Goal: Use online tool/utility: Utilize a website feature to perform a specific function

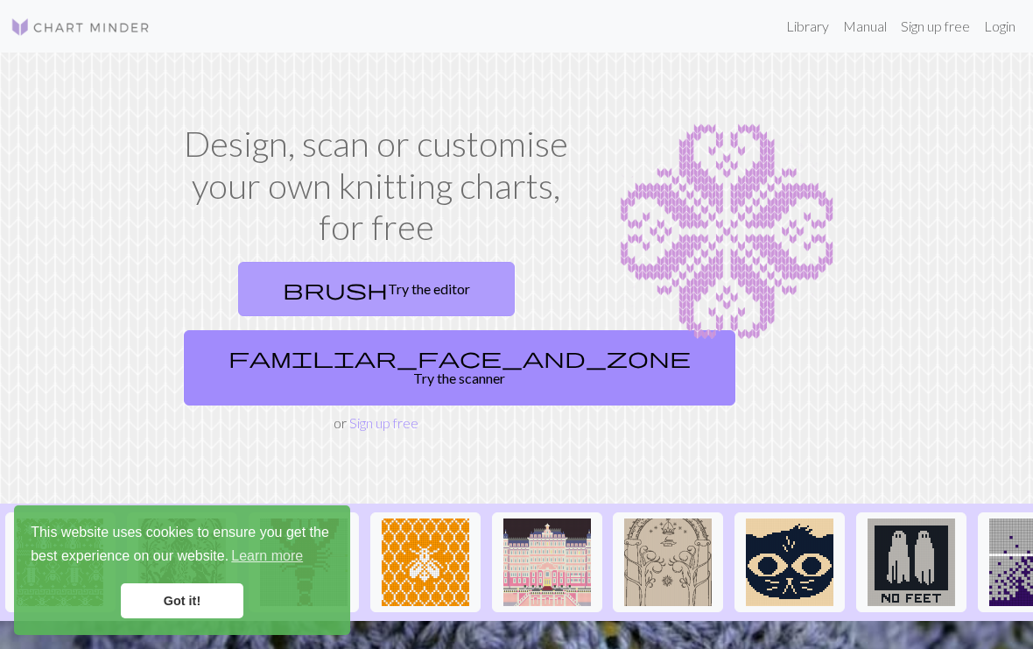
click at [401, 290] on link "brush Try the editor" at bounding box center [376, 289] width 277 height 54
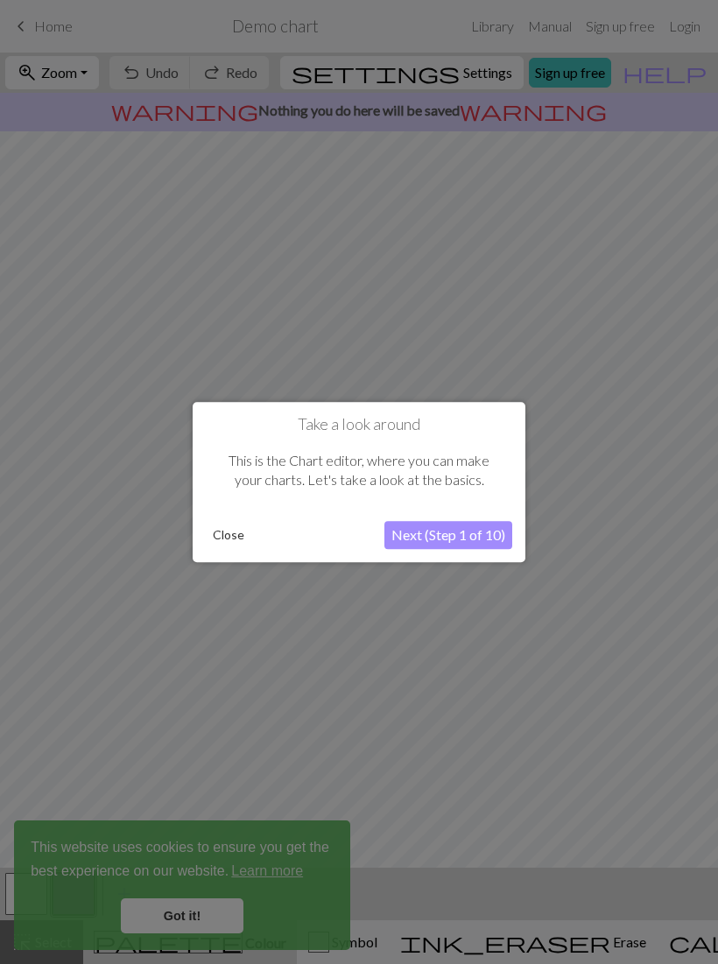
click at [188, 648] on div at bounding box center [359, 482] width 718 height 964
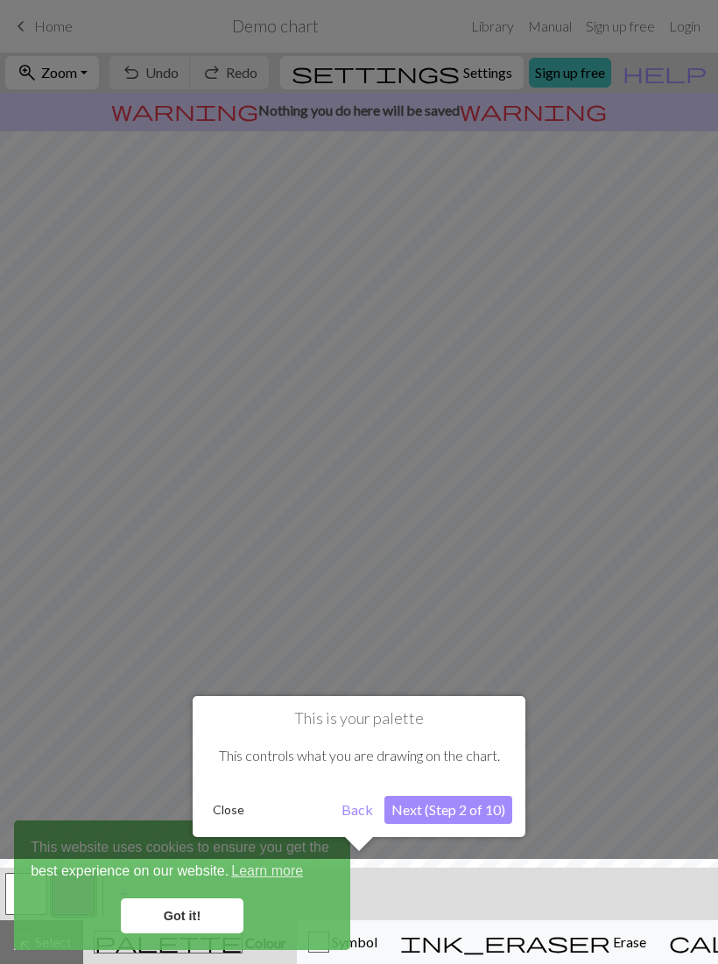
click at [566, 648] on div at bounding box center [359, 482] width 718 height 964
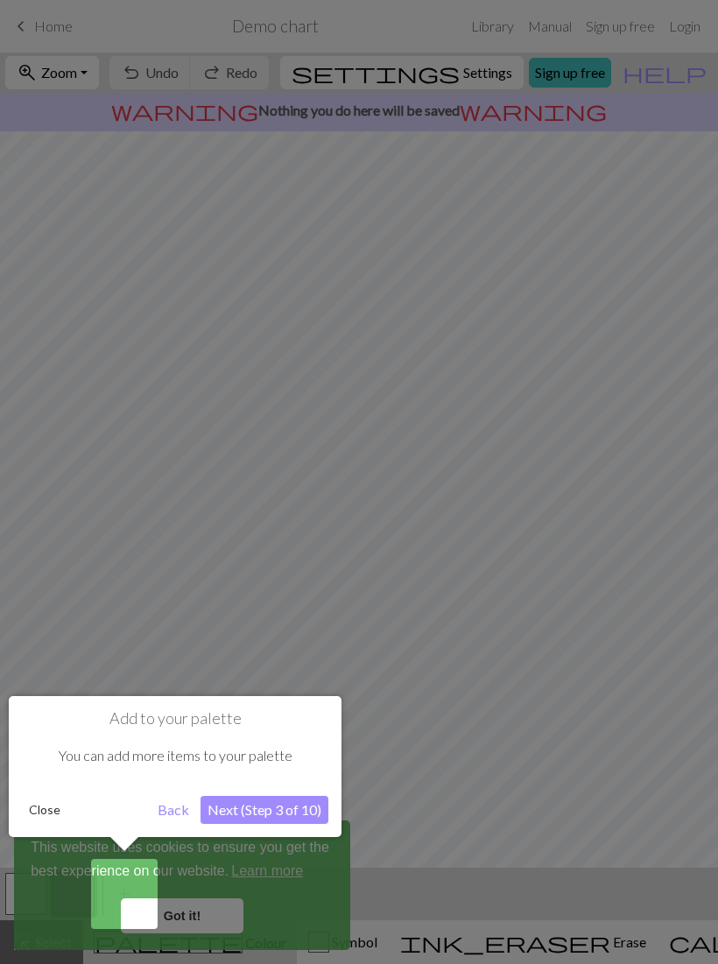
click at [480, 643] on div at bounding box center [359, 482] width 718 height 964
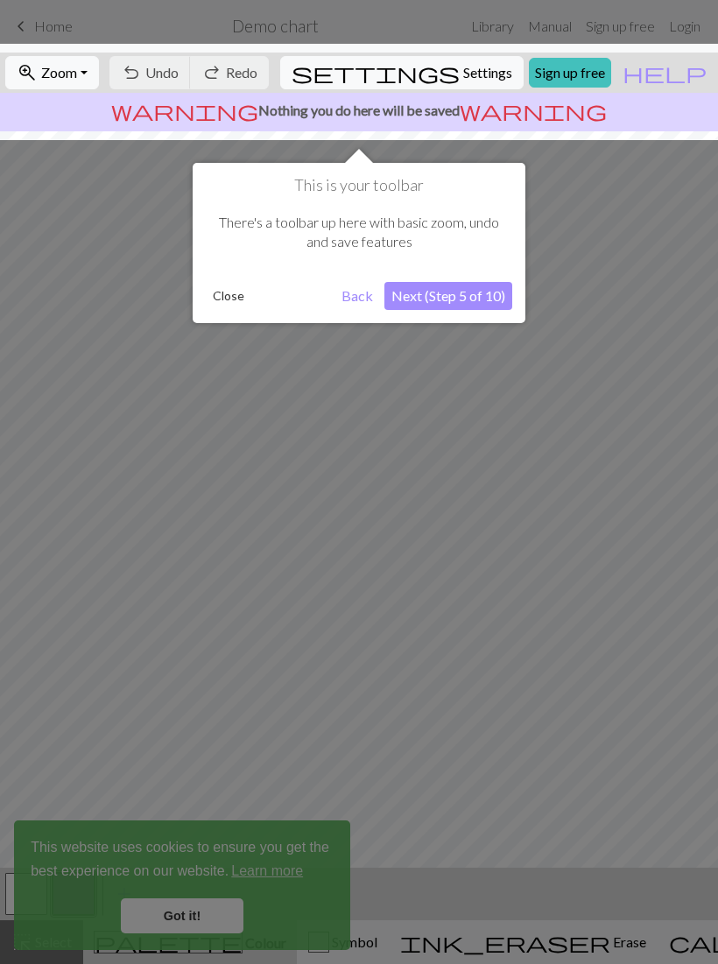
click at [477, 630] on div at bounding box center [359, 482] width 718 height 964
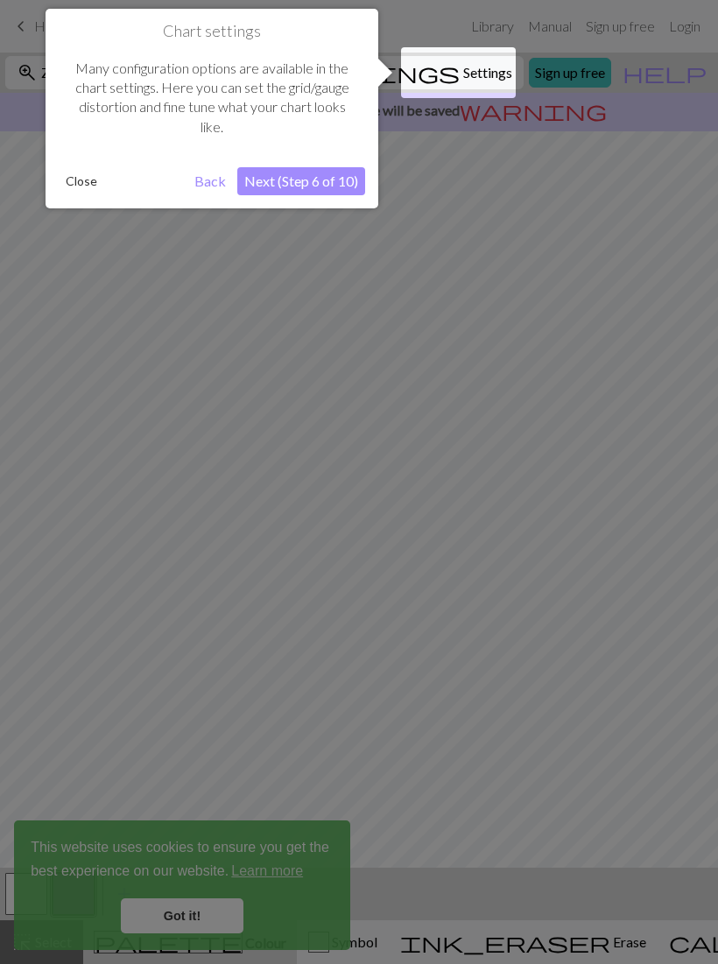
click at [410, 534] on div at bounding box center [359, 482] width 718 height 964
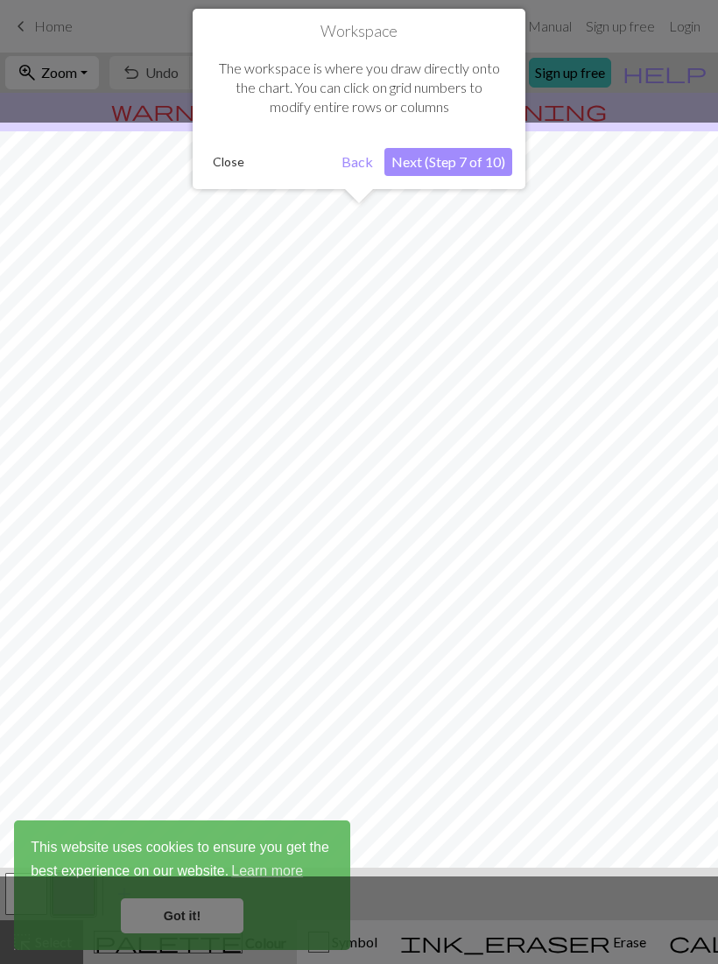
click at [468, 529] on div at bounding box center [358, 500] width 735 height 754
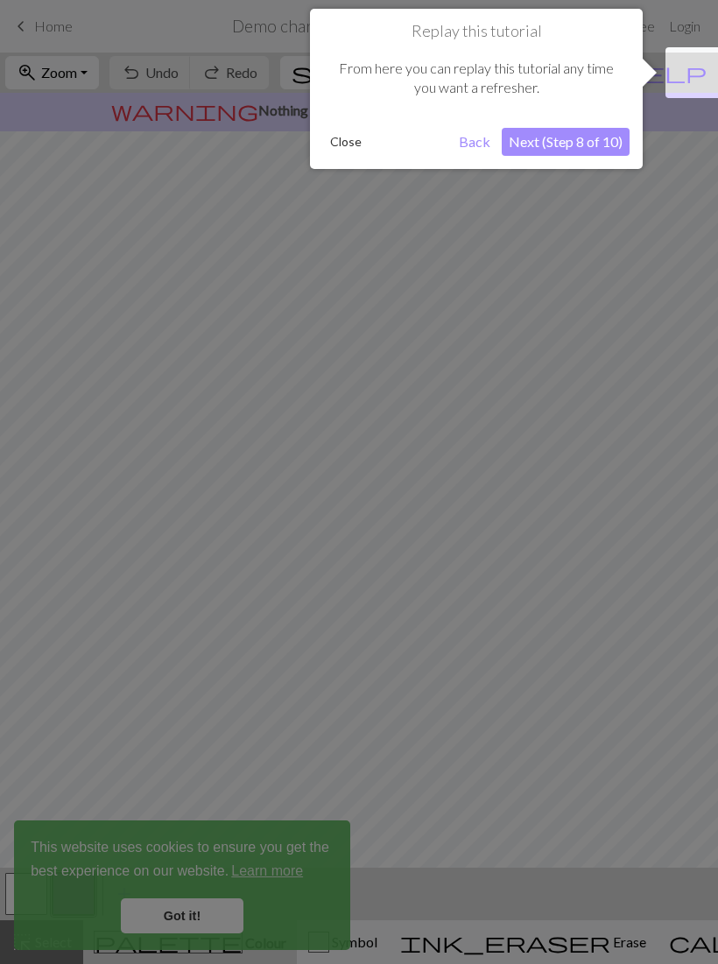
click at [500, 523] on div at bounding box center [359, 482] width 718 height 964
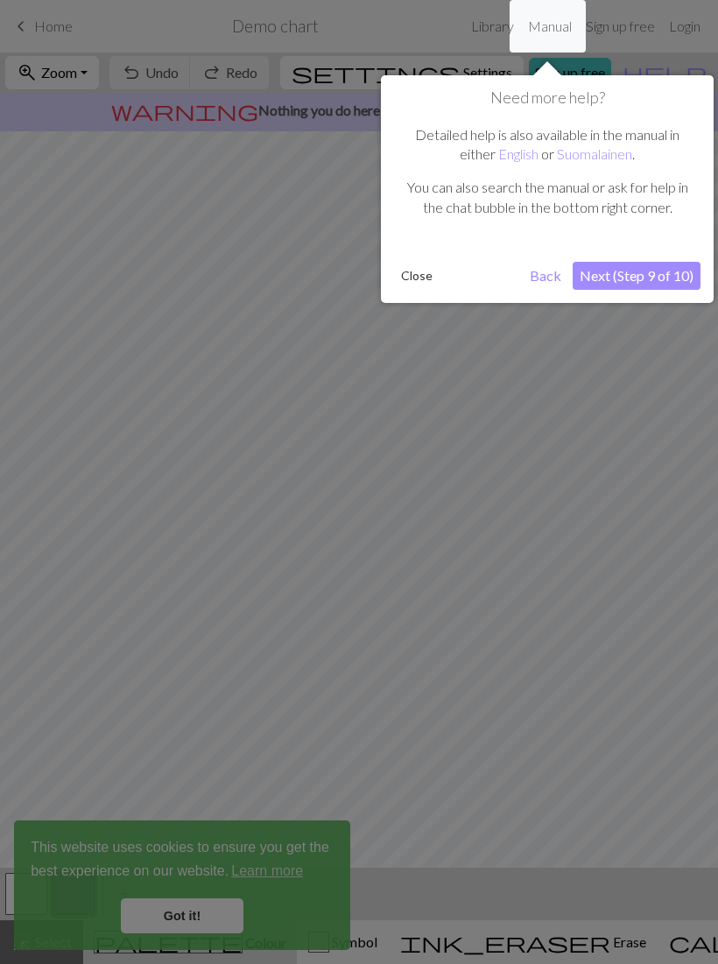
click at [535, 615] on div at bounding box center [359, 482] width 718 height 964
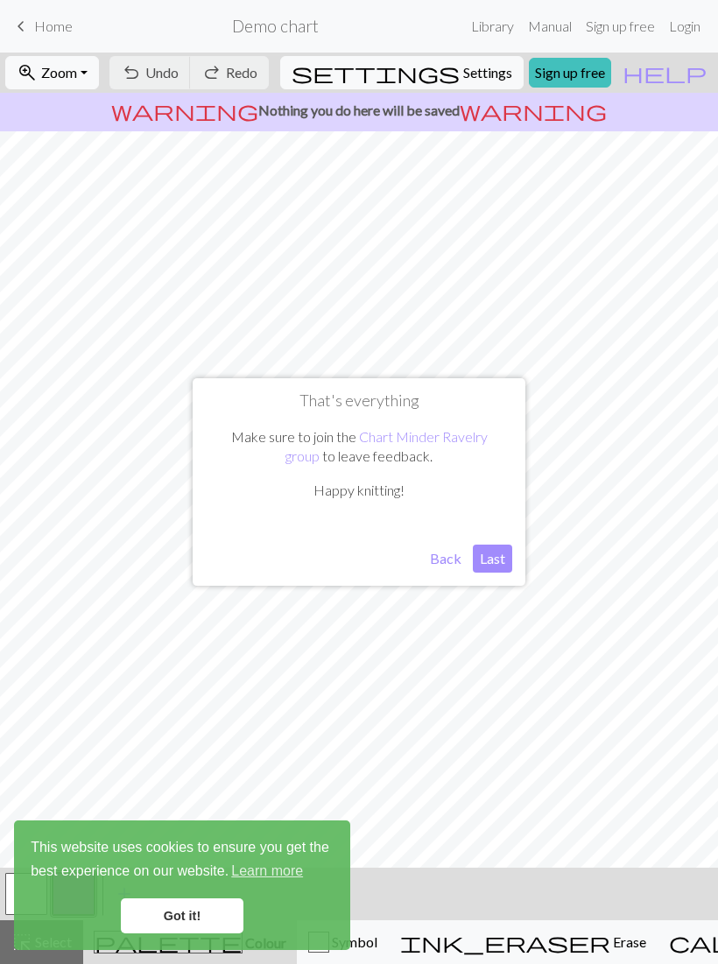
click at [492, 561] on button "Last" at bounding box center [492, 558] width 39 height 28
click at [180, 648] on link "Got it!" at bounding box center [182, 915] width 123 height 35
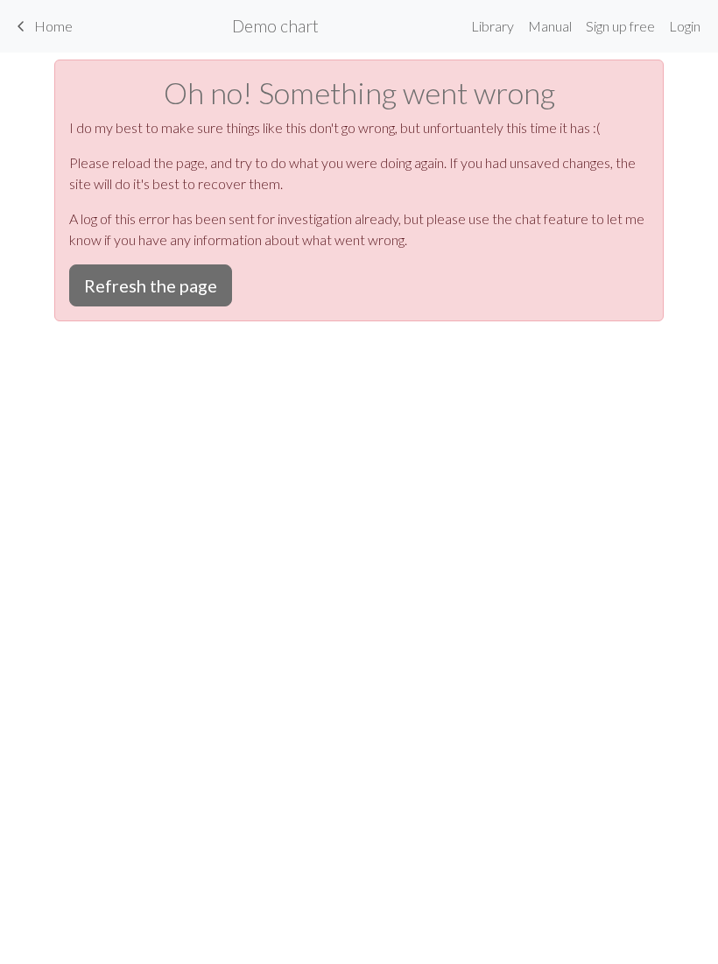
click at [179, 293] on button "Refresh the page" at bounding box center [150, 285] width 163 height 42
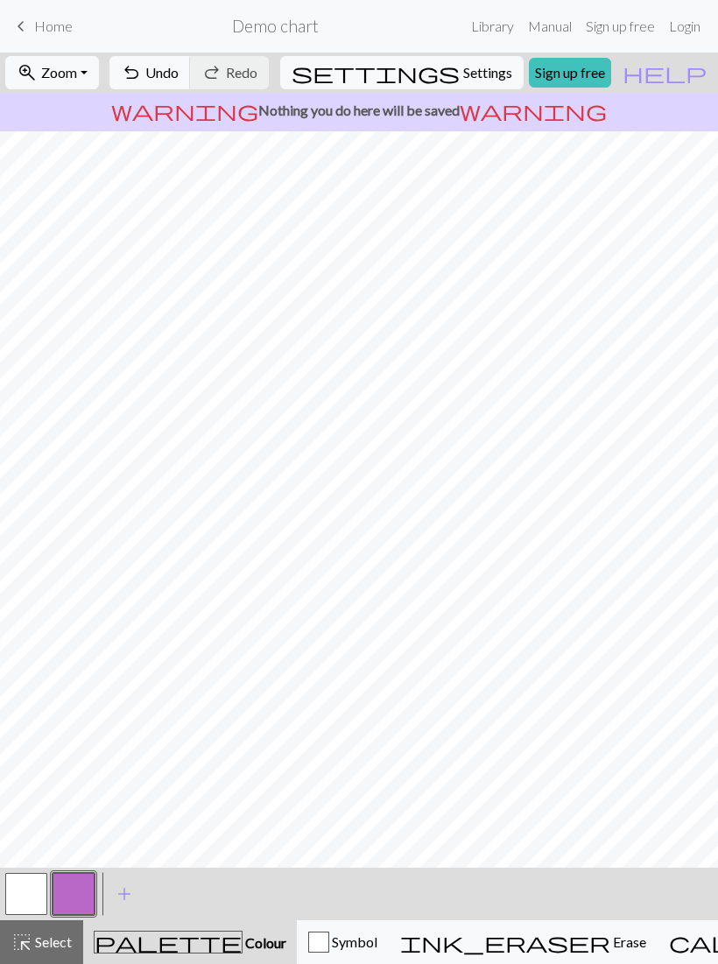
click at [610, 940] on span "Erase" at bounding box center [628, 941] width 36 height 17
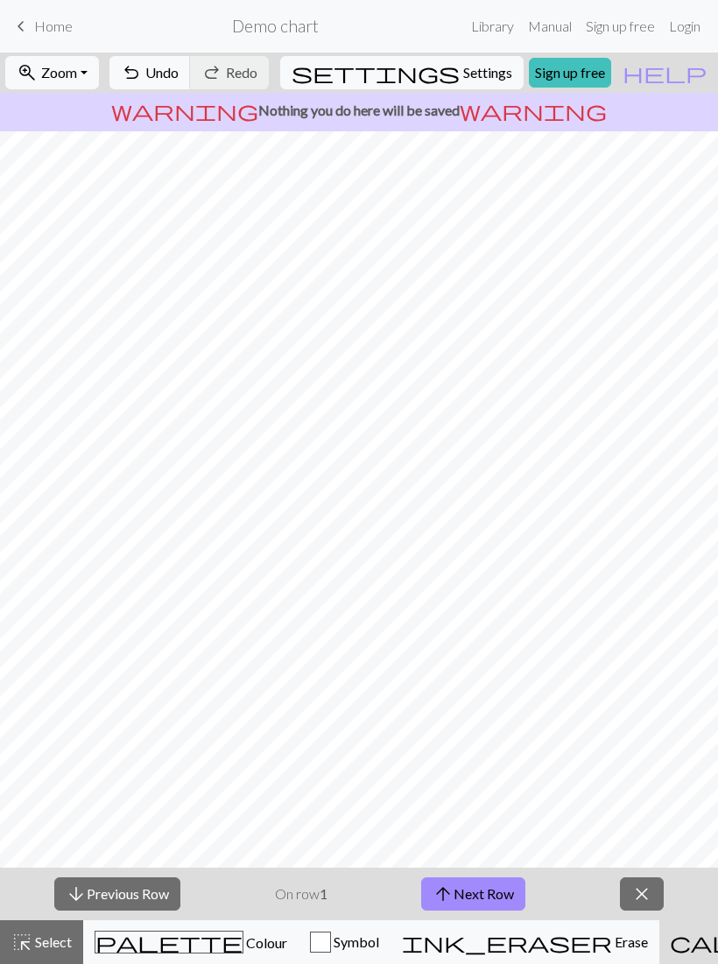
click at [310, 941] on div "button" at bounding box center [320, 941] width 21 height 21
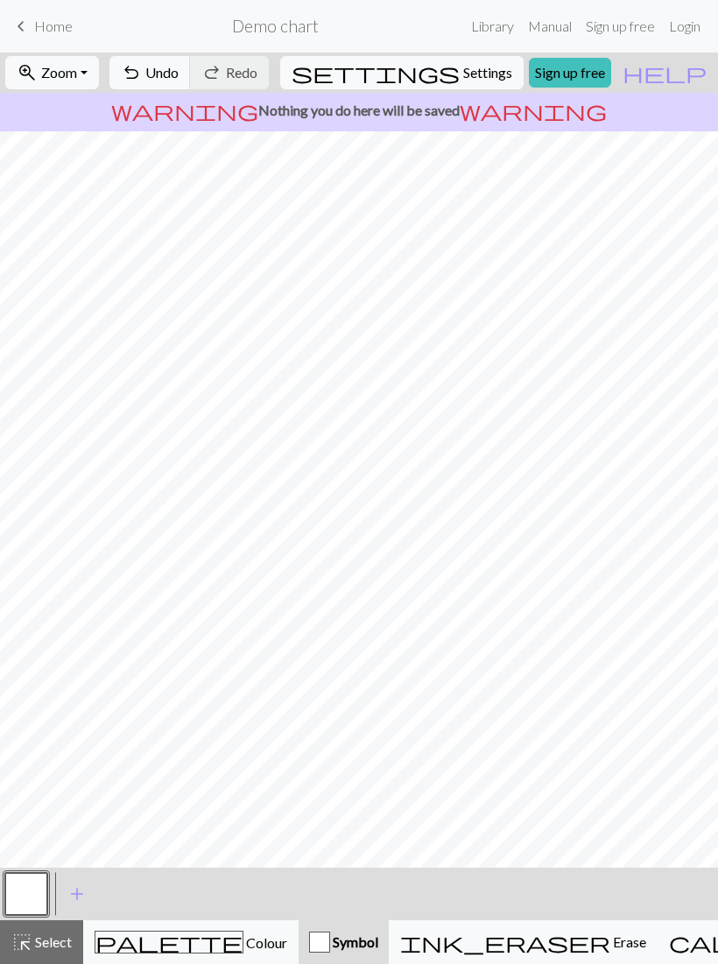
click at [330, 936] on span "Symbol" at bounding box center [354, 941] width 48 height 17
click at [32, 894] on button "button" at bounding box center [26, 894] width 42 height 42
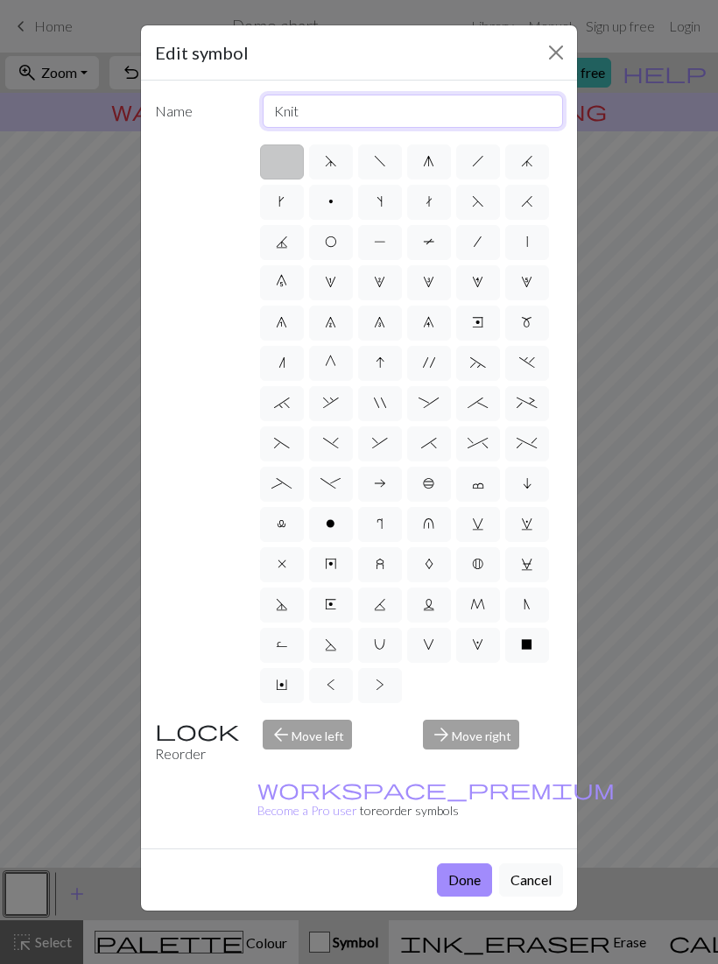
click at [371, 109] on input "Knit" at bounding box center [413, 111] width 301 height 33
click at [323, 245] on label "O" at bounding box center [331, 242] width 44 height 35
click at [325, 242] on input "O" at bounding box center [330, 236] width 11 height 11
radio input "true"
type input "yo"
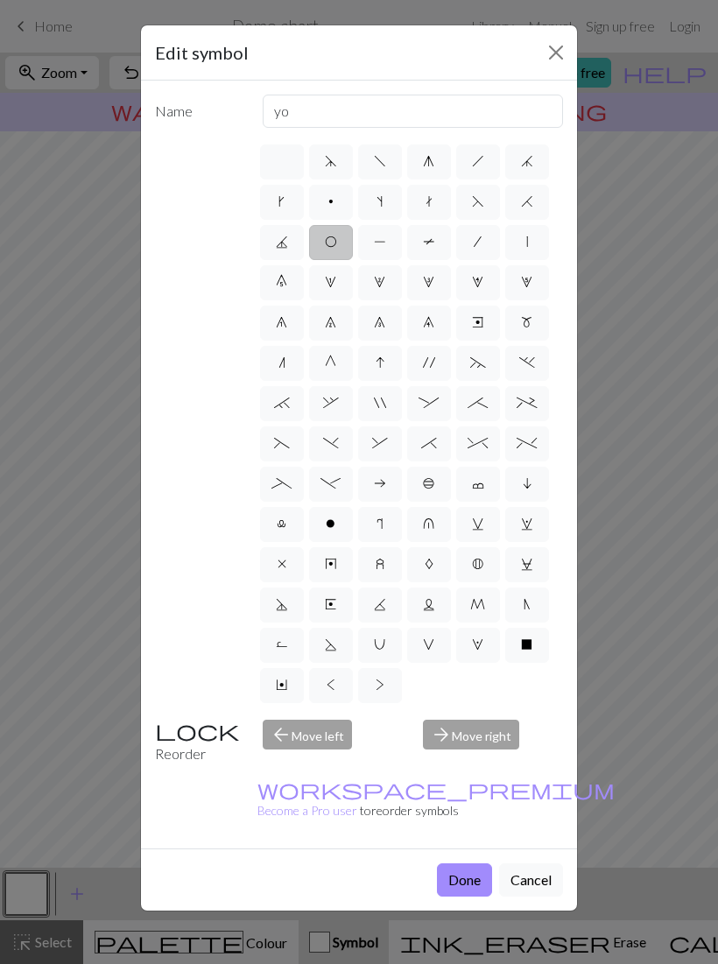
click at [332, 164] on span "d" at bounding box center [331, 161] width 12 height 14
click at [332, 162] on input "d" at bounding box center [330, 156] width 11 height 11
radio input "true"
type input "sk2p"
click at [381, 165] on span "f" at bounding box center [380, 161] width 12 height 14
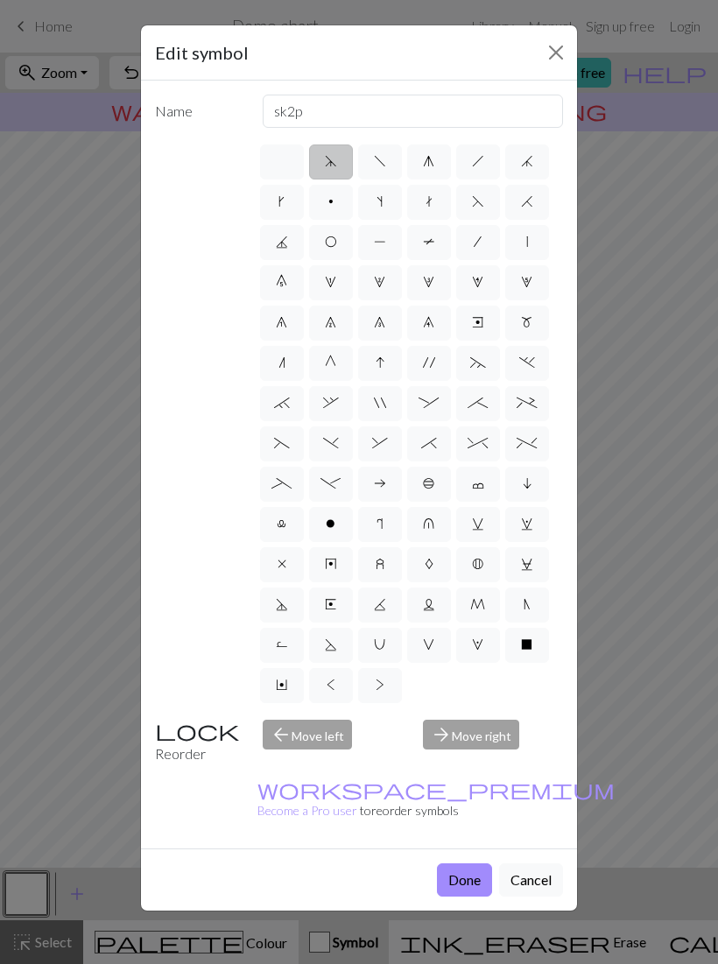
click at [381, 162] on input "f" at bounding box center [379, 156] width 11 height 11
radio input "true"
type input "left leaning decrease"
click at [431, 162] on span "g" at bounding box center [428, 161] width 11 height 14
click at [431, 162] on input "g" at bounding box center [428, 156] width 11 height 11
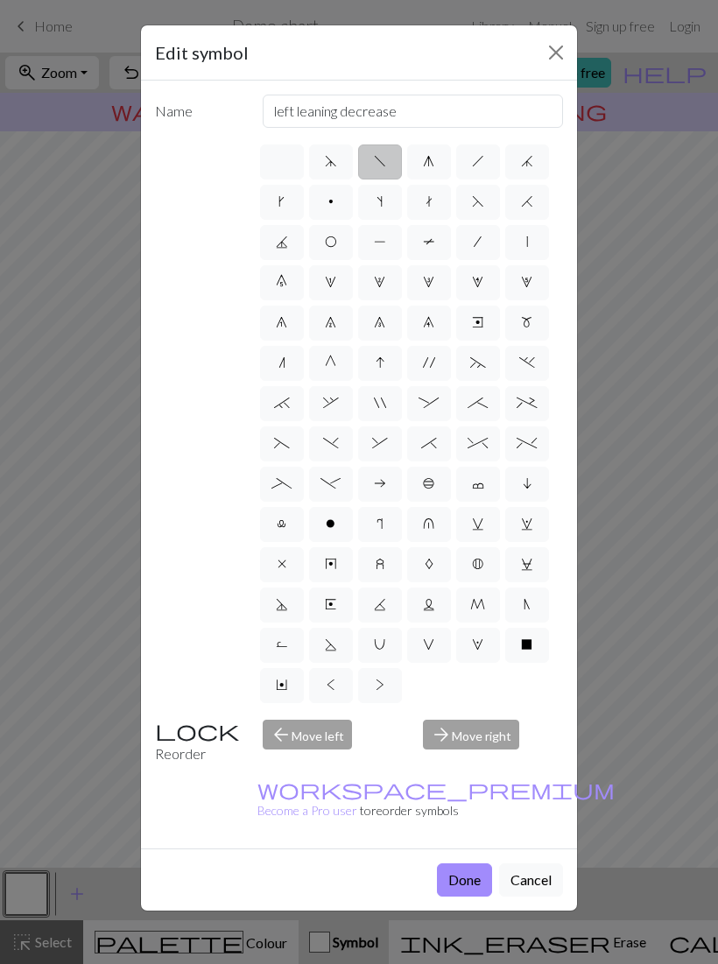
radio input "true"
type input "sk2p"
click at [480, 167] on span "h" at bounding box center [478, 161] width 12 height 14
click at [480, 162] on input "h" at bounding box center [477, 156] width 11 height 11
radio input "true"
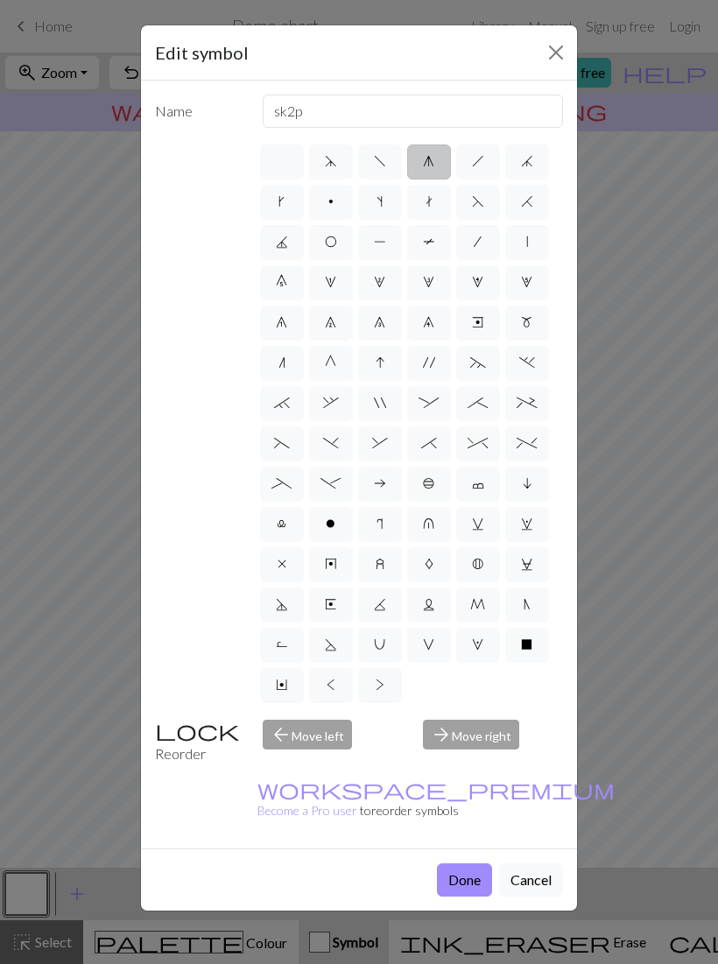
type input "right leaning decrease"
click at [291, 205] on label "k" at bounding box center [282, 202] width 44 height 35
click at [290, 202] on input "k" at bounding box center [283, 196] width 11 height 11
radio input "true"
type input "right leaning increase"
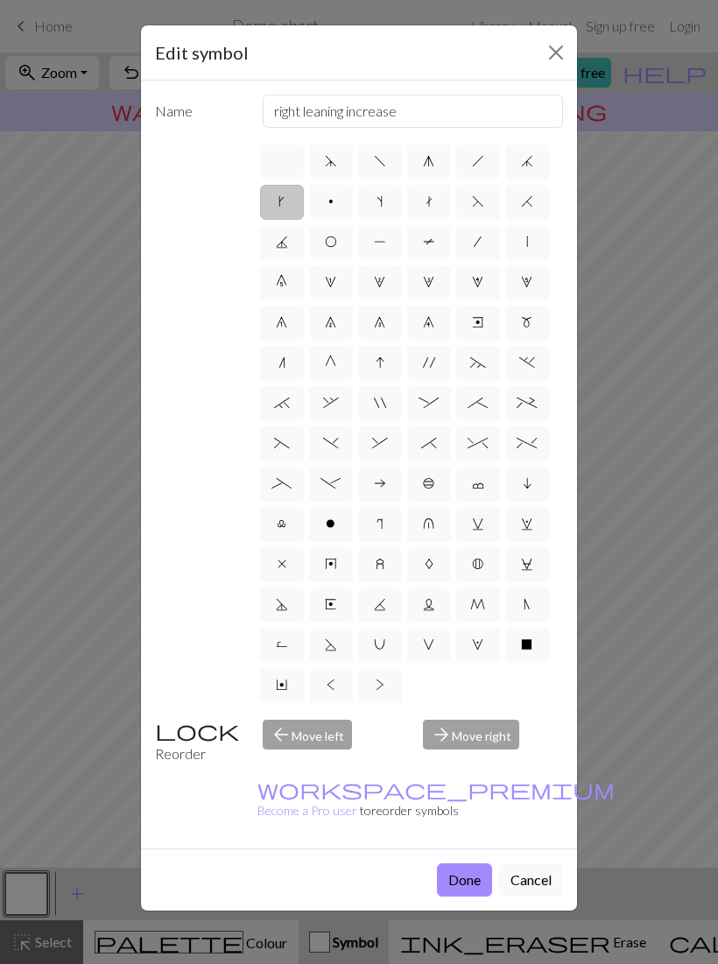
click at [328, 199] on span "p" at bounding box center [330, 201] width 5 height 14
click at [328, 199] on input "p" at bounding box center [333, 196] width 11 height 11
radio input "true"
type input "purl"
click at [293, 170] on label at bounding box center [282, 161] width 44 height 35
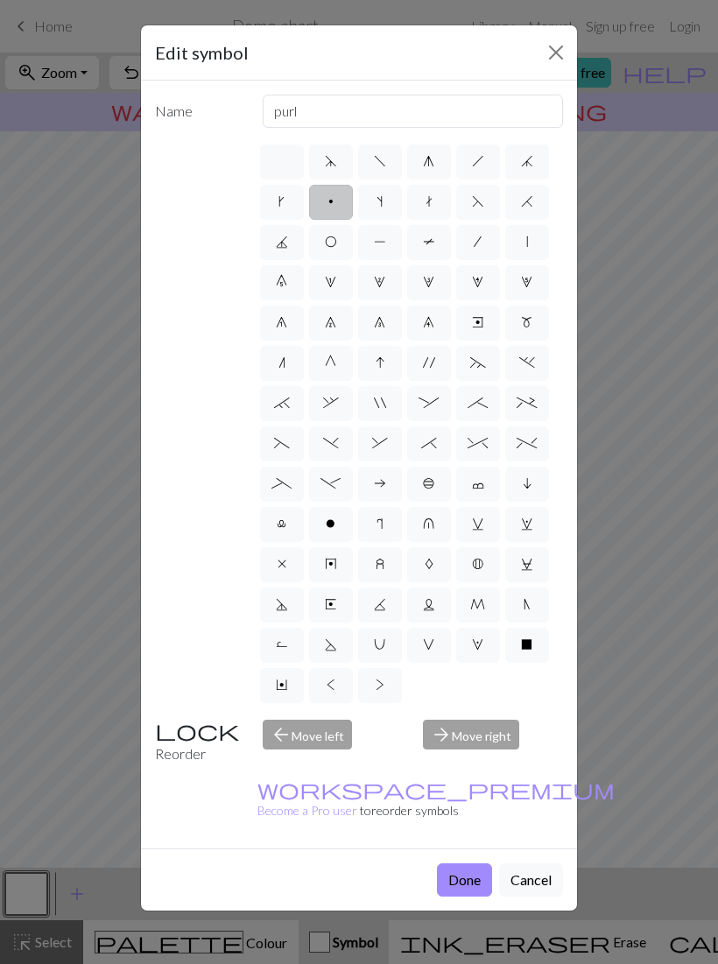
click at [293, 162] on input "radio" at bounding box center [287, 156] width 11 height 11
radio input "true"
type input "Knit"
click at [336, 205] on label "p" at bounding box center [331, 202] width 44 height 35
click at [336, 202] on input "p" at bounding box center [333, 196] width 11 height 11
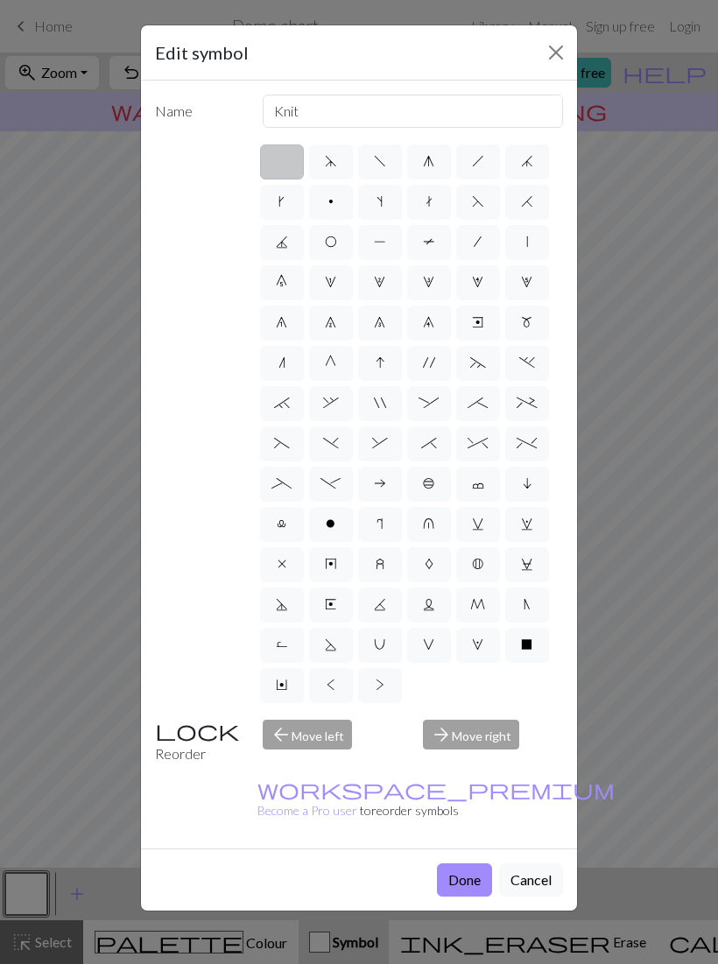
radio input "true"
type input "purl"
click at [333, 203] on label "p" at bounding box center [331, 202] width 44 height 35
click at [333, 202] on input "p" at bounding box center [333, 196] width 11 height 11
click at [379, 207] on span "s" at bounding box center [379, 201] width 6 height 14
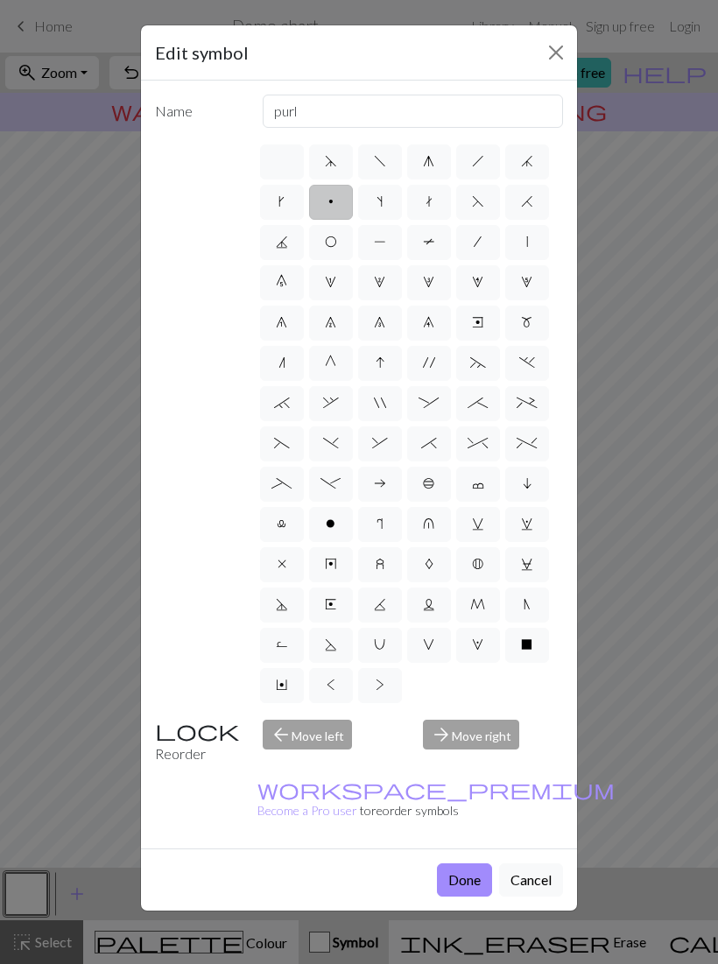
click at [379, 202] on input "s" at bounding box center [381, 196] width 11 height 11
radio input "true"
type input "increase one left leaning"
click at [332, 201] on span "p" at bounding box center [330, 201] width 5 height 14
click at [332, 201] on input "p" at bounding box center [333, 196] width 11 height 11
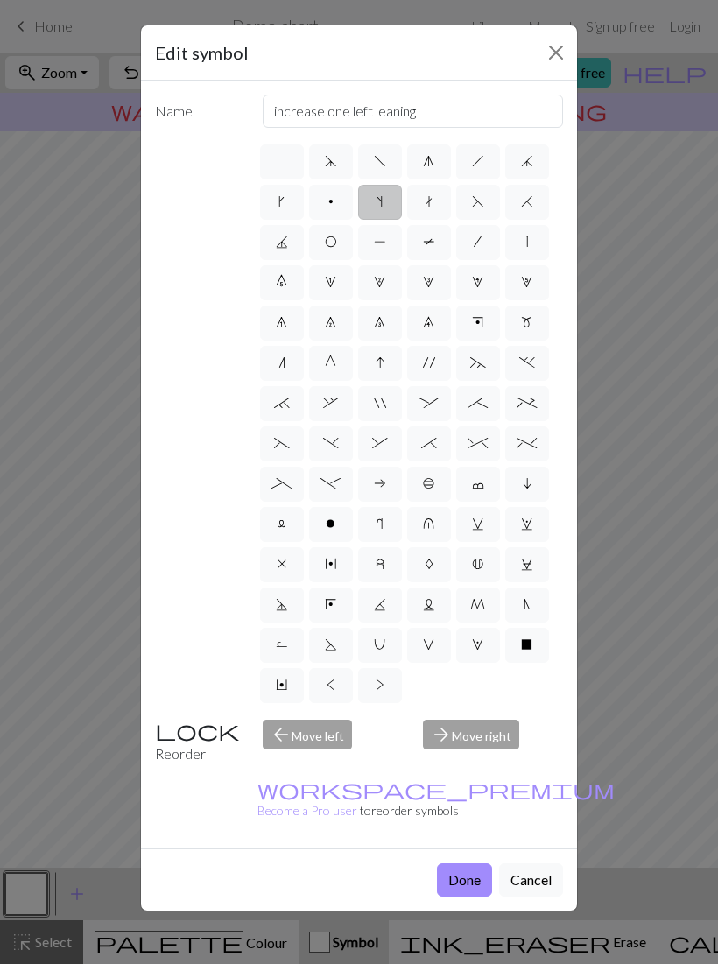
radio input "true"
type input "purl"
click at [428, 207] on span "t" at bounding box center [428, 201] width 7 height 14
click at [428, 202] on input "t" at bounding box center [430, 196] width 11 height 11
radio input "true"
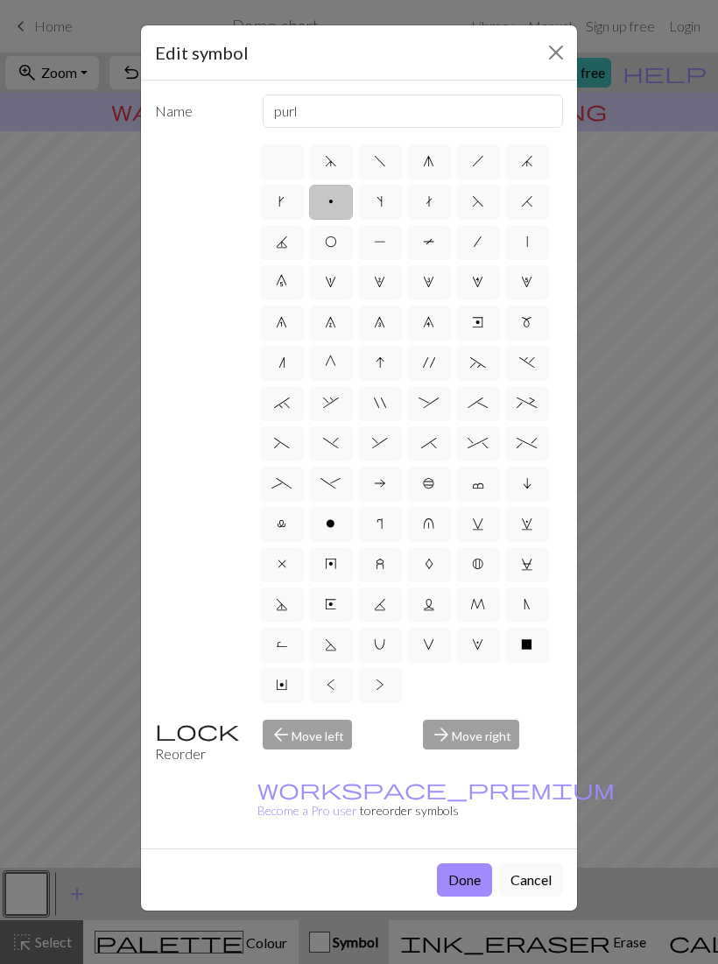
type input "ktbl"
click at [331, 204] on span "p" at bounding box center [330, 201] width 5 height 14
click at [331, 202] on input "p" at bounding box center [333, 196] width 11 height 11
radio input "true"
type input "purl"
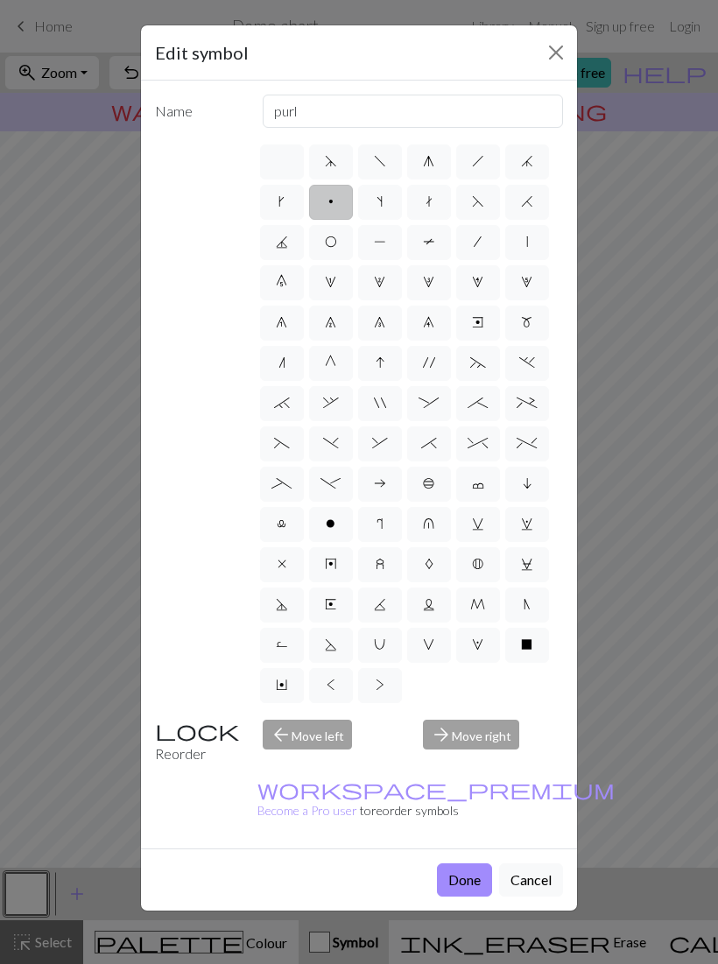
click at [332, 280] on span "1" at bounding box center [330, 282] width 11 height 14
click at [332, 280] on input "1" at bounding box center [330, 276] width 11 height 11
radio input "true"
type input "increase 1"
click at [376, 292] on label "2" at bounding box center [380, 282] width 44 height 35
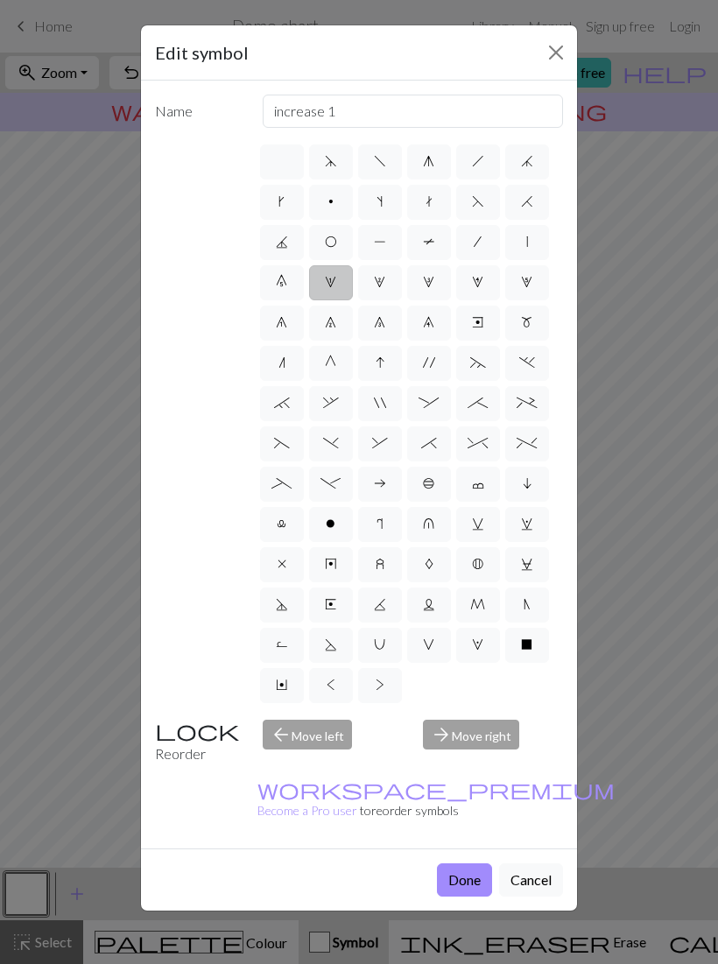
click at [376, 283] on input "2" at bounding box center [379, 276] width 11 height 11
radio input "true"
type input "increase 2"
click at [280, 279] on span "0" at bounding box center [281, 282] width 11 height 14
click at [280, 279] on input "0" at bounding box center [281, 276] width 11 height 11
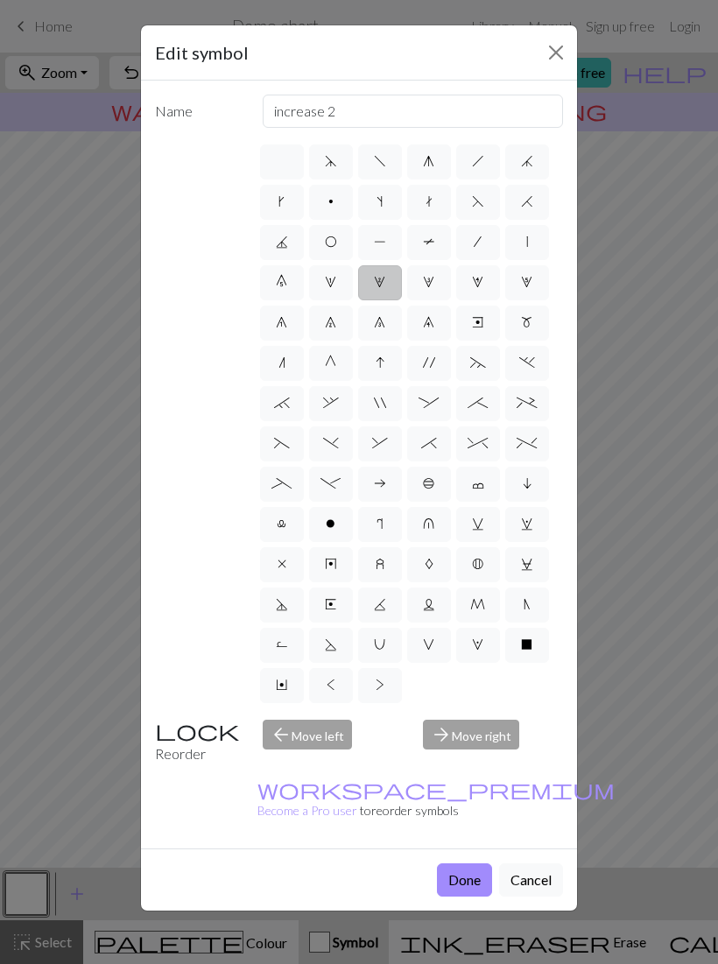
radio input "true"
type input "decrease 5"
click at [428, 282] on span "3" at bounding box center [428, 282] width 11 height 14
click at [428, 282] on input "3" at bounding box center [428, 276] width 11 height 11
radio input "true"
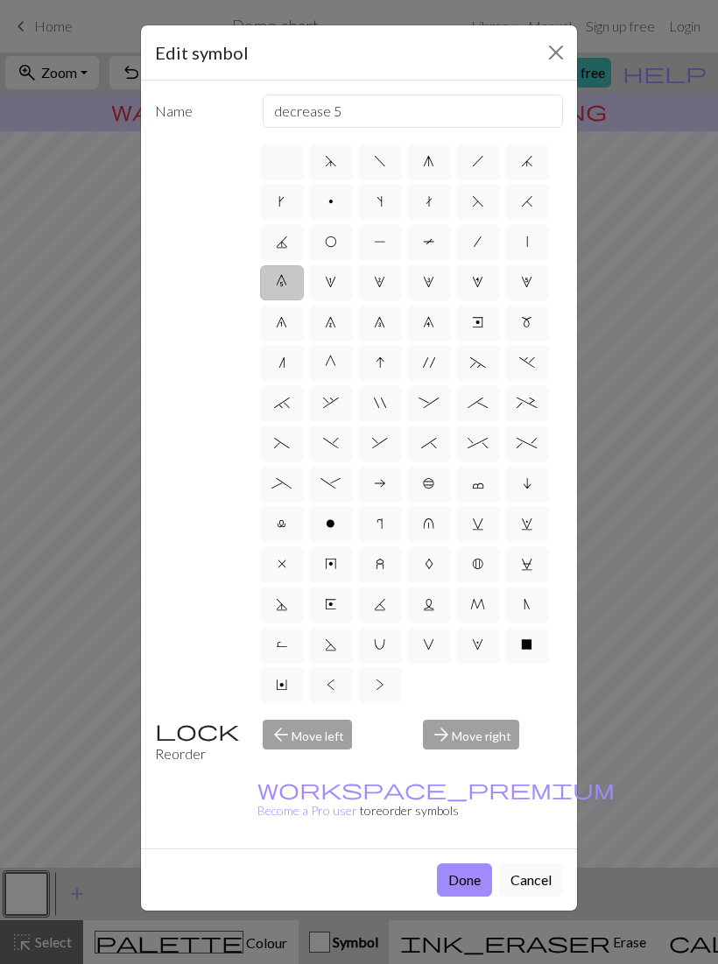
type input "increase 3"
click at [338, 404] on span "," at bounding box center [331, 403] width 16 height 14
click at [334, 403] on input "," at bounding box center [328, 397] width 11 height 11
radio input "true"
type input "3+ stitch right twist"
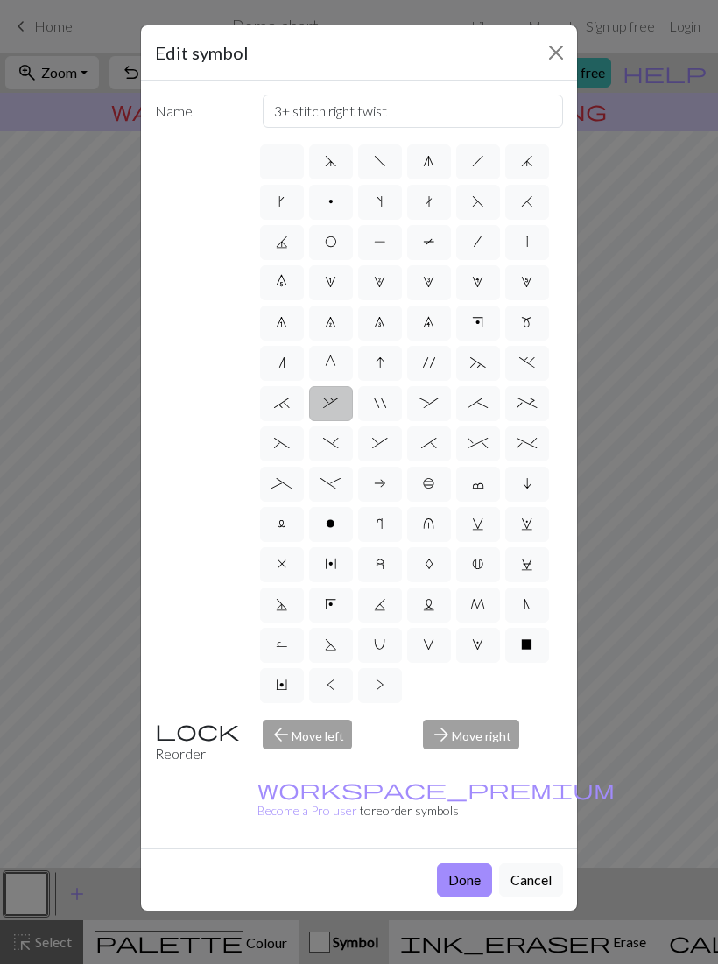
click at [431, 485] on span "b" at bounding box center [429, 483] width 12 height 14
click at [431, 484] on input "b" at bounding box center [428, 478] width 11 height 11
radio input "true"
type input "Peppercorn"
click at [473, 485] on span "c" at bounding box center [478, 483] width 12 height 14
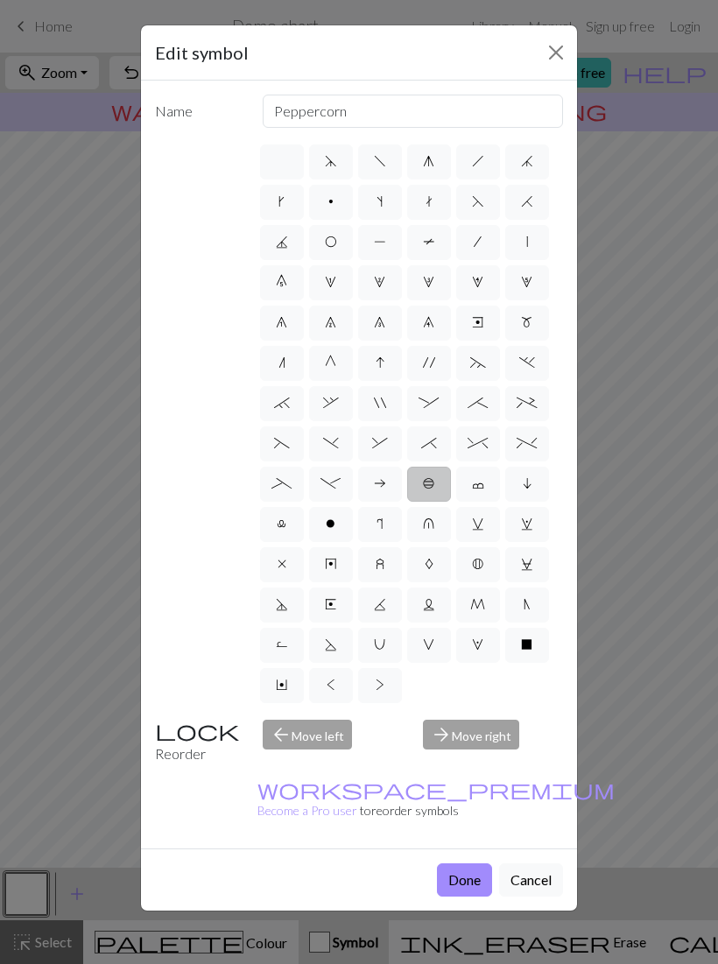
click at [473, 484] on input "c" at bounding box center [477, 478] width 11 height 11
radio input "true"
type input "Bind off"
click at [477, 489] on span "c" at bounding box center [478, 483] width 12 height 14
click at [477, 484] on input "c" at bounding box center [477, 478] width 11 height 11
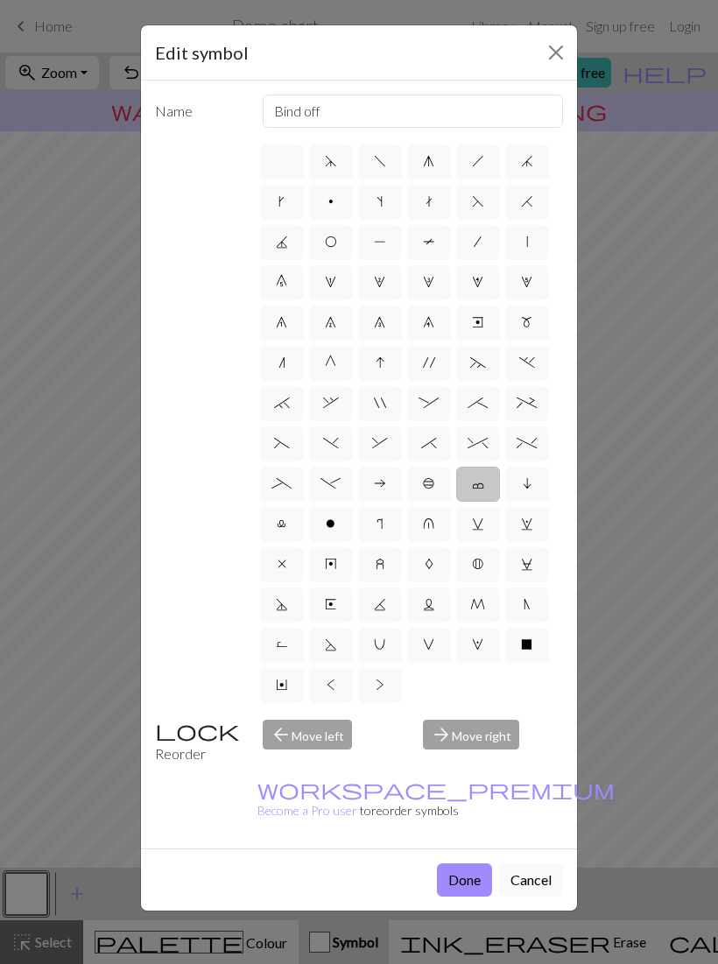
click at [532, 489] on label "i" at bounding box center [527, 483] width 44 height 35
click at [532, 484] on input "i" at bounding box center [527, 478] width 11 height 11
radio input "true"
type input "skpo"
click at [333, 528] on span "o" at bounding box center [331, 523] width 10 height 14
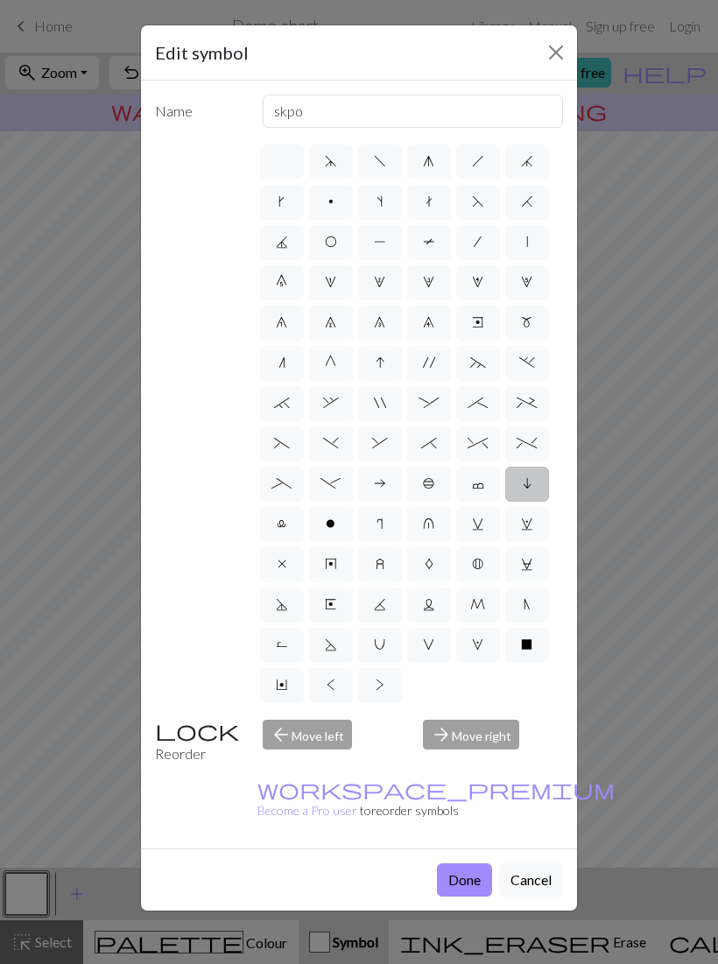
click at [333, 524] on input "o" at bounding box center [331, 518] width 11 height 11
radio input "true"
type input "purl"
click at [336, 202] on label "p" at bounding box center [331, 202] width 44 height 35
click at [336, 202] on input "p" at bounding box center [333, 196] width 11 height 11
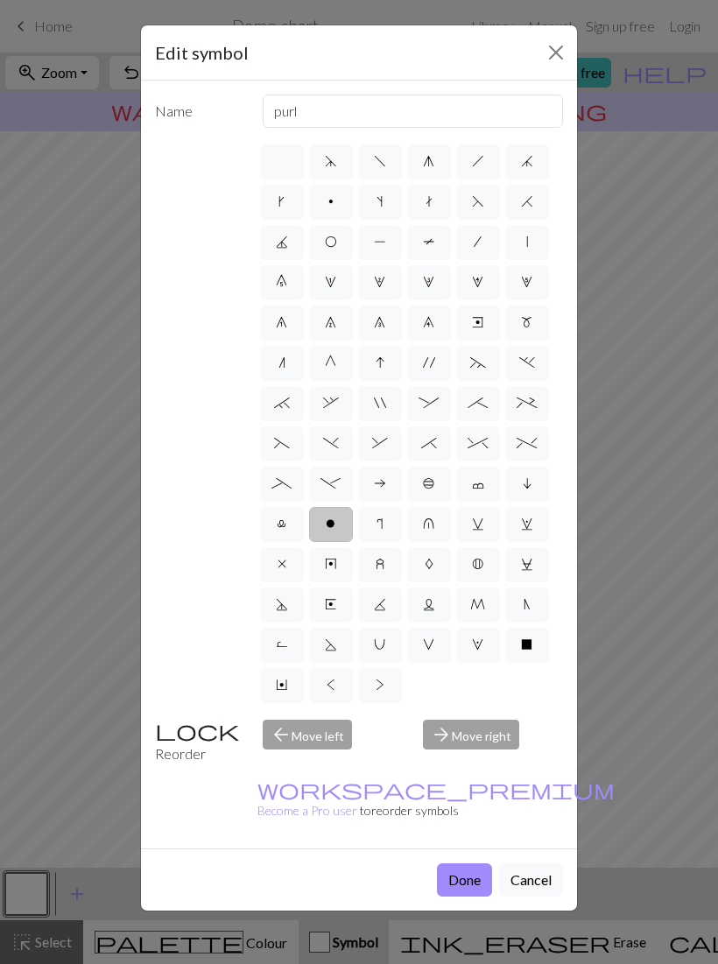
radio input "true"
click at [328, 240] on span "O" at bounding box center [331, 242] width 12 height 14
click at [328, 240] on input "O" at bounding box center [330, 236] width 11 height 11
radio input "true"
type input "yo"
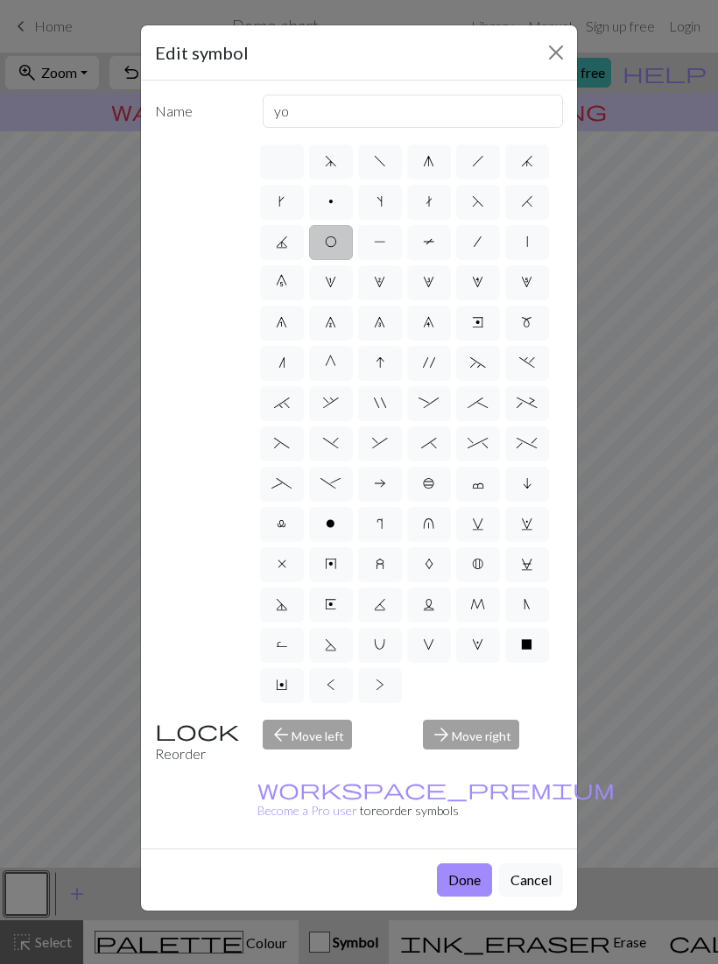
click at [529, 327] on span "m" at bounding box center [526, 322] width 11 height 14
click at [529, 323] on input "m" at bounding box center [526, 317] width 11 height 11
radio input "true"
type input "m1"
click at [333, 202] on label "p" at bounding box center [331, 202] width 44 height 35
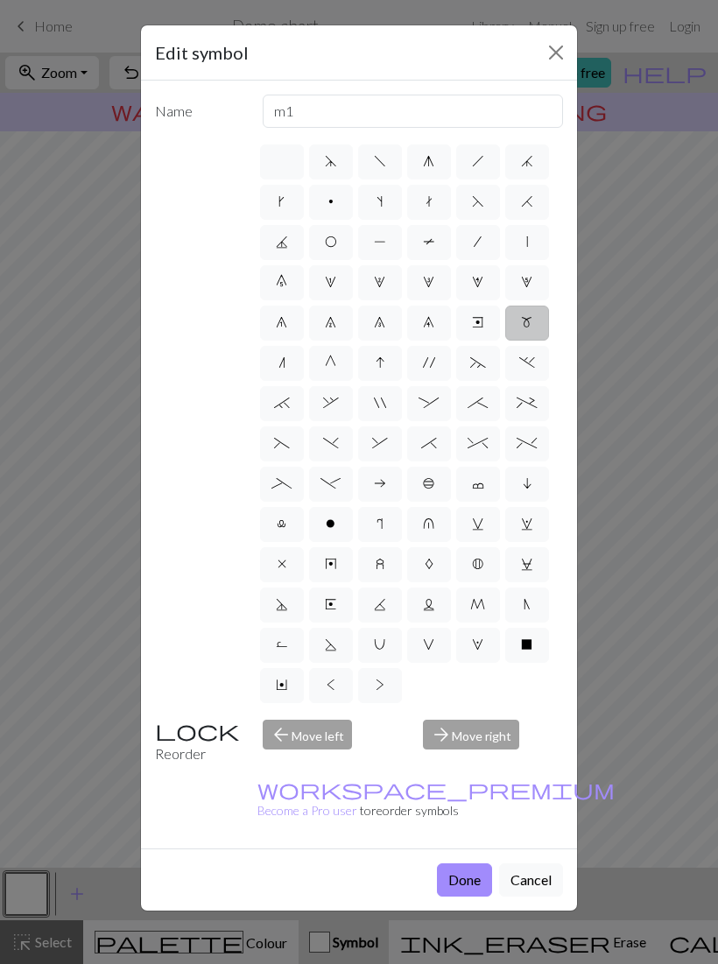
click at [333, 202] on input "p" at bounding box center [333, 196] width 11 height 11
radio input "true"
type input "purl"
click at [290, 172] on label at bounding box center [282, 161] width 44 height 35
click at [290, 162] on input "radio" at bounding box center [287, 156] width 11 height 11
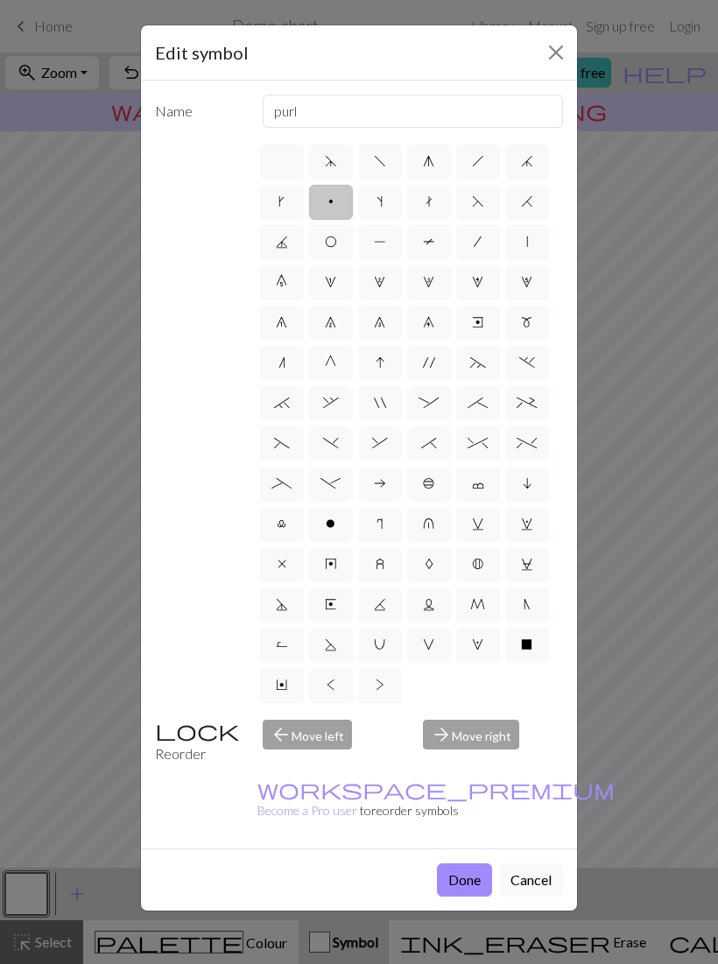
radio input "true"
type input "Knit"
click at [334, 529] on span "o" at bounding box center [331, 523] width 10 height 14
click at [334, 524] on input "o" at bounding box center [331, 518] width 11 height 11
radio input "true"
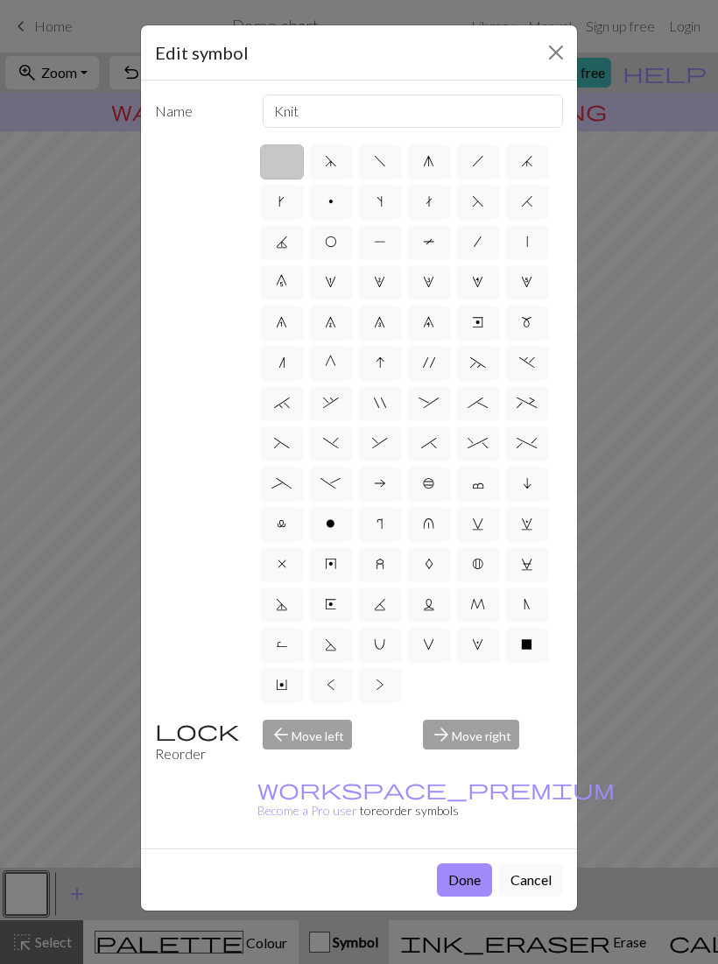
type input "purl"
click at [286, 162] on label at bounding box center [282, 161] width 44 height 35
click at [286, 162] on input "radio" at bounding box center [287, 156] width 11 height 11
radio input "true"
type input "Knit"
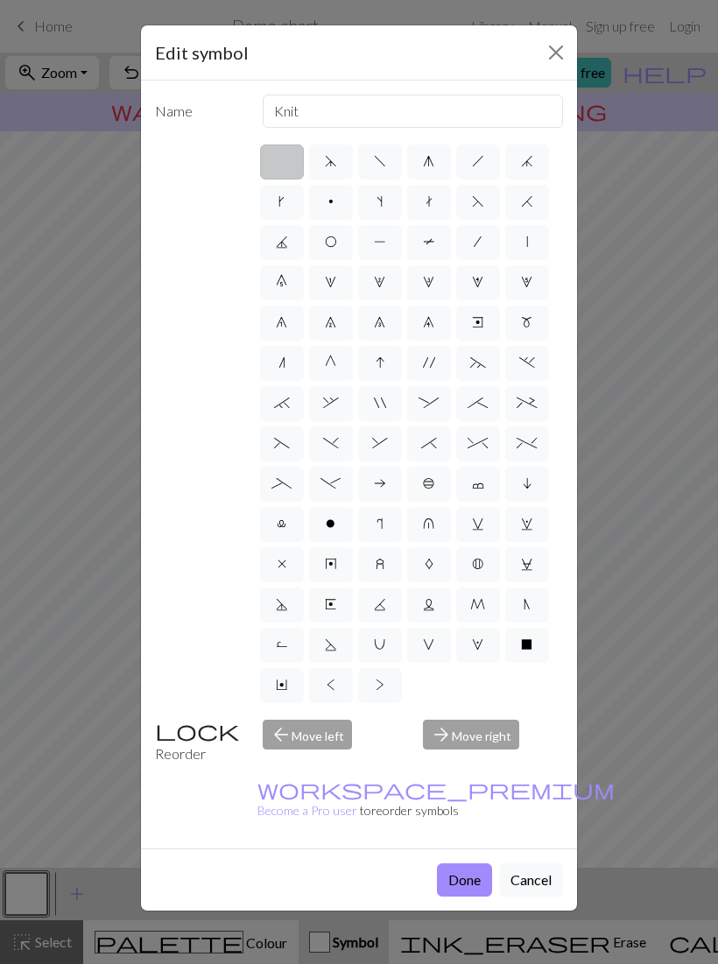
click at [374, 249] on span "P" at bounding box center [380, 242] width 12 height 14
click at [374, 242] on input "P" at bounding box center [379, 236] width 11 height 11
radio input "true"
type input "purl"
click at [382, 246] on span "P" at bounding box center [380, 242] width 12 height 14
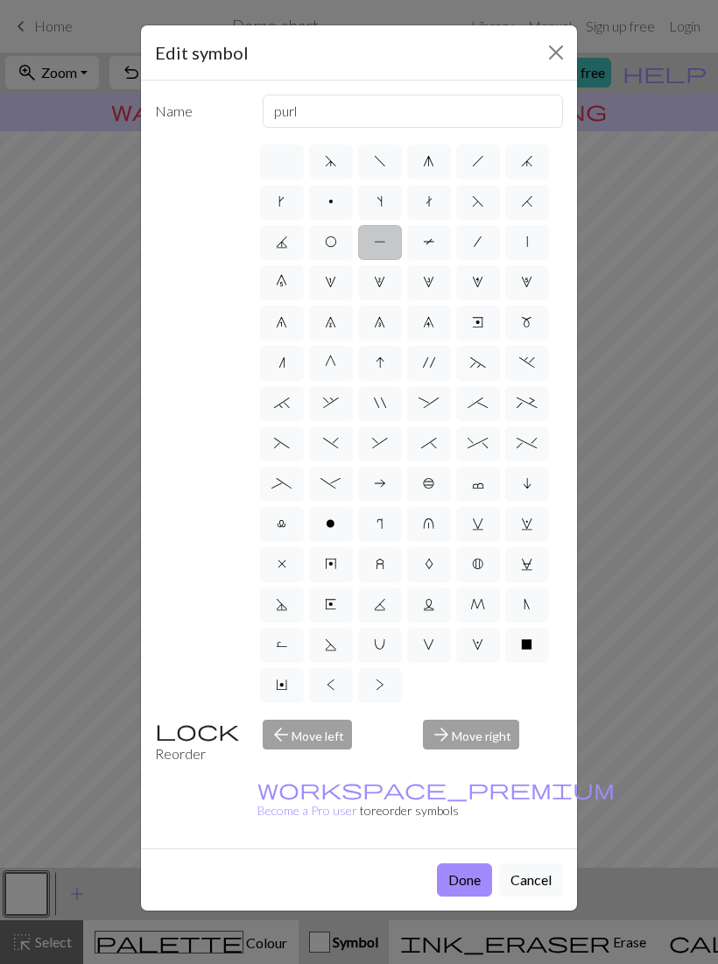
click at [382, 242] on input "P" at bounding box center [379, 236] width 11 height 11
click at [427, 250] on label "T" at bounding box center [429, 242] width 44 height 35
click at [427, 242] on input "T" at bounding box center [428, 236] width 11 height 11
radio input "true"
type input "ptbl"
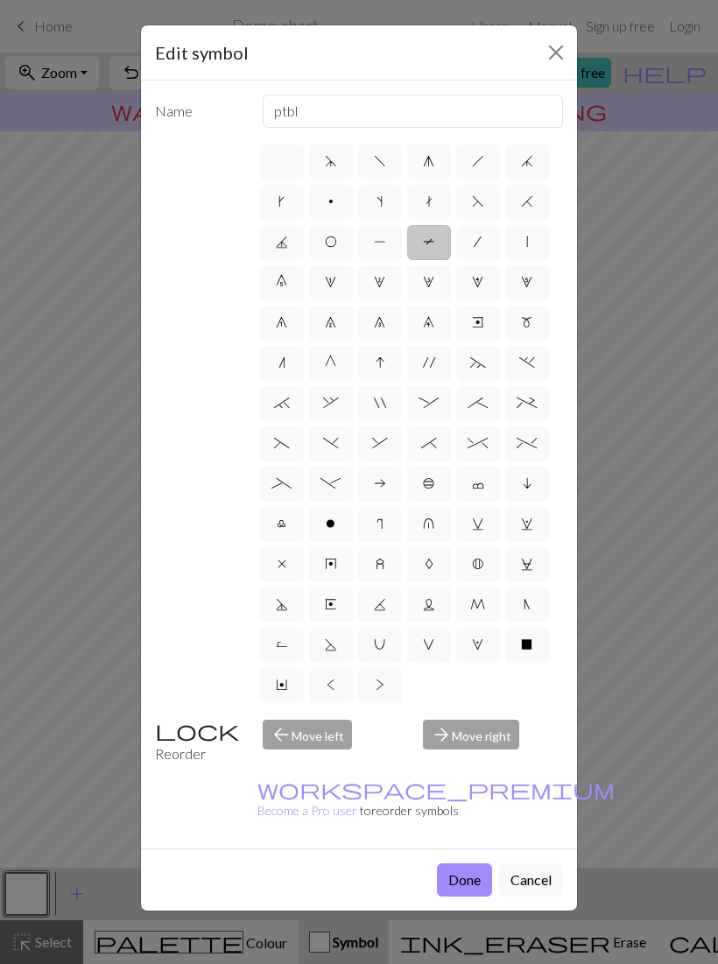
click at [366, 240] on label "P" at bounding box center [380, 242] width 44 height 35
click at [374, 240] on input "P" at bounding box center [379, 236] width 11 height 11
radio input "true"
type input "purl"
click at [478, 247] on span "/" at bounding box center [477, 242] width 8 height 14
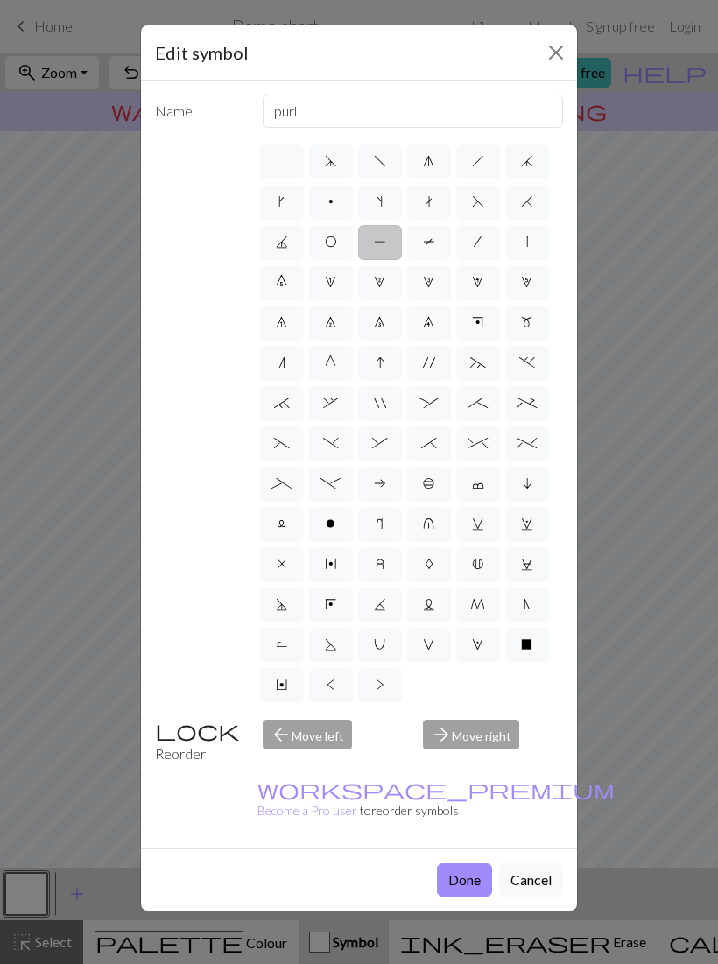
click at [478, 242] on input "/" at bounding box center [478, 236] width 11 height 11
radio input "true"
type input "right leaning decrease"
click at [436, 165] on label "g" at bounding box center [429, 161] width 44 height 35
click at [434, 162] on input "g" at bounding box center [428, 156] width 11 height 11
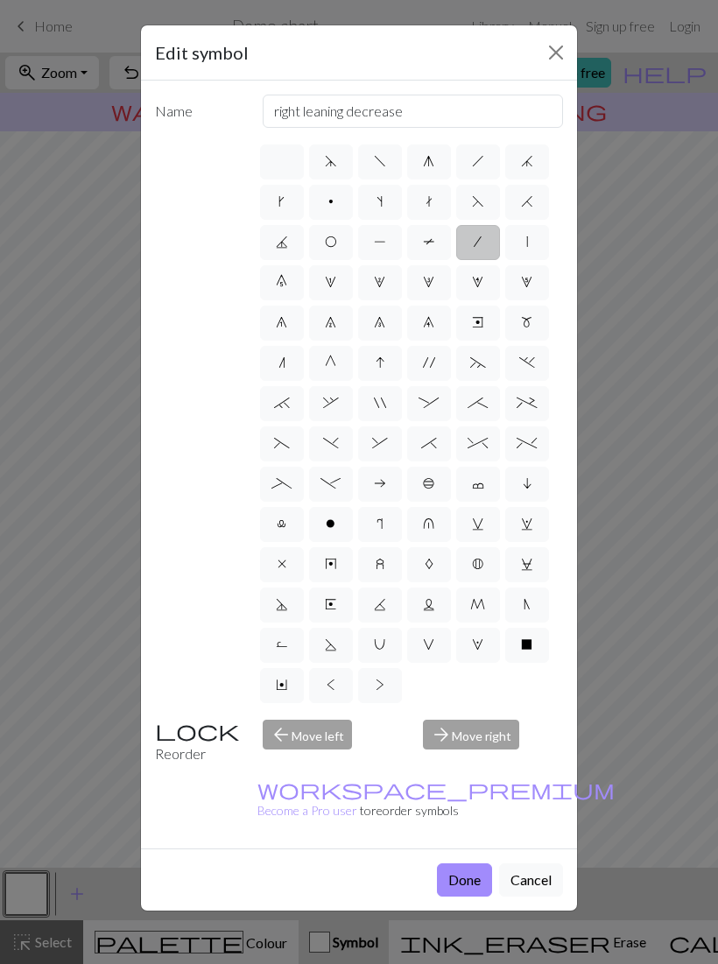
radio input "true"
type input "sk2p"
click at [288, 523] on label "l" at bounding box center [282, 524] width 44 height 35
click at [288, 523] on input "l" at bounding box center [282, 518] width 11 height 11
radio input "true"
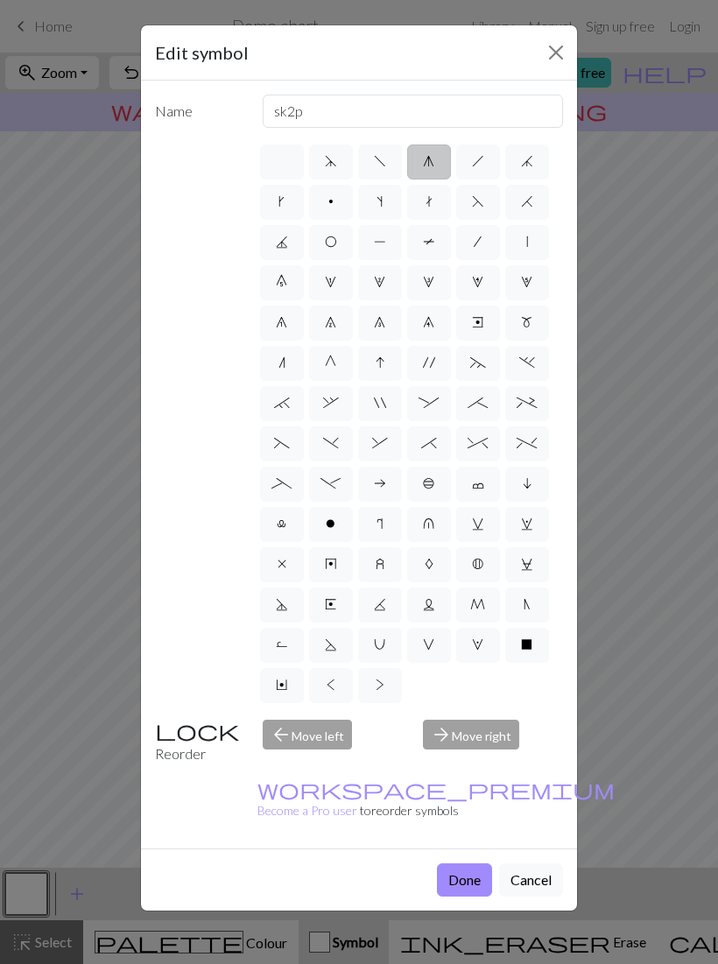
type input "Twisted stitch"
click at [338, 529] on label "o" at bounding box center [331, 524] width 44 height 35
click at [337, 524] on input "o" at bounding box center [331, 518] width 11 height 11
radio input "true"
type input "purl"
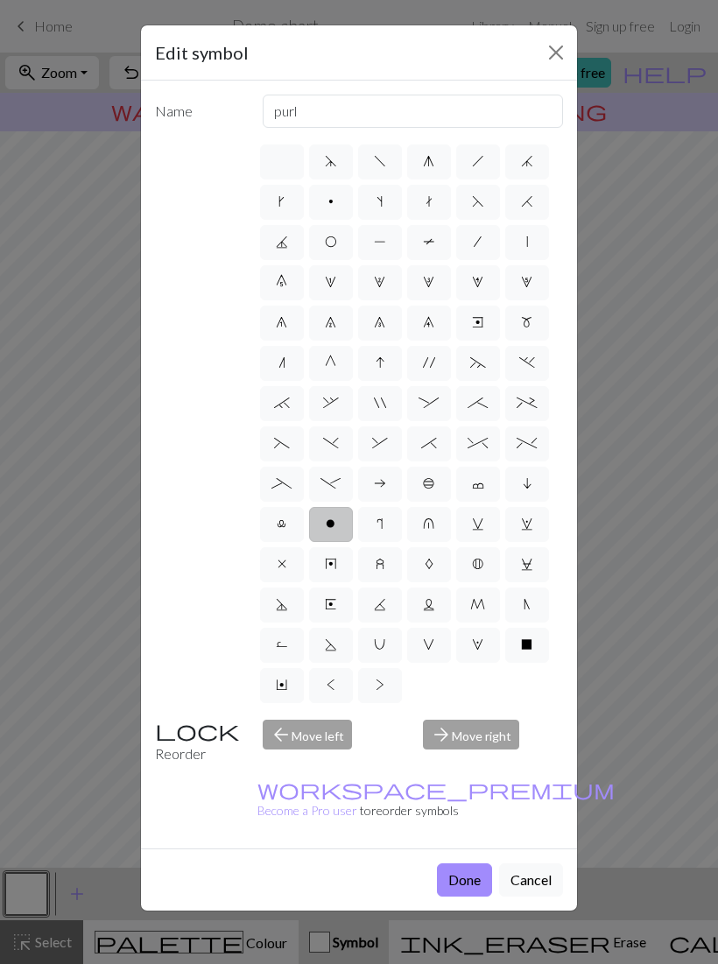
click at [325, 524] on label "o" at bounding box center [331, 524] width 44 height 35
click at [326, 524] on input "o" at bounding box center [331, 518] width 11 height 11
click at [426, 488] on span "b" at bounding box center [429, 483] width 12 height 14
click at [426, 484] on input "b" at bounding box center [428, 478] width 11 height 11
radio input "true"
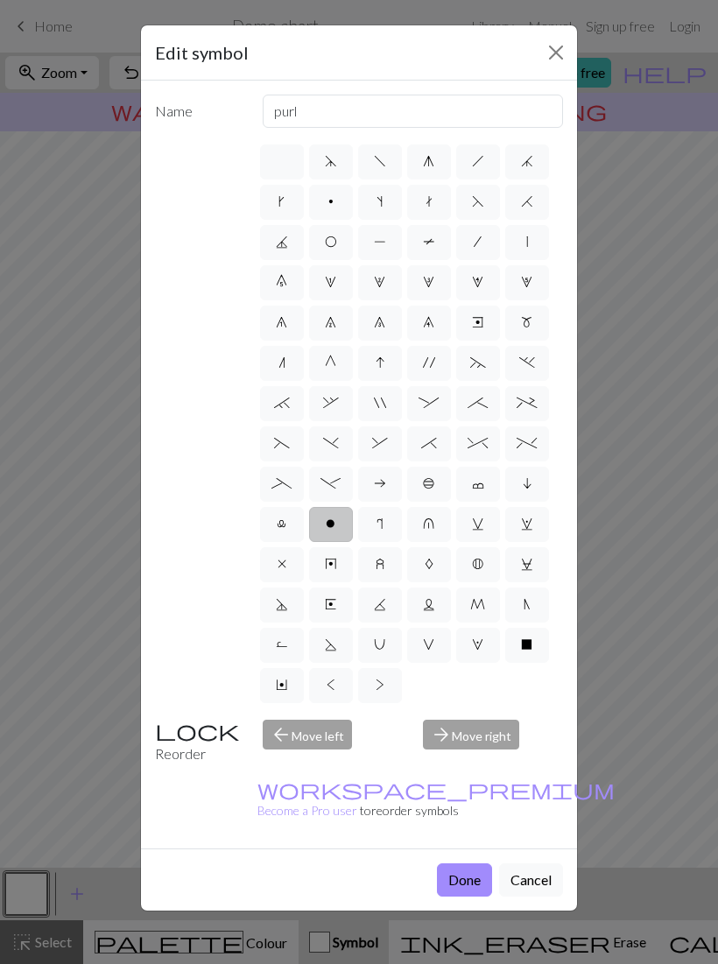
type input "Peppercorn"
click at [483, 489] on span "c" at bounding box center [478, 483] width 12 height 14
click at [483, 484] on input "c" at bounding box center [477, 478] width 11 height 11
radio input "true"
type input "Bind off"
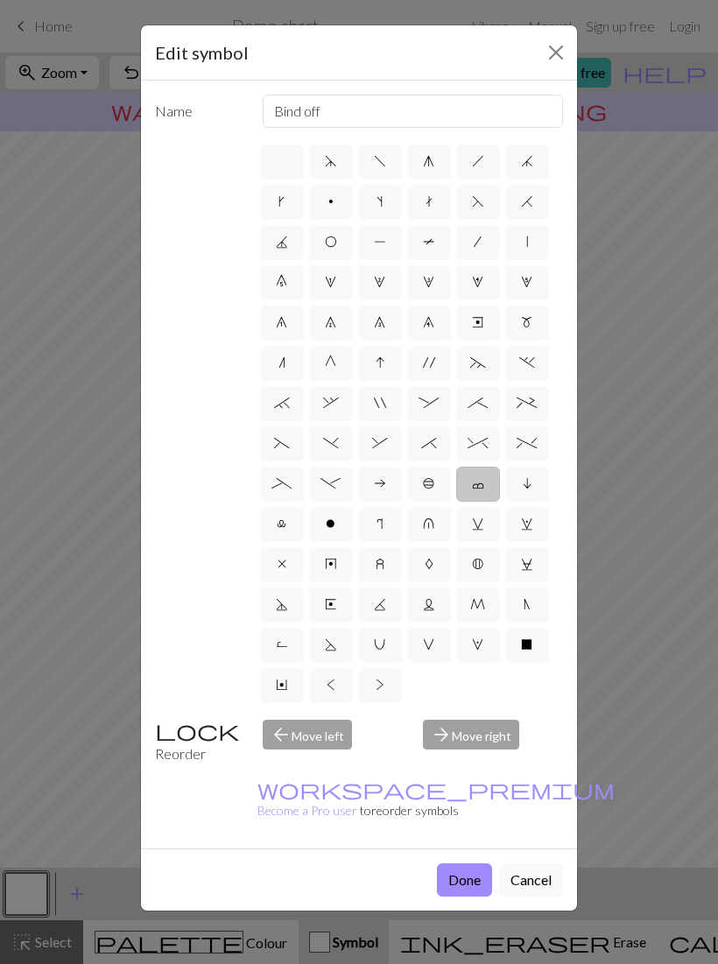
click at [380, 489] on span "a" at bounding box center [380, 483] width 12 height 14
click at [380, 484] on input "a" at bounding box center [379, 478] width 11 height 11
radio input "true"
type input "Purl on WS"
click at [322, 240] on label "O" at bounding box center [331, 242] width 44 height 35
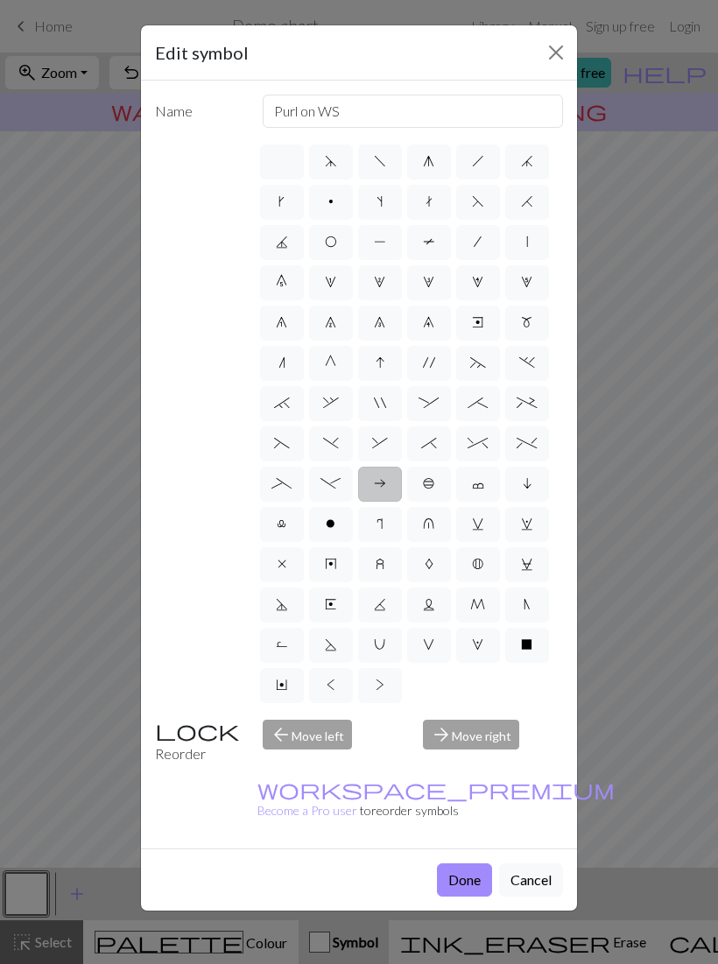
click at [325, 240] on input "O" at bounding box center [330, 236] width 11 height 11
radio input "true"
type input "yo"
click at [333, 208] on span "p" at bounding box center [330, 201] width 5 height 14
click at [333, 202] on input "p" at bounding box center [333, 196] width 11 height 11
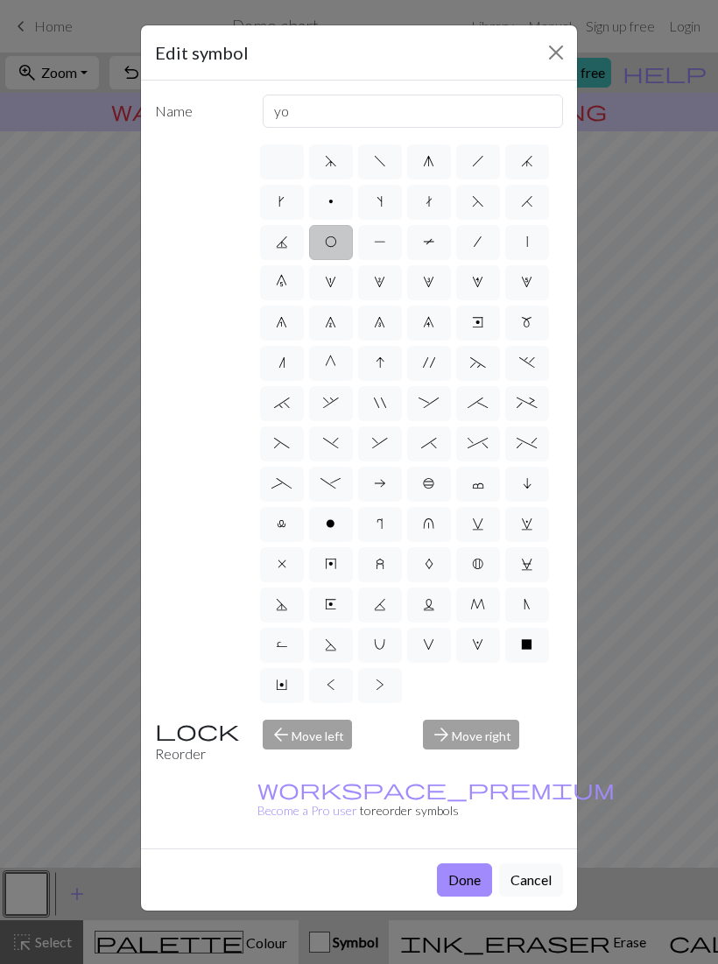
radio input "true"
type input "purl"
click at [389, 245] on label "P" at bounding box center [380, 242] width 44 height 35
click at [385, 242] on input "P" at bounding box center [379, 236] width 11 height 11
radio input "true"
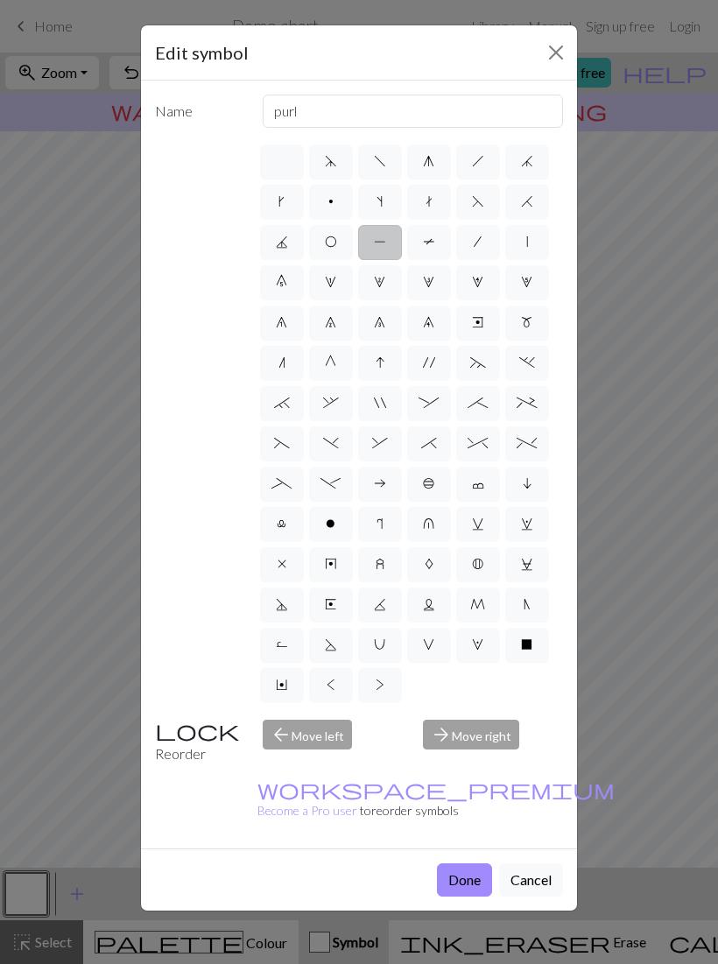
click at [325, 522] on label "o" at bounding box center [331, 524] width 44 height 35
click at [326, 522] on input "o" at bounding box center [331, 518] width 11 height 11
radio input "true"
click at [341, 526] on label "o" at bounding box center [331, 524] width 44 height 35
click at [337, 524] on input "o" at bounding box center [331, 518] width 11 height 11
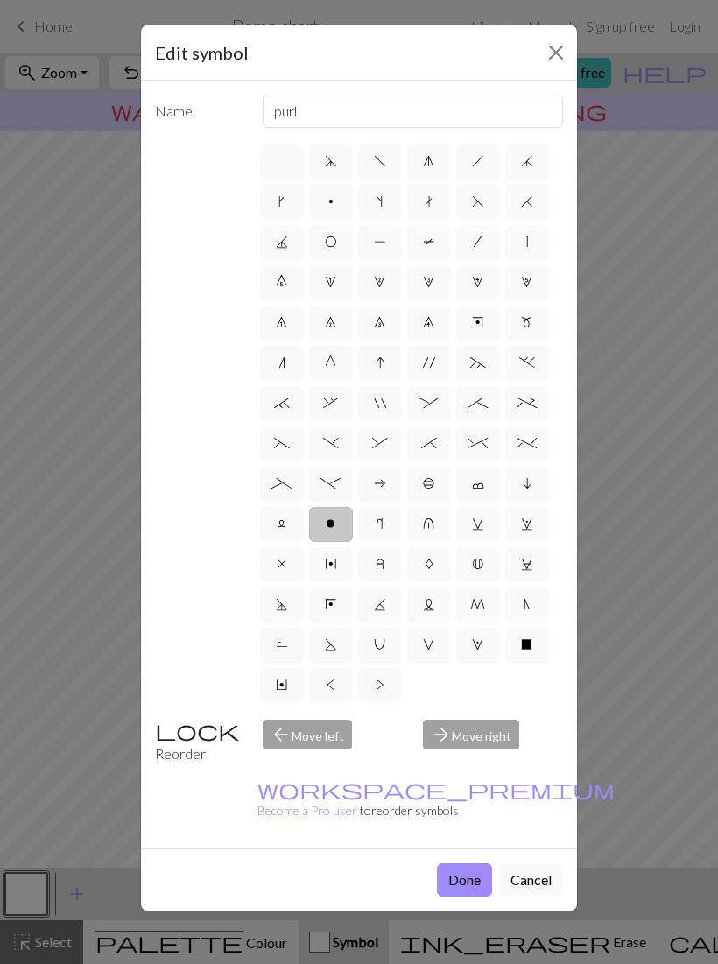
click at [288, 572] on label "x" at bounding box center [282, 564] width 44 height 35
click at [288, 564] on input "x" at bounding box center [282, 558] width 11 height 11
radio input "true"
type input "no stitch"
click at [432, 569] on span "A" at bounding box center [428, 564] width 9 height 14
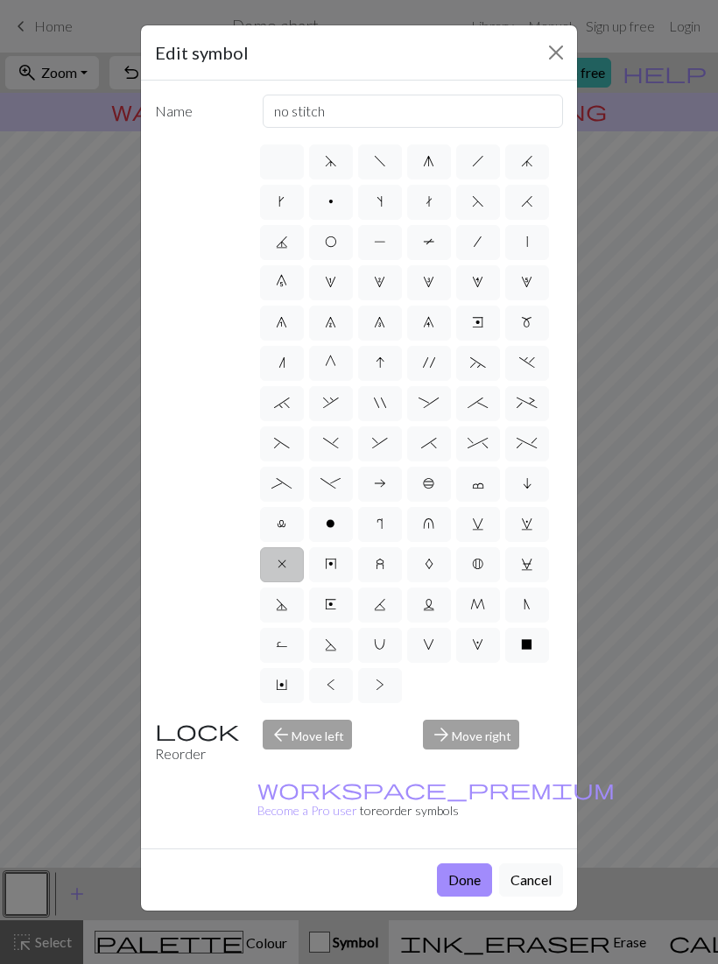
click at [432, 564] on input "A" at bounding box center [429, 558] width 11 height 11
radio input "true"
click at [438, 565] on label "A" at bounding box center [429, 564] width 44 height 35
click at [436, 564] on input "A" at bounding box center [429, 558] width 11 height 11
click at [381, 570] on span "z" at bounding box center [379, 564] width 9 height 14
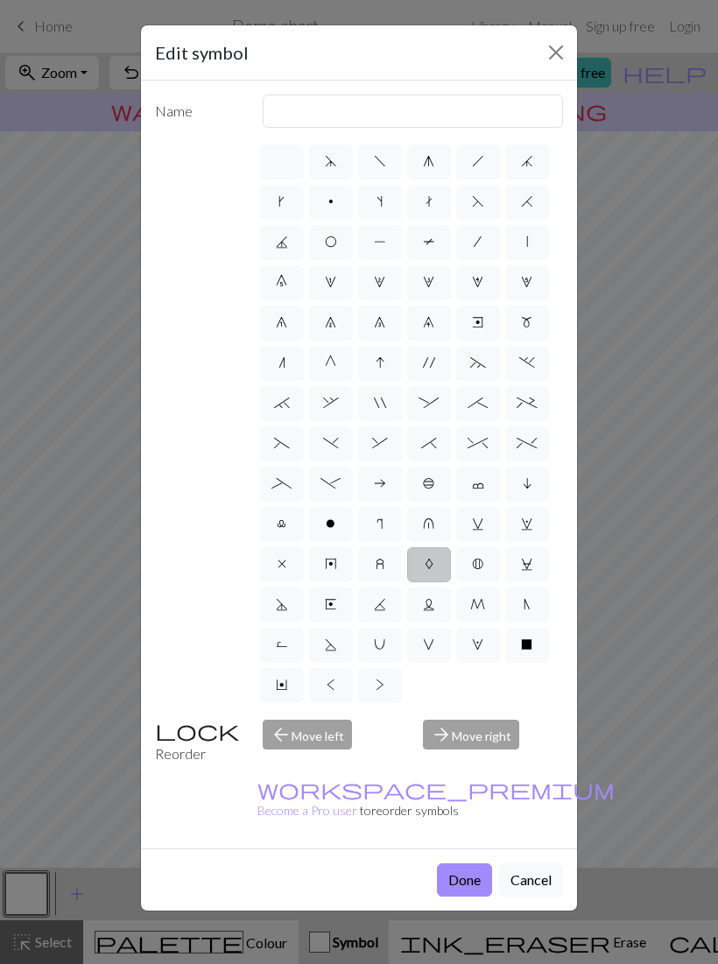
click at [381, 564] on input "z" at bounding box center [380, 558] width 11 height 11
radio input "true"
type input "twisted stitch in row below"
click at [382, 610] on span "K" at bounding box center [380, 604] width 12 height 14
click at [382, 605] on input "K" at bounding box center [379, 598] width 11 height 11
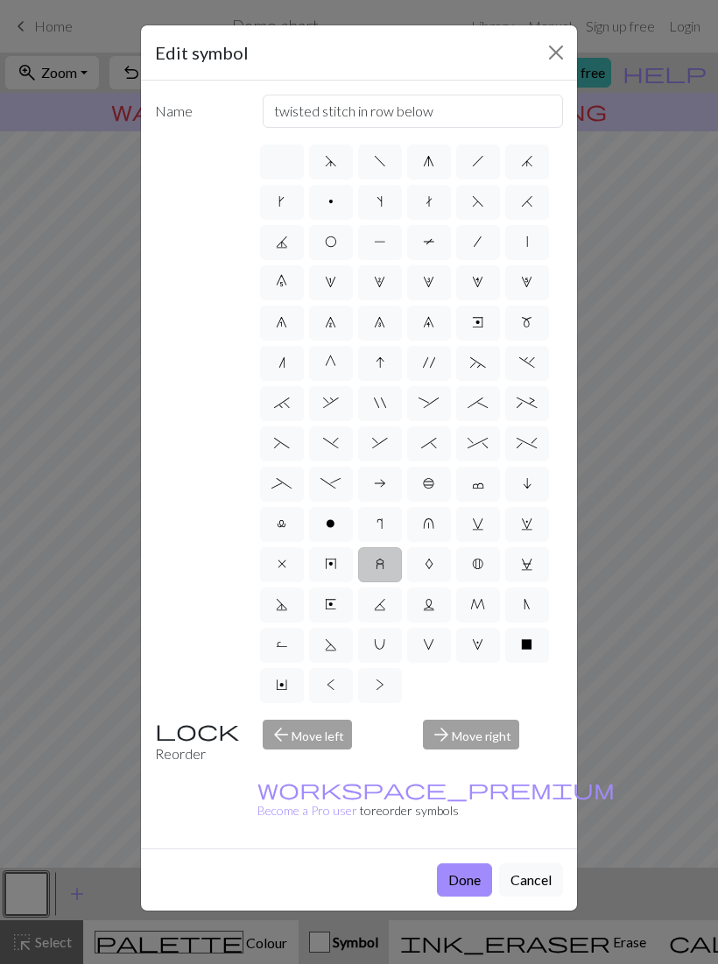
radio input "true"
type input "p2tog tbl"
click at [327, 369] on span "G" at bounding box center [330, 362] width 11 height 14
click at [327, 363] on input "G" at bounding box center [330, 357] width 11 height 11
radio input "true"
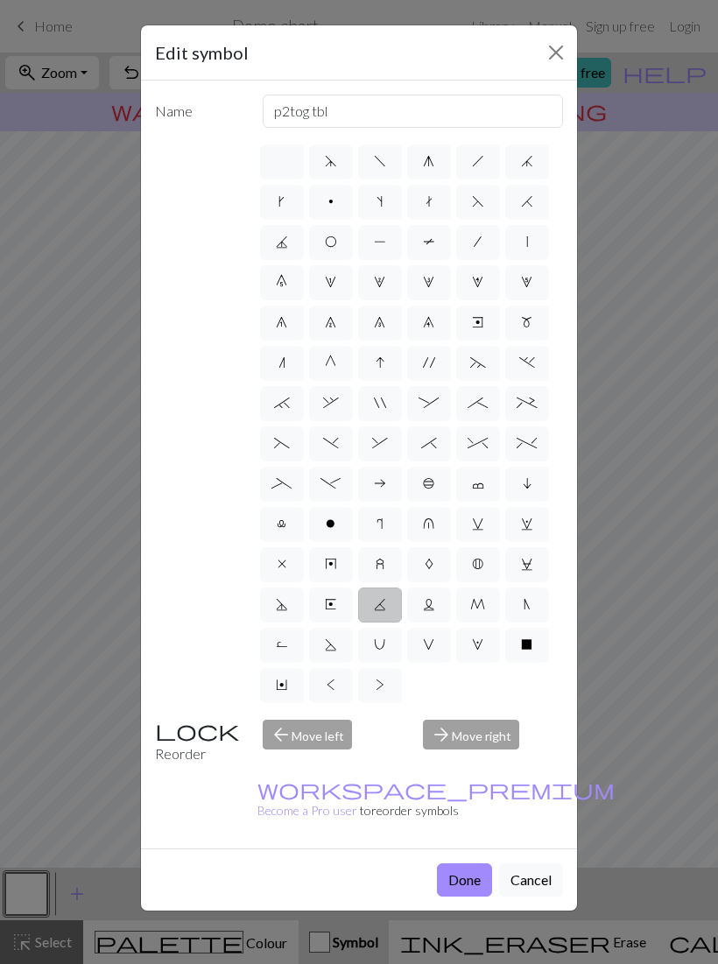
type input "psso"
click at [326, 246] on span "O" at bounding box center [331, 242] width 12 height 14
click at [326, 242] on input "O" at bounding box center [330, 236] width 11 height 11
radio input "true"
type input "yo"
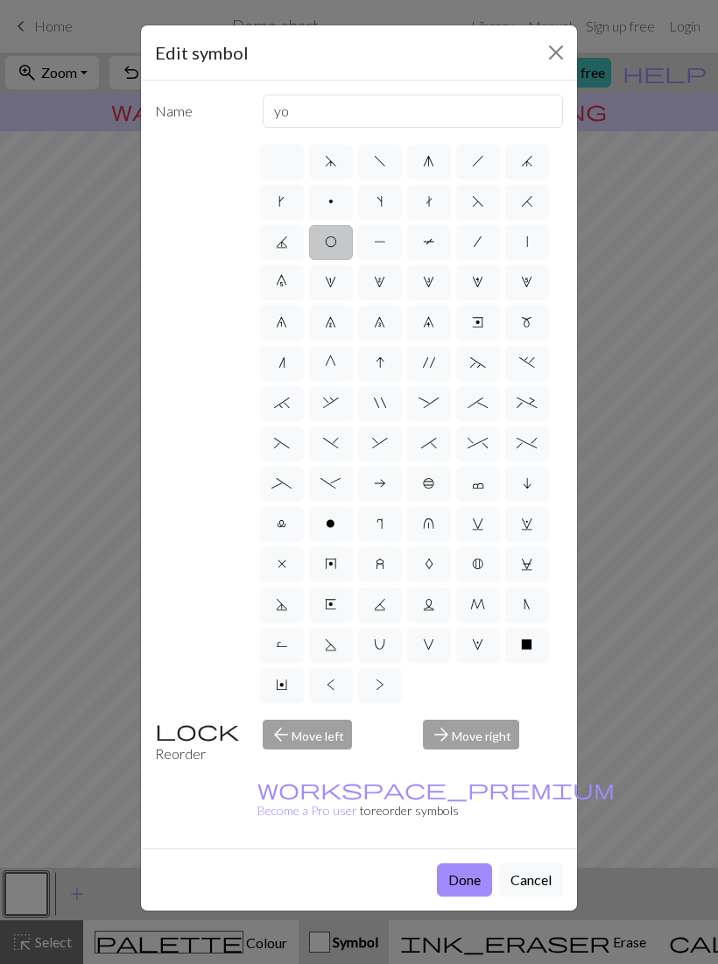
click at [291, 168] on label at bounding box center [282, 161] width 44 height 35
click at [291, 162] on input "radio" at bounding box center [287, 156] width 11 height 11
radio input "true"
type input "Knit"
click at [460, 863] on button "Done" at bounding box center [464, 879] width 55 height 33
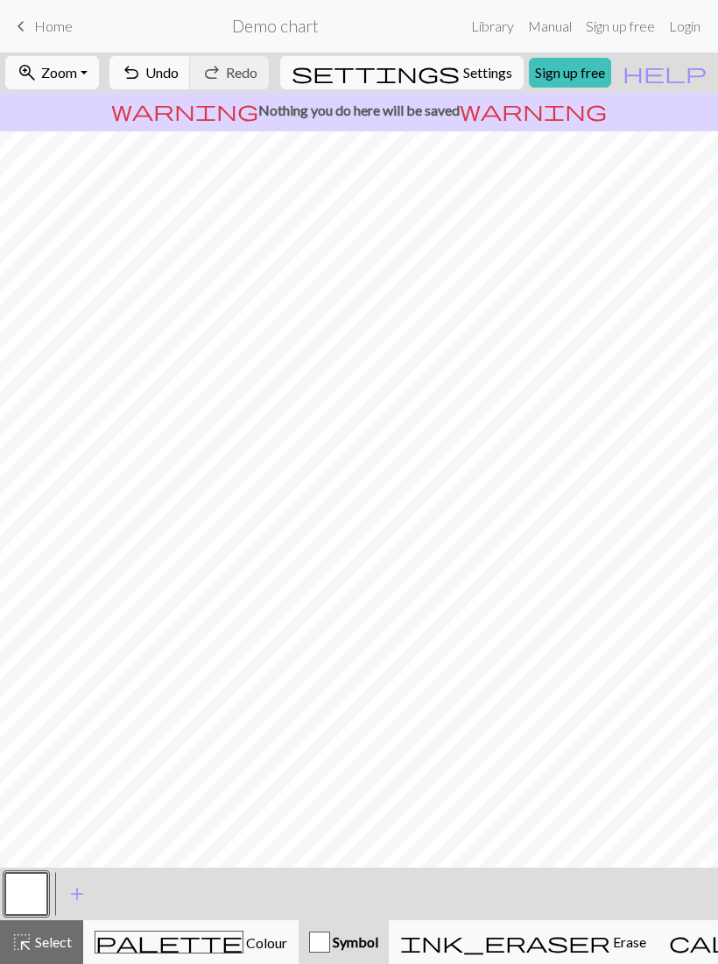
click at [90, 897] on button "add Add a symbol" at bounding box center [77, 894] width 44 height 44
click at [73, 889] on button "button" at bounding box center [74, 894] width 42 height 42
click at [74, 892] on button "button" at bounding box center [74, 894] width 42 height 42
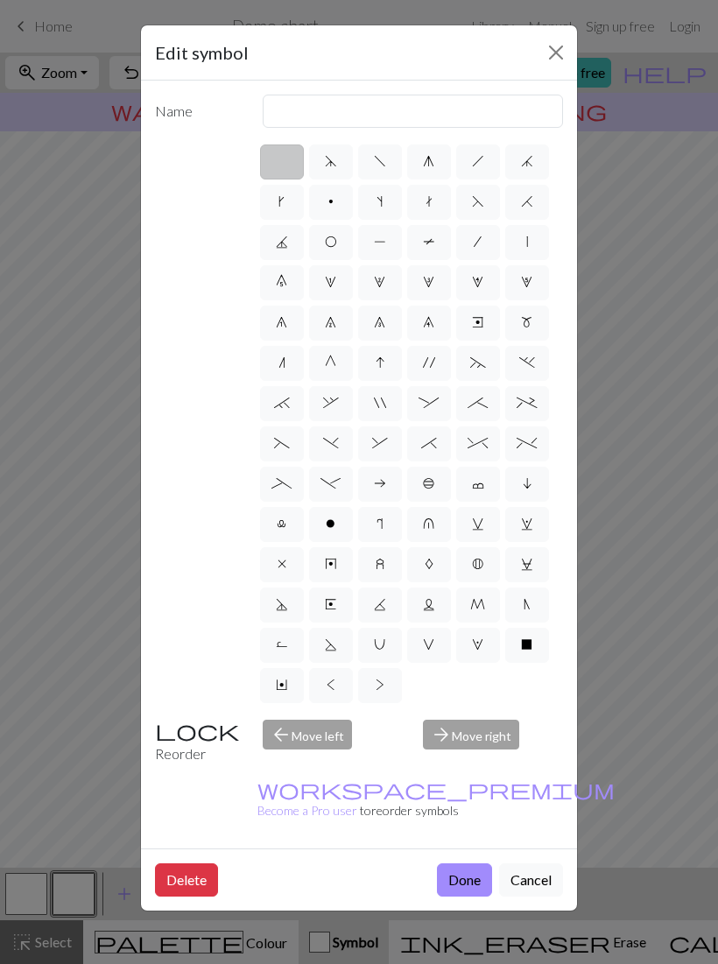
click at [335, 245] on span "O" at bounding box center [331, 242] width 12 height 14
click at [335, 242] on input "O" at bounding box center [330, 236] width 11 height 11
radio input "true"
type input "yo"
click at [338, 526] on label "o" at bounding box center [331, 524] width 44 height 35
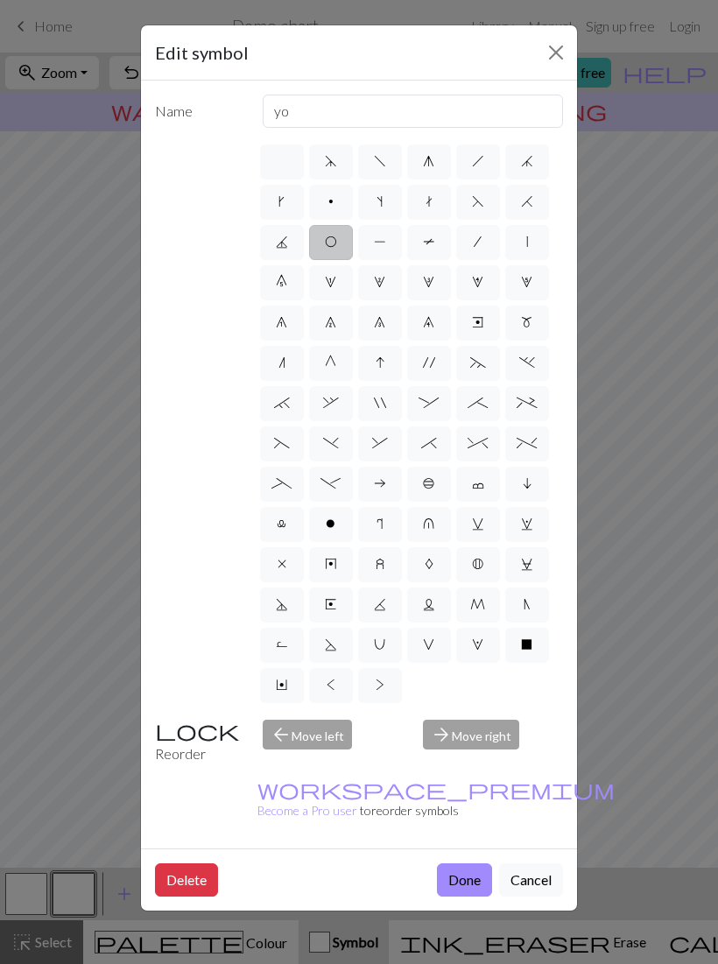
click at [337, 524] on input "o" at bounding box center [331, 518] width 11 height 11
radio input "true"
type input "purl"
click at [334, 527] on span "o" at bounding box center [331, 523] width 10 height 14
click at [334, 524] on input "o" at bounding box center [331, 518] width 11 height 11
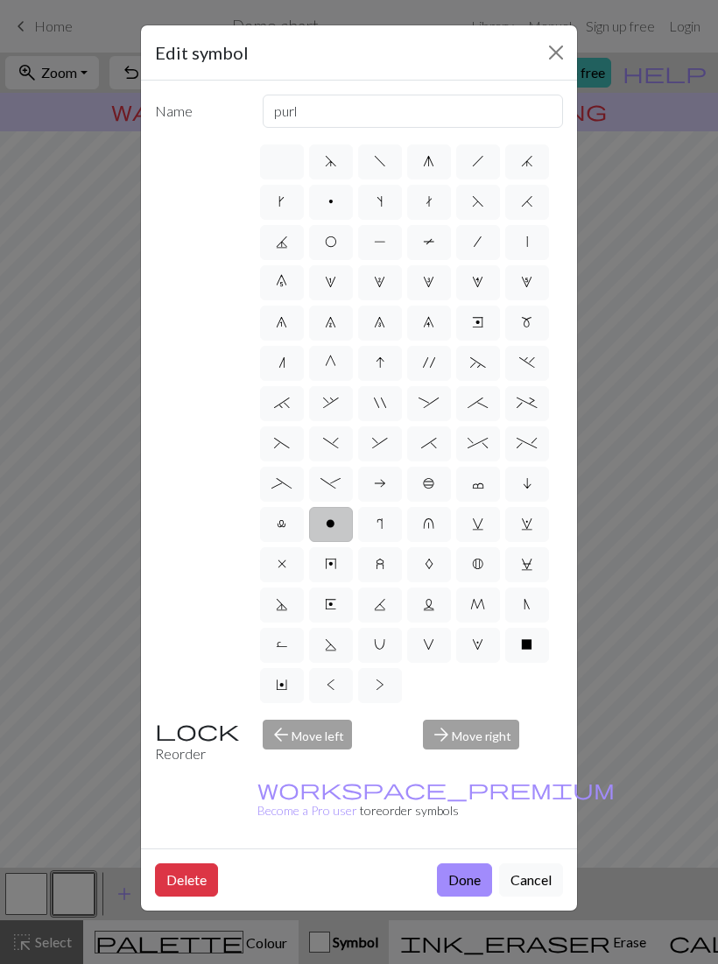
click at [333, 529] on span "o" at bounding box center [331, 523] width 10 height 14
click at [333, 524] on input "o" at bounding box center [331, 518] width 11 height 11
click at [332, 530] on span "o" at bounding box center [331, 523] width 10 height 14
click at [332, 524] on input "o" at bounding box center [331, 518] width 11 height 11
click at [330, 530] on span "o" at bounding box center [331, 523] width 10 height 14
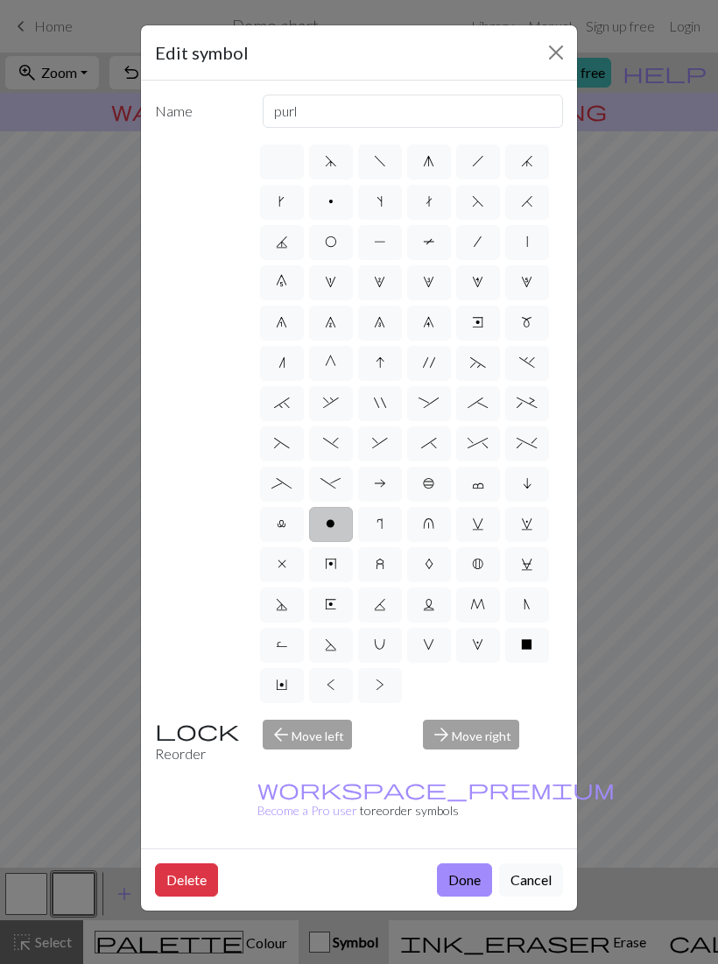
click at [330, 524] on input "o" at bounding box center [331, 518] width 11 height 11
click at [463, 863] on button "Done" at bounding box center [464, 879] width 55 height 33
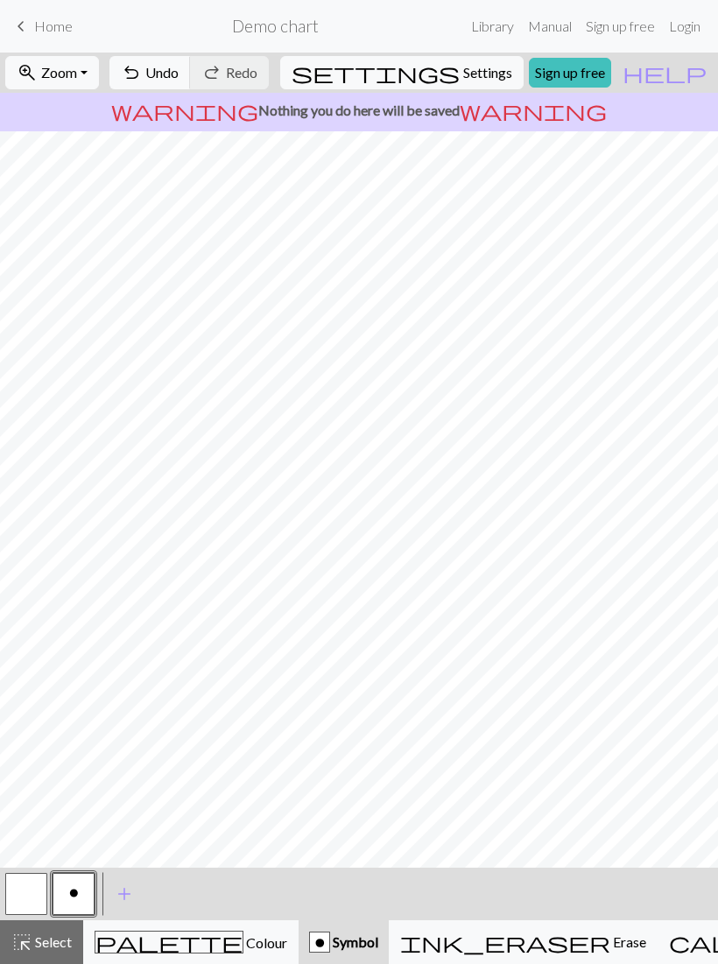
click at [38, 897] on button "button" at bounding box center [26, 894] width 42 height 42
click at [32, 893] on button "button" at bounding box center [26, 894] width 42 height 42
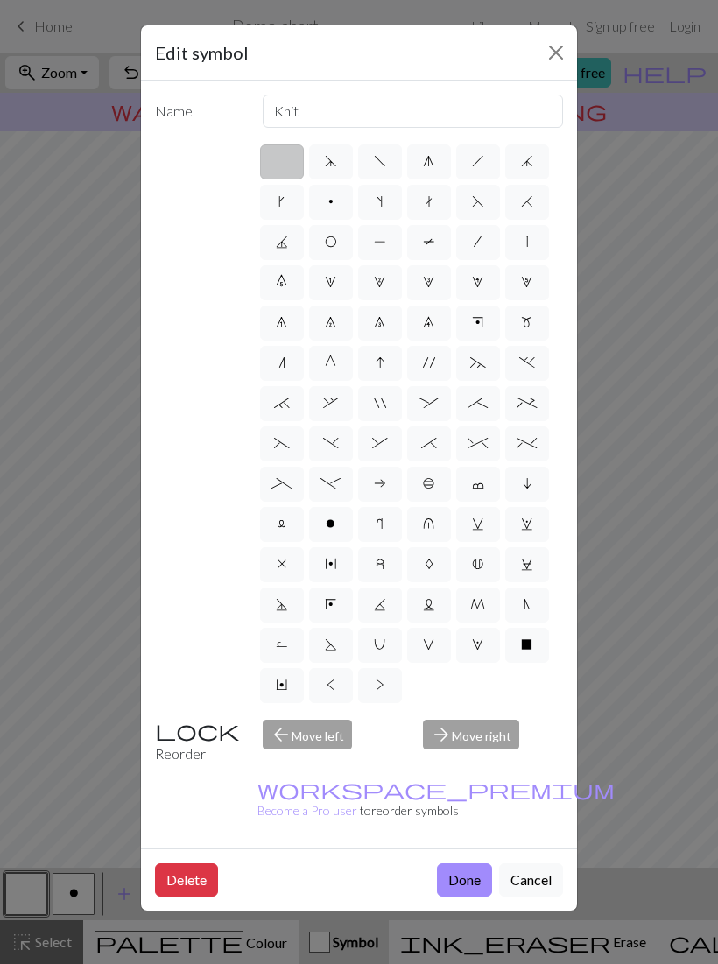
click at [463, 863] on button "Done" at bounding box center [464, 879] width 55 height 33
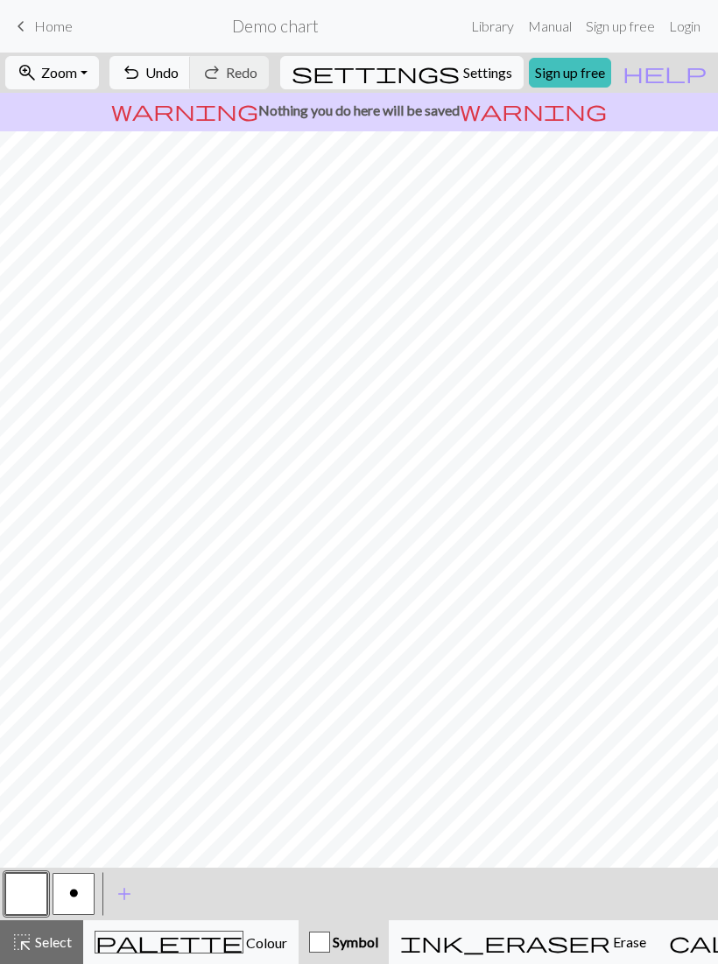
click at [243, 936] on span "Colour" at bounding box center [265, 942] width 44 height 17
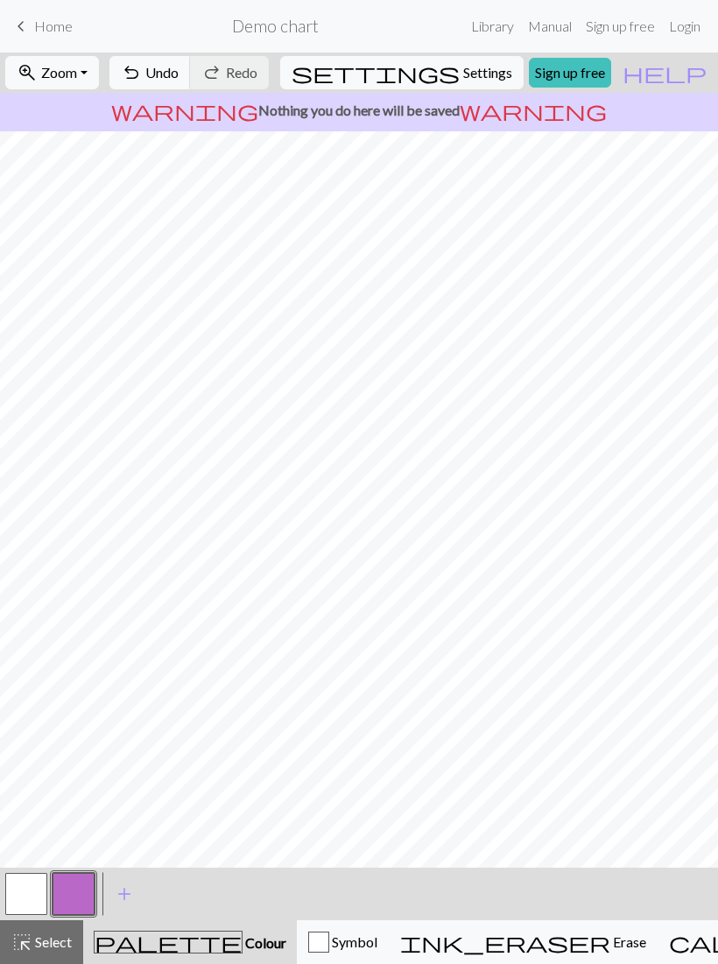
click at [29, 894] on button "button" at bounding box center [26, 894] width 42 height 42
click at [610, 936] on span "Erase" at bounding box center [628, 941] width 36 height 17
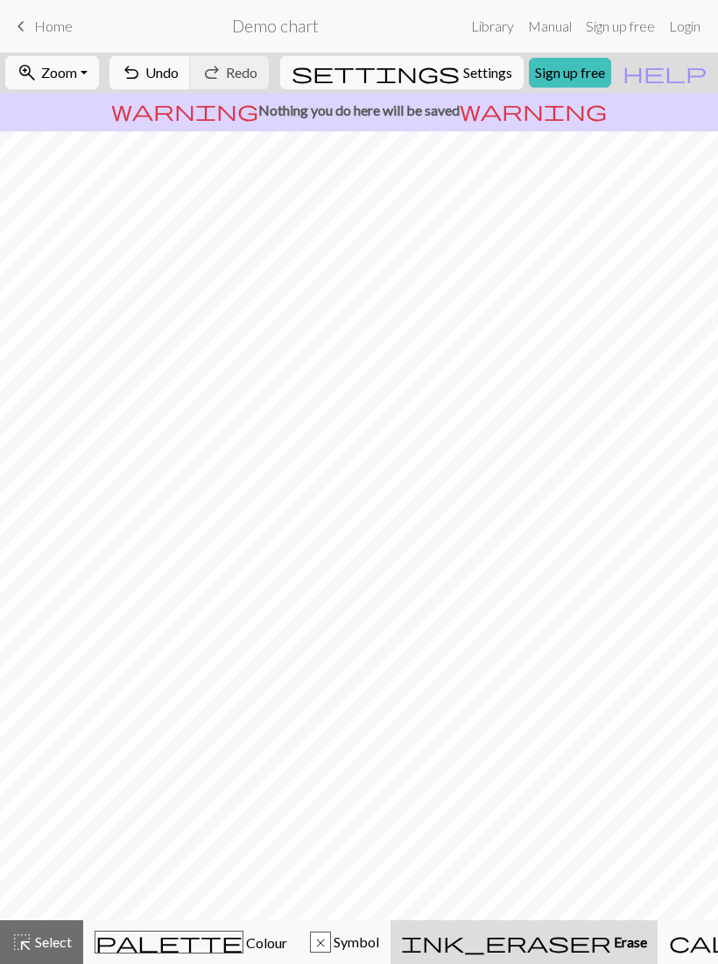
click at [49, 939] on span "Select" at bounding box center [51, 941] width 39 height 17
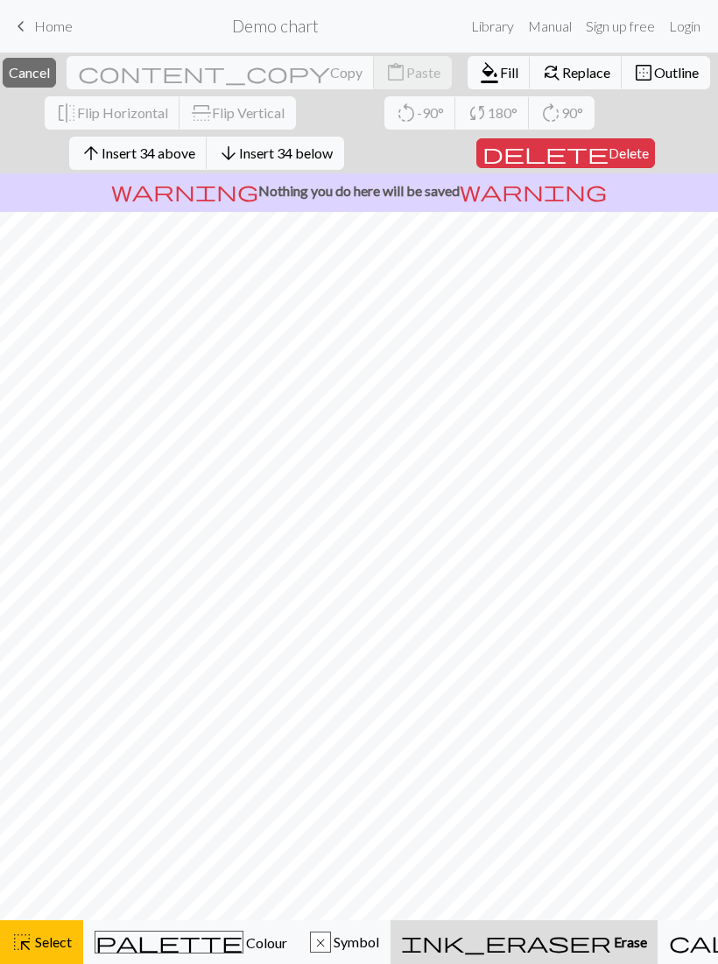
click at [608, 158] on span "Delete" at bounding box center [628, 152] width 40 height 17
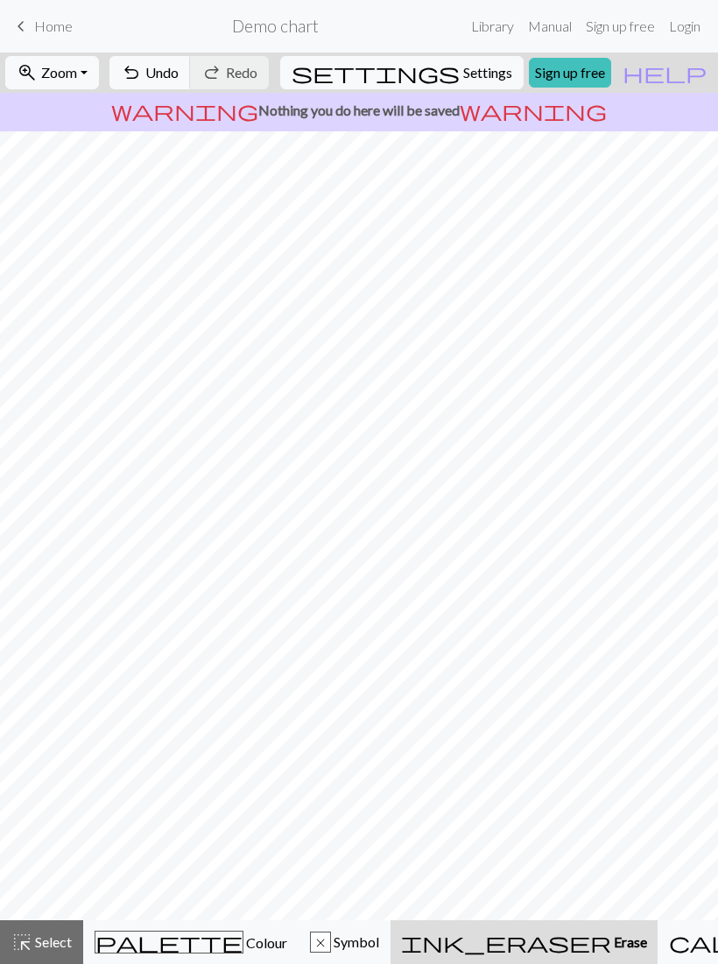
click at [53, 950] on span "Select" at bounding box center [51, 941] width 39 height 17
click at [243, 941] on span "Colour" at bounding box center [265, 942] width 44 height 17
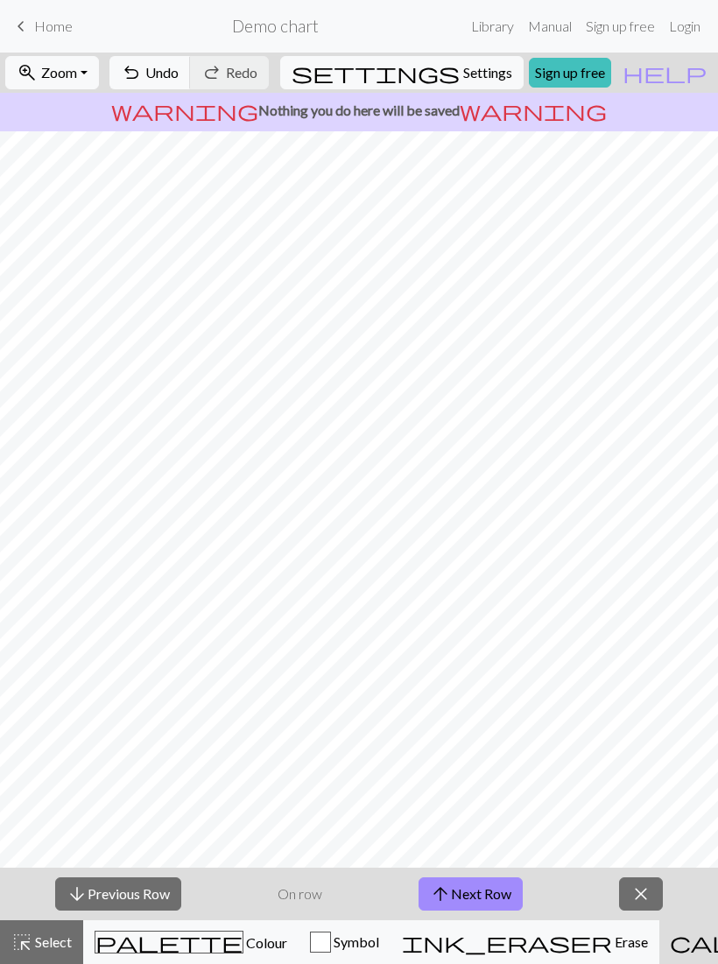
click at [274, 76] on div "undo Undo Undo redo Redo Redo" at bounding box center [189, 73] width 170 height 40
click at [274, 81] on div "undo Undo Undo redo Redo Redo" at bounding box center [189, 73] width 170 height 40
click at [274, 79] on div "undo Undo Undo redo Redo Redo" at bounding box center [189, 73] width 170 height 40
click at [274, 80] on div "undo Undo Undo redo Redo Redo" at bounding box center [189, 73] width 170 height 40
click at [179, 79] on span "Undo" at bounding box center [161, 72] width 33 height 17
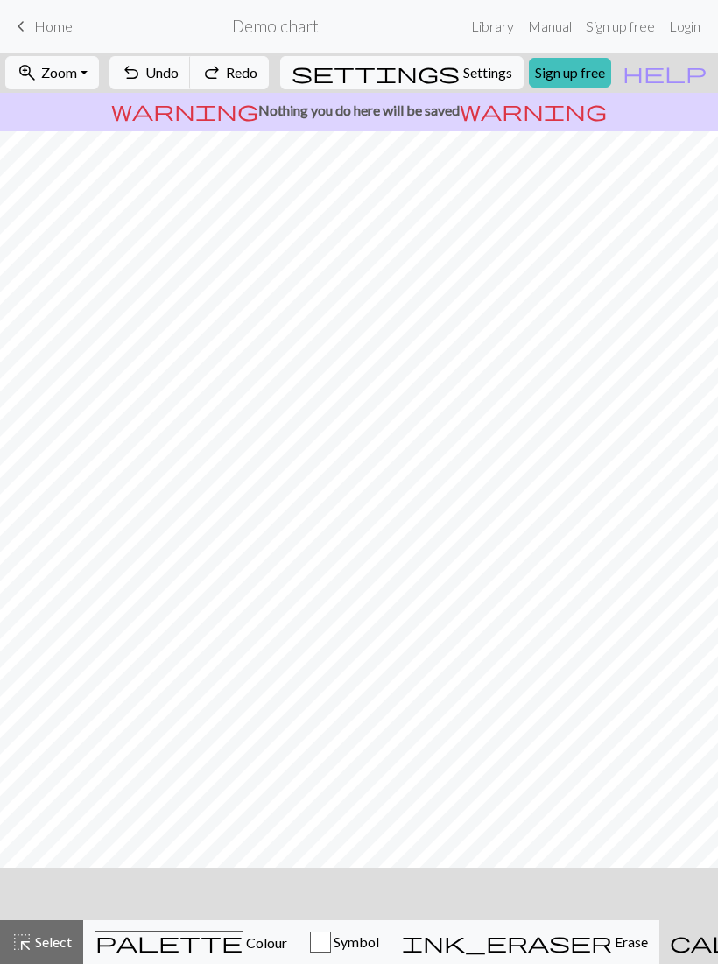
click at [179, 74] on span "Undo" at bounding box center [161, 72] width 33 height 17
click at [99, 79] on button "zoom_in Zoom Zoom" at bounding box center [52, 72] width 94 height 33
click at [115, 118] on button "Fit all" at bounding box center [75, 111] width 138 height 28
click at [471, 939] on span "ink_eraser" at bounding box center [507, 941] width 210 height 25
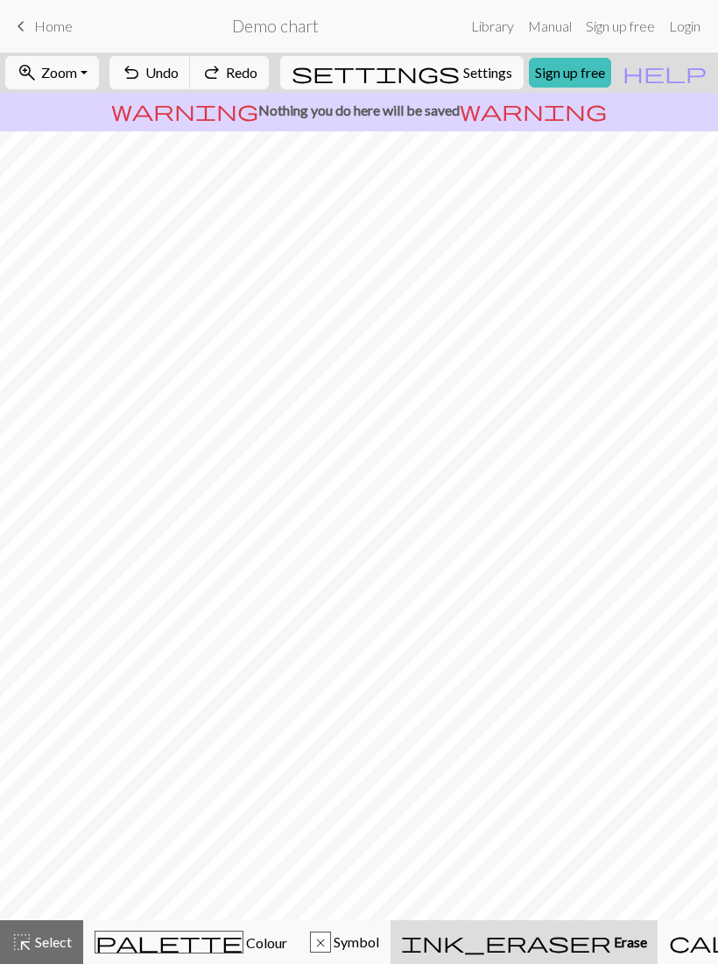
click at [481, 931] on div "ink_eraser Erase Erase" at bounding box center [524, 941] width 246 height 21
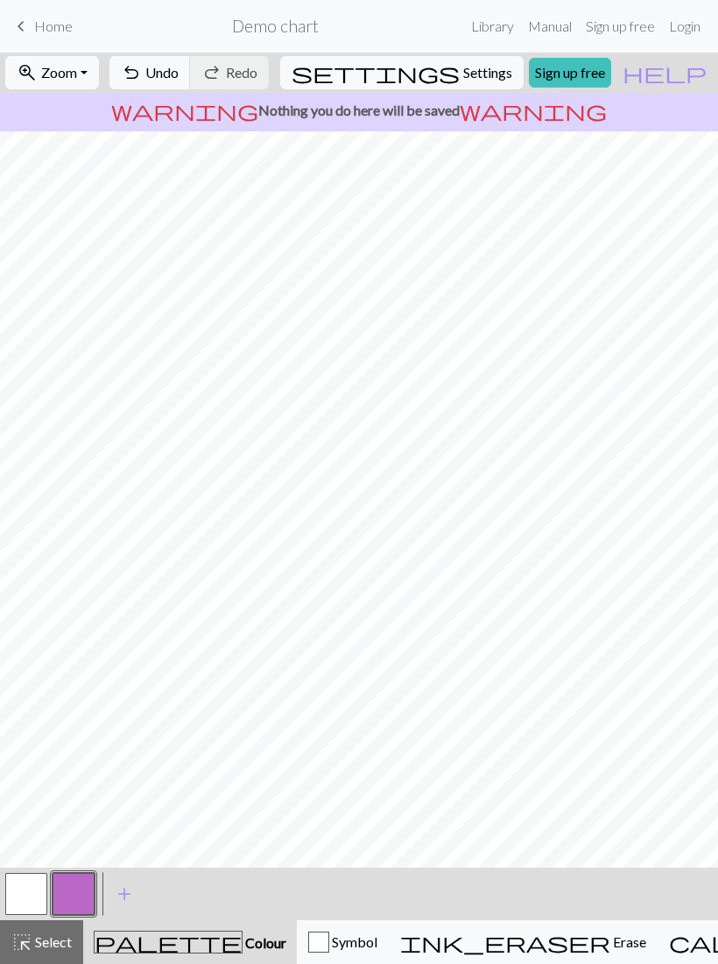
click at [22, 889] on button "button" at bounding box center [26, 894] width 42 height 42
click at [335, 939] on span "Symbol" at bounding box center [353, 941] width 48 height 17
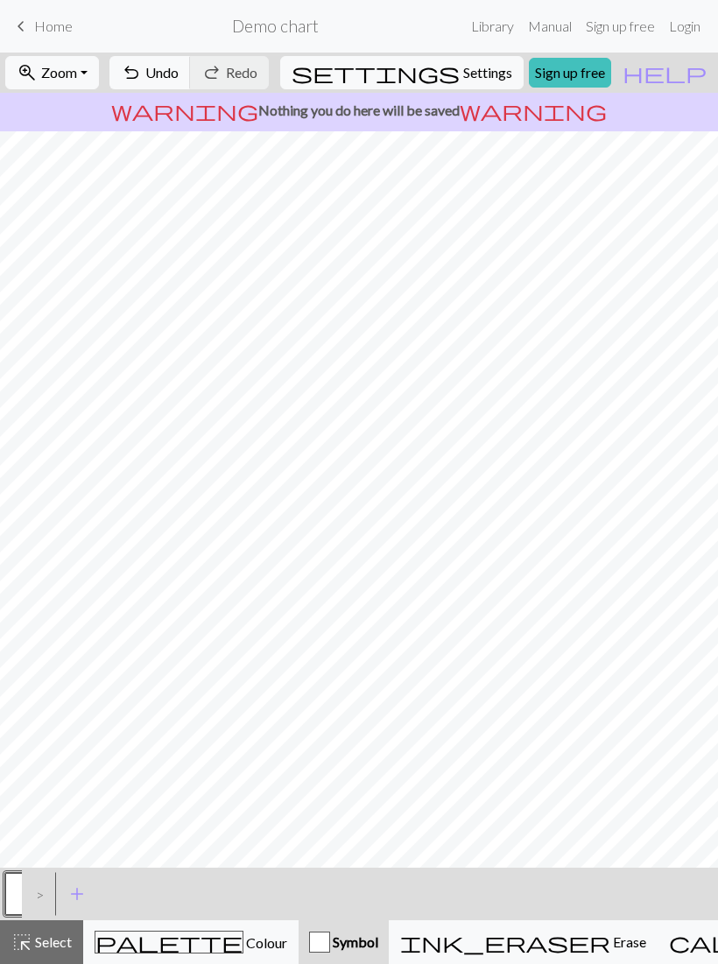
click at [33, 894] on div ">" at bounding box center [36, 893] width 28 height 47
click at [17, 894] on button "button" at bounding box center [26, 894] width 42 height 42
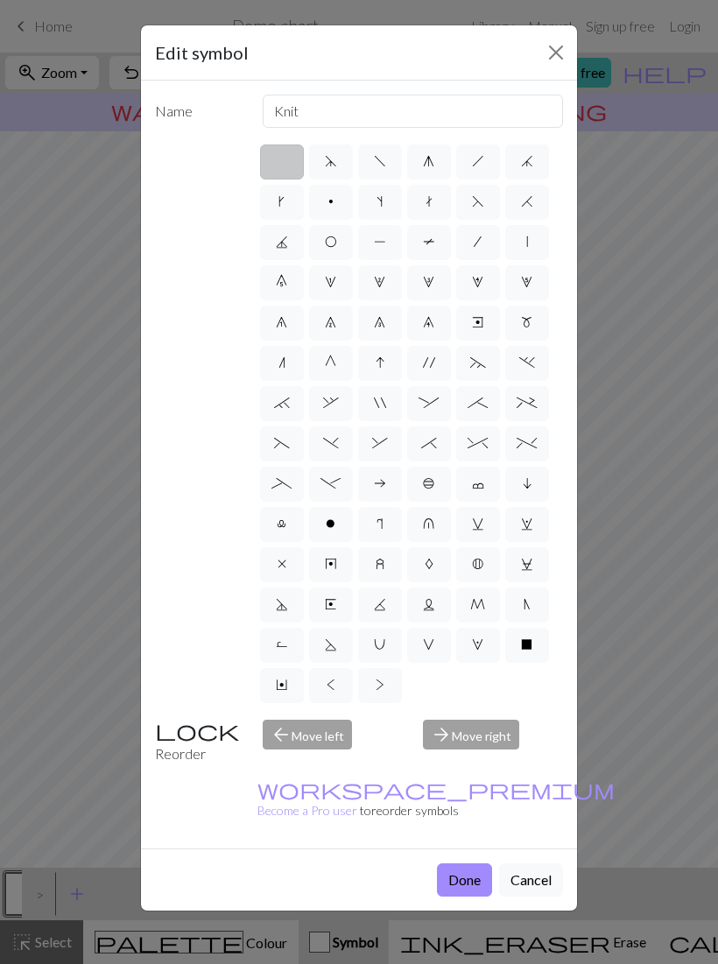
click at [526, 863] on button "Cancel" at bounding box center [531, 879] width 64 height 33
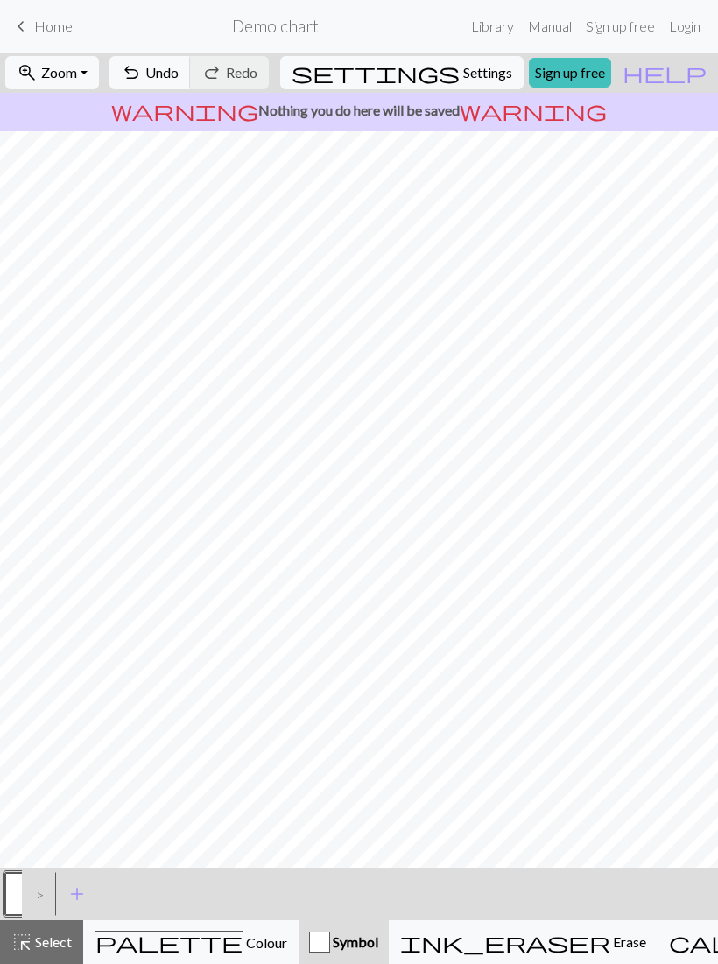
click at [78, 894] on span "add" at bounding box center [77, 893] width 21 height 25
click at [73, 892] on button "button" at bounding box center [74, 894] width 42 height 42
click at [76, 894] on button "button" at bounding box center [74, 894] width 42 height 42
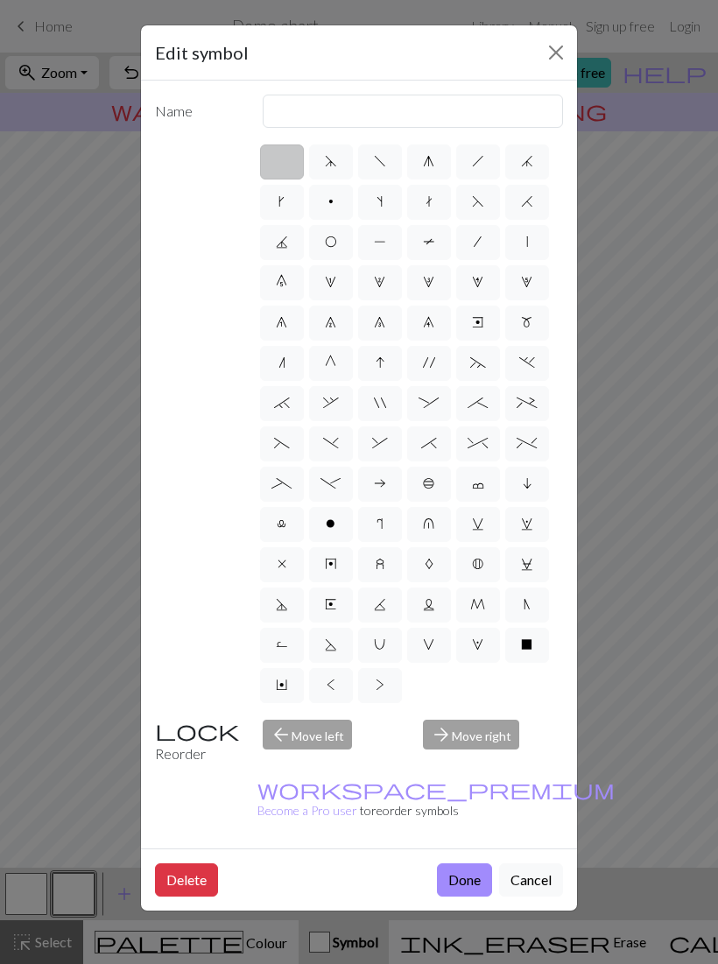
click at [325, 522] on label "o" at bounding box center [331, 524] width 44 height 35
click at [326, 522] on input "o" at bounding box center [331, 518] width 11 height 11
radio input "true"
type input "purl"
click at [459, 863] on button "Done" at bounding box center [464, 879] width 55 height 33
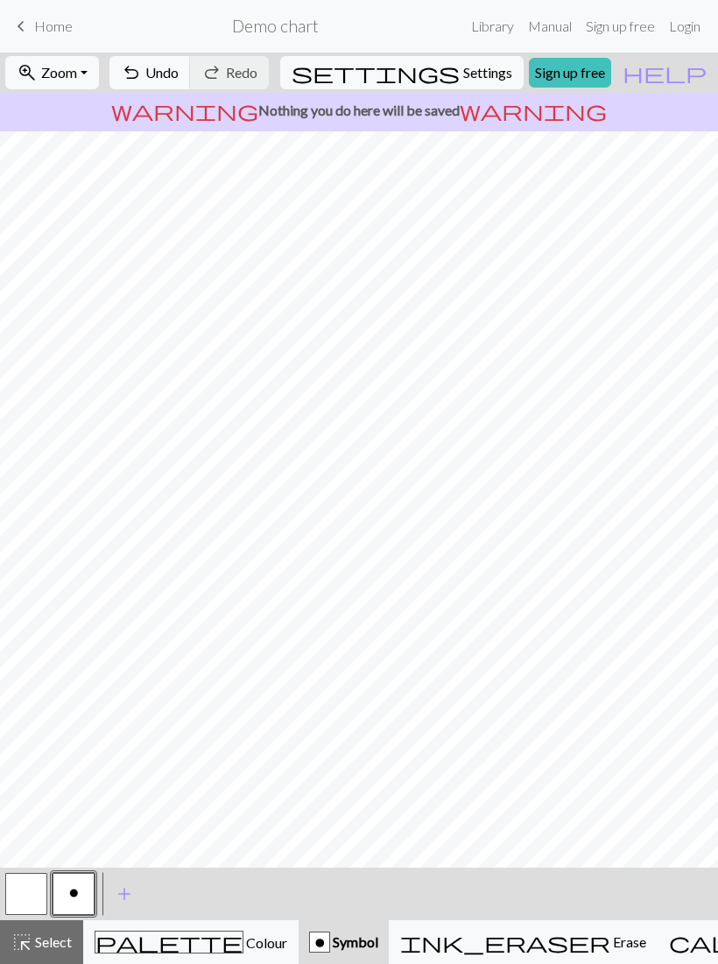
click at [243, 943] on span "Colour" at bounding box center [265, 942] width 44 height 17
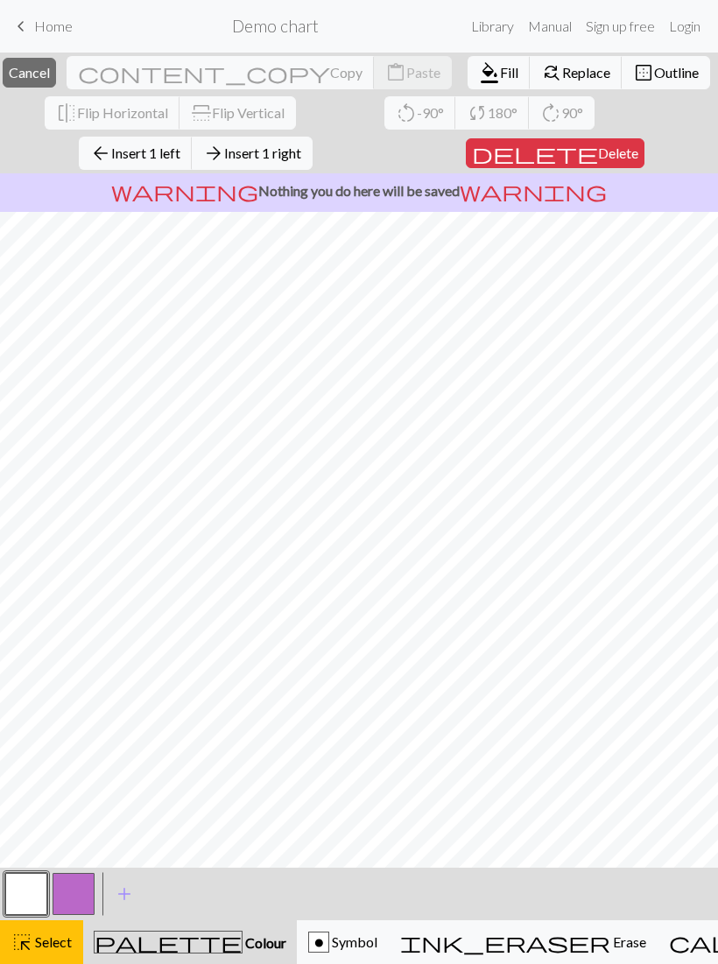
click at [22, 897] on button "button" at bounding box center [26, 894] width 42 height 42
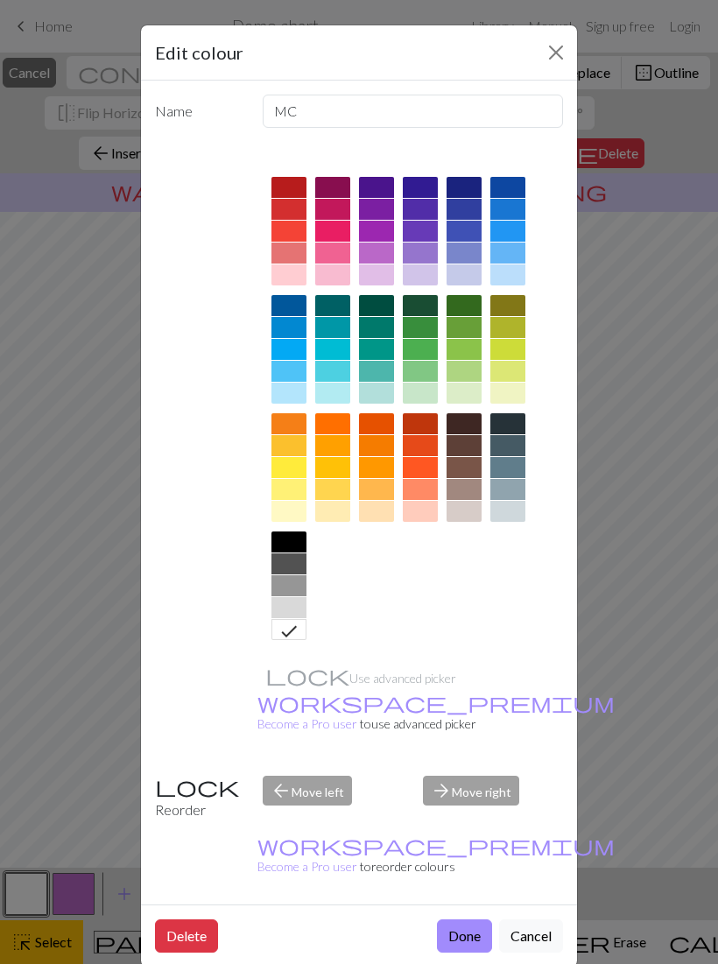
click at [526, 919] on button "Cancel" at bounding box center [531, 935] width 64 height 33
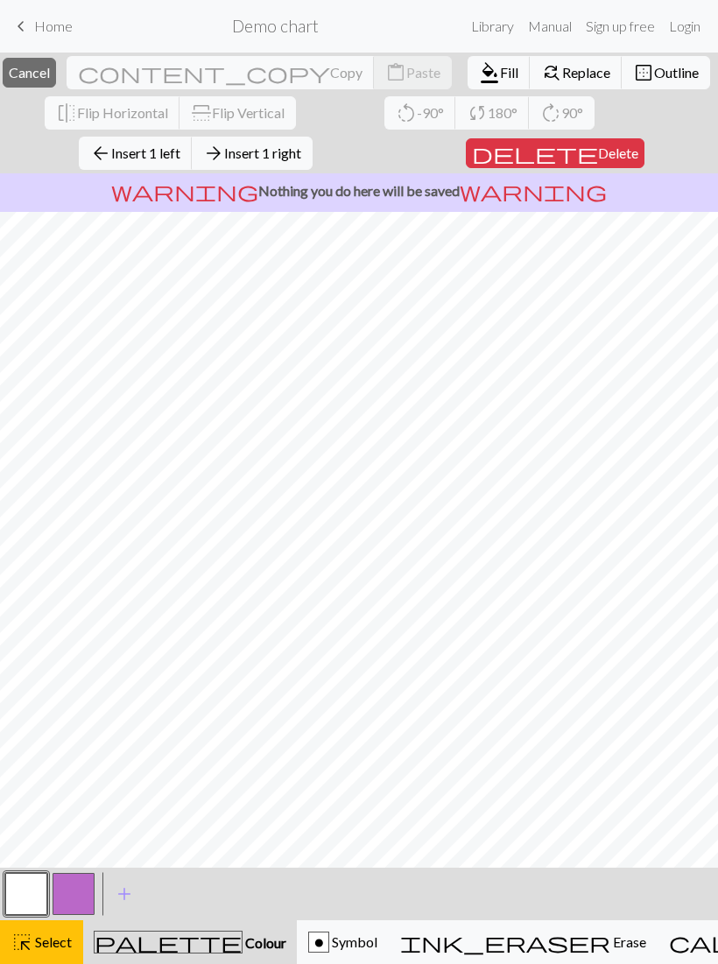
click at [41, 947] on span "Select" at bounding box center [51, 941] width 39 height 17
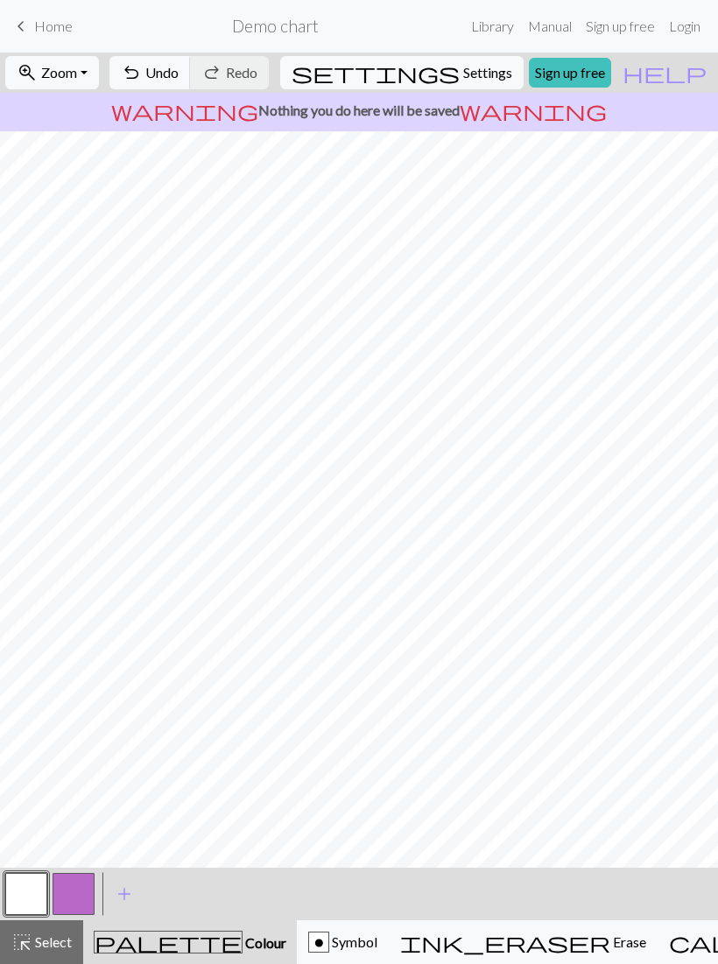
click at [486, 78] on span "Settings" at bounding box center [487, 72] width 49 height 21
select select "aran"
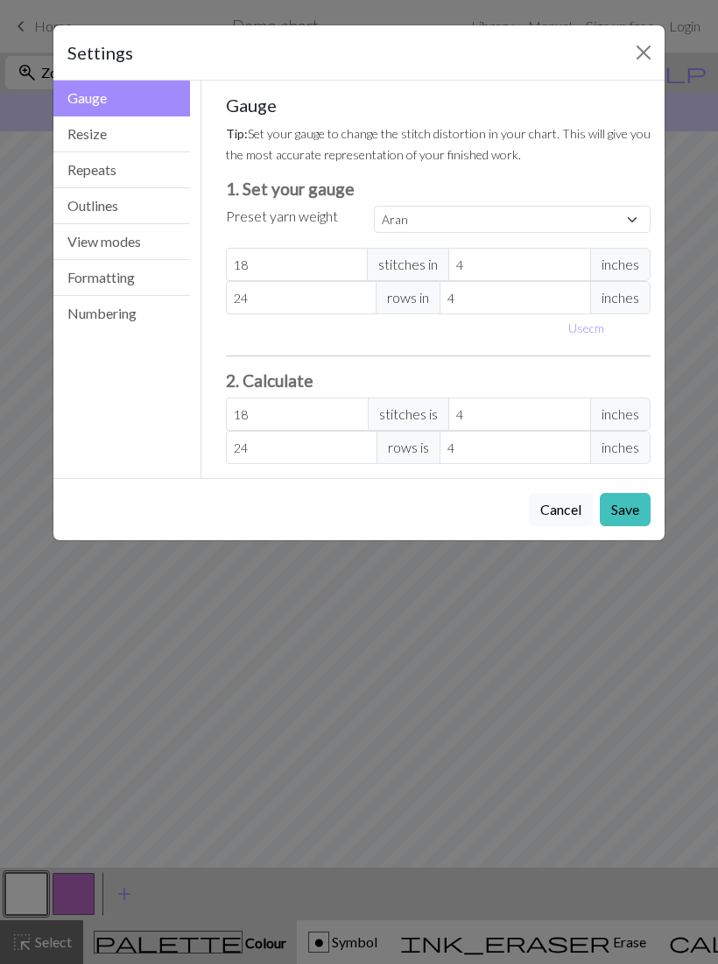
click at [128, 127] on button "Resize" at bounding box center [121, 134] width 137 height 36
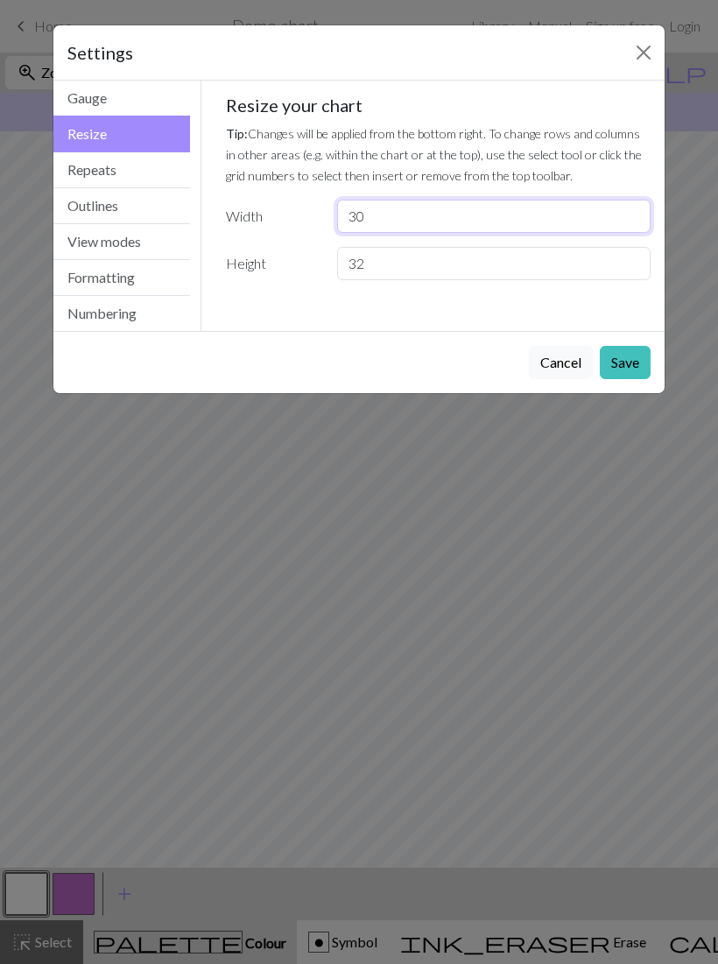
click at [445, 215] on input "30" at bounding box center [493, 216] width 313 height 33
type input "3"
type input "50"
click at [436, 260] on input "32" at bounding box center [493, 263] width 313 height 33
type input "3"
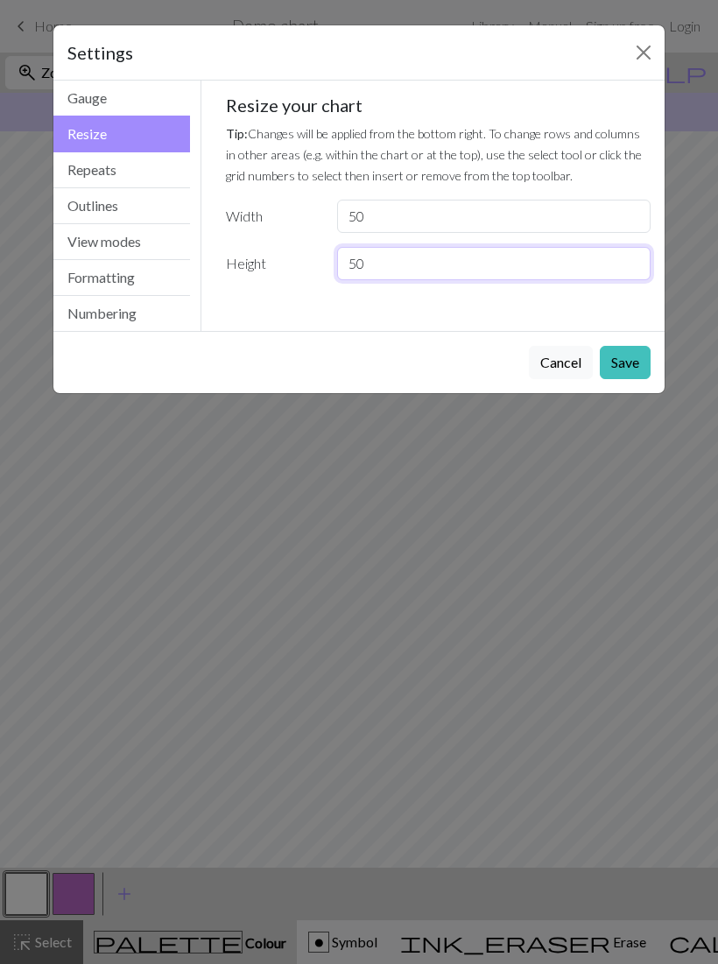
type input "50"
click at [623, 363] on button "Save" at bounding box center [624, 362] width 51 height 33
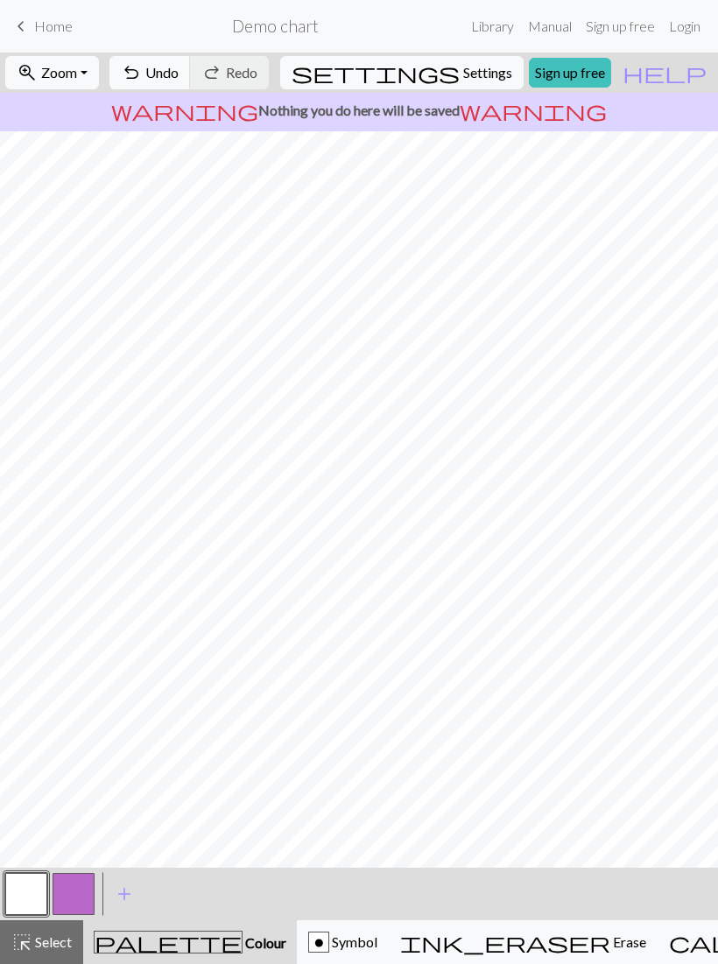
click at [473, 71] on span "Settings" at bounding box center [487, 72] width 49 height 21
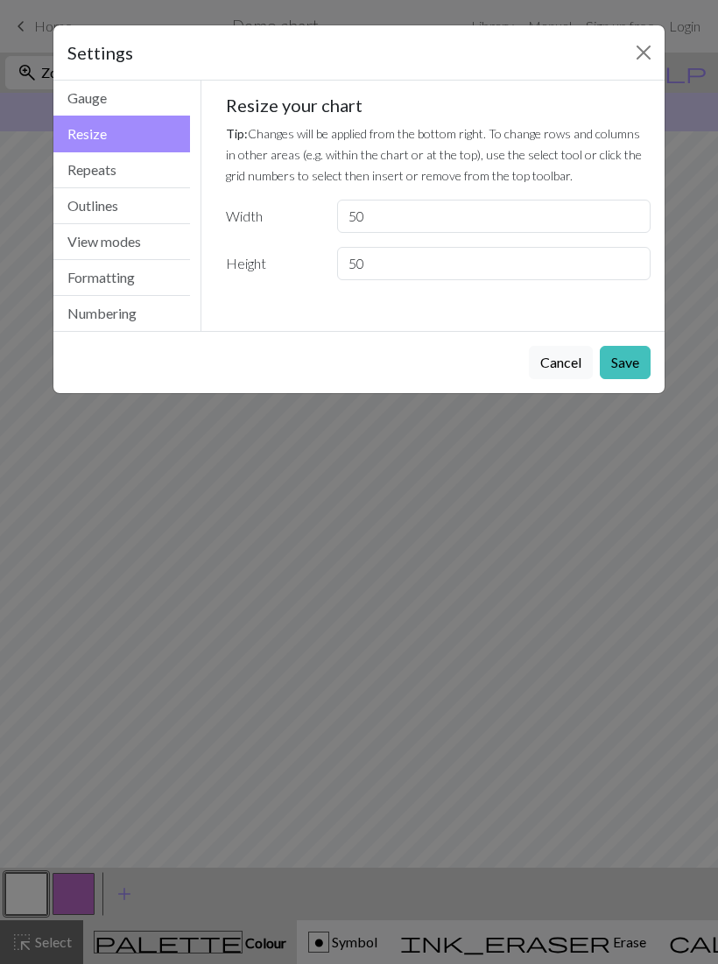
click at [122, 97] on button "Gauge" at bounding box center [121, 99] width 137 height 36
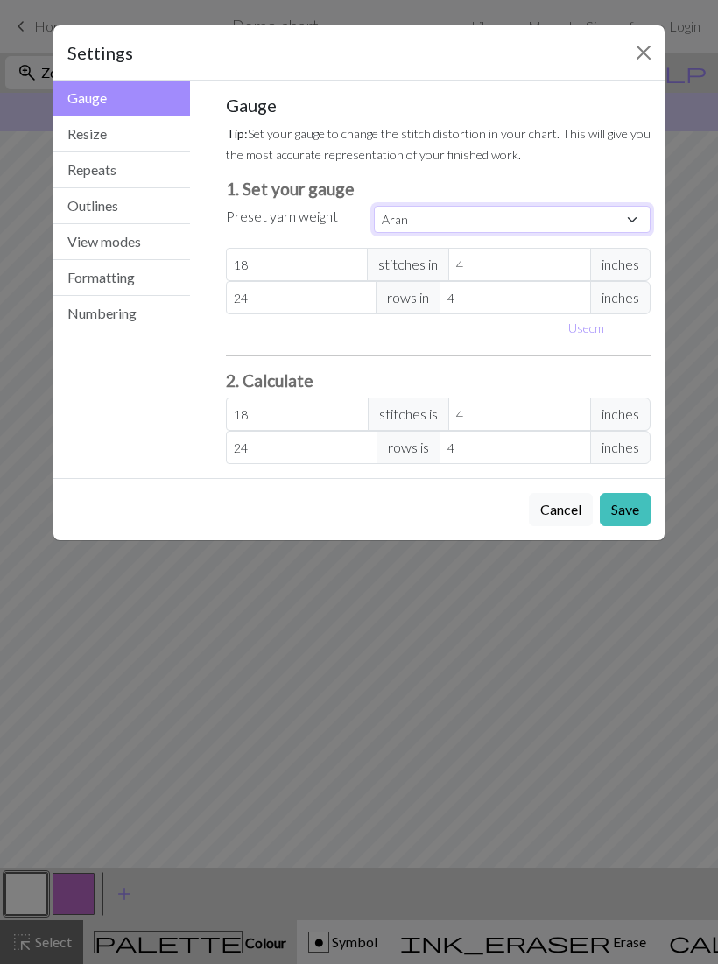
click at [623, 218] on select "Custom Square Lace Light Fingering Fingering Sport Double knit Worsted Aran Bul…" at bounding box center [512, 219] width 277 height 27
click at [518, 413] on input "4" at bounding box center [519, 413] width 143 height 33
click at [565, 217] on select "Custom Square Lace Light Fingering Fingering Sport Double knit Worsted Aran Bul…" at bounding box center [512, 219] width 277 height 27
select select "sport"
type input "24"
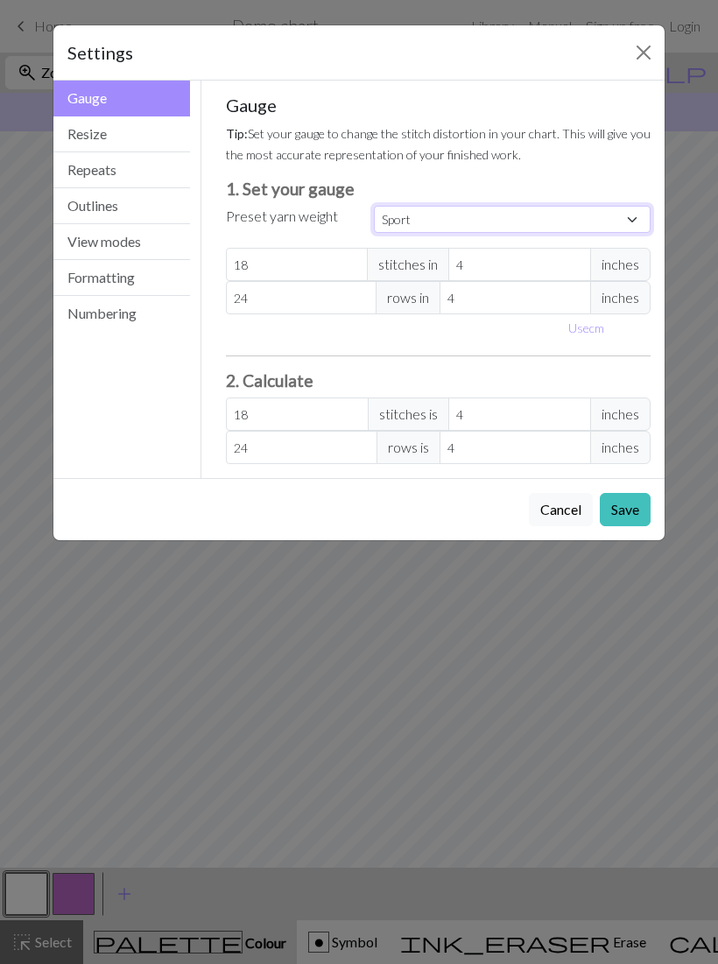
type input "34"
type input "24"
type input "34"
click at [600, 211] on select "Custom Square Lace Light Fingering Fingering Sport Double knit Worsted Aran Bul…" at bounding box center [512, 219] width 277 height 27
select select "dk"
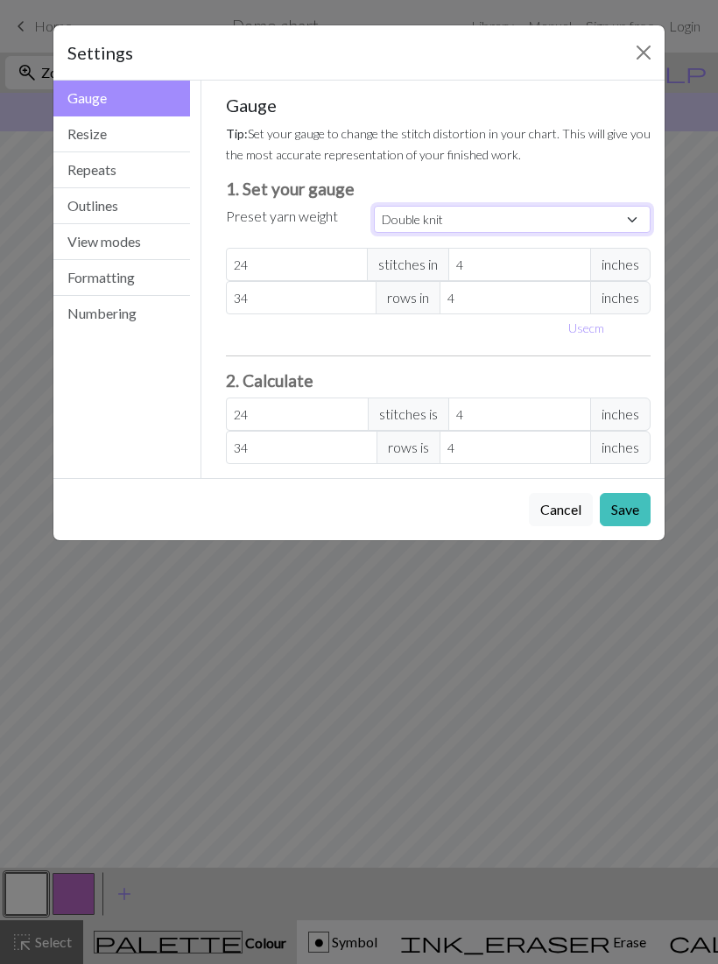
type input "22"
type input "30"
type input "22"
type input "30"
click at [130, 205] on button "Outlines" at bounding box center [121, 206] width 137 height 36
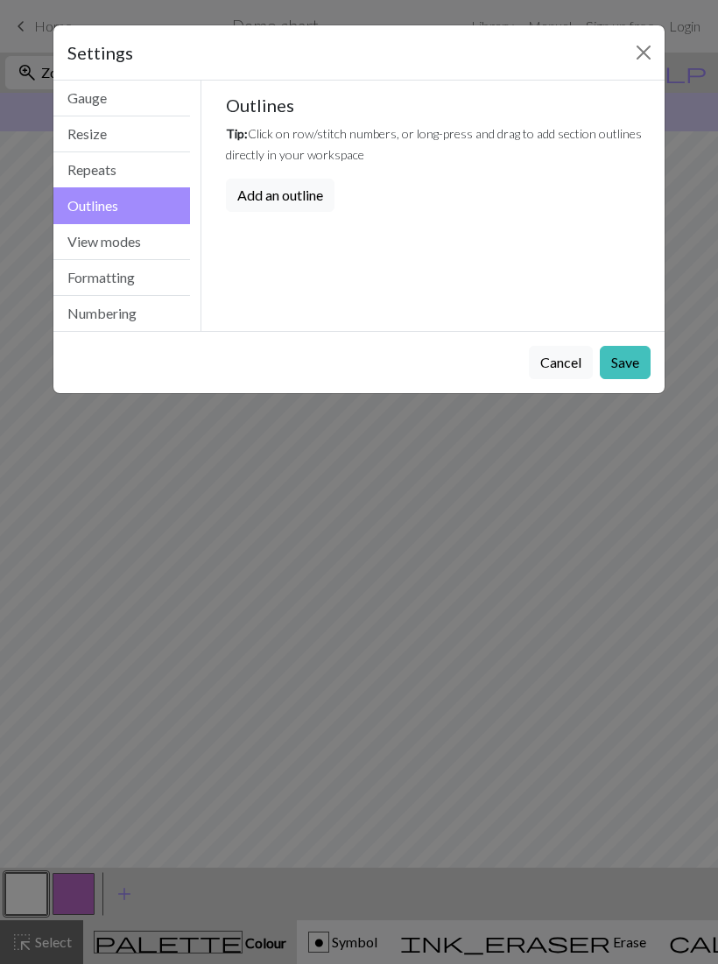
click at [152, 97] on button "Gauge" at bounding box center [121, 99] width 137 height 36
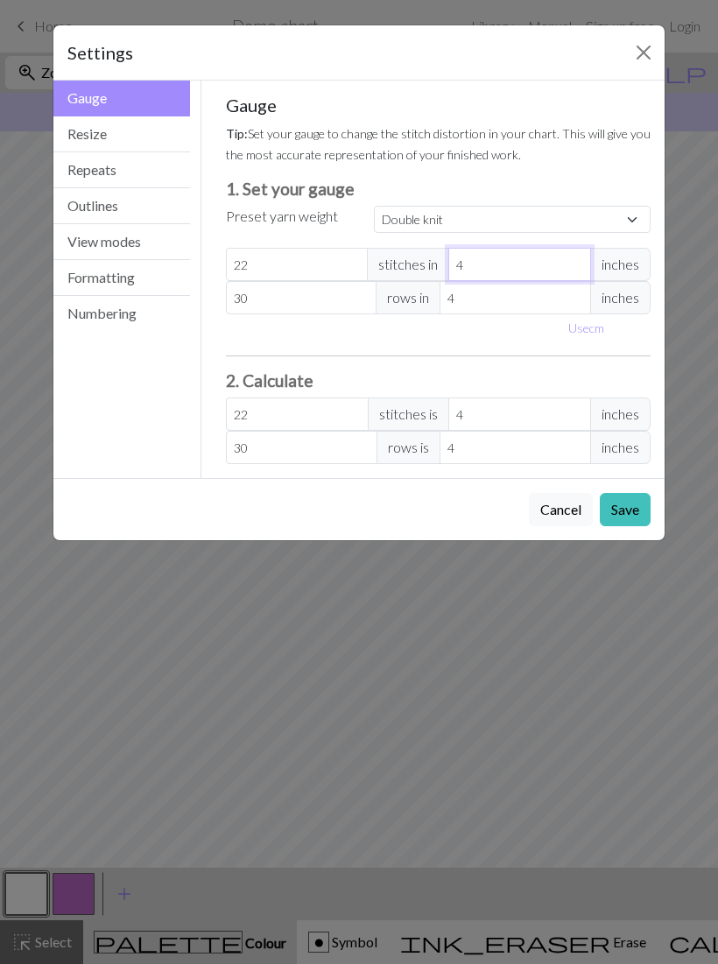
click at [533, 263] on input "4" at bounding box center [519, 264] width 143 height 33
select select "custom"
type input "1"
type input "88"
type input "10"
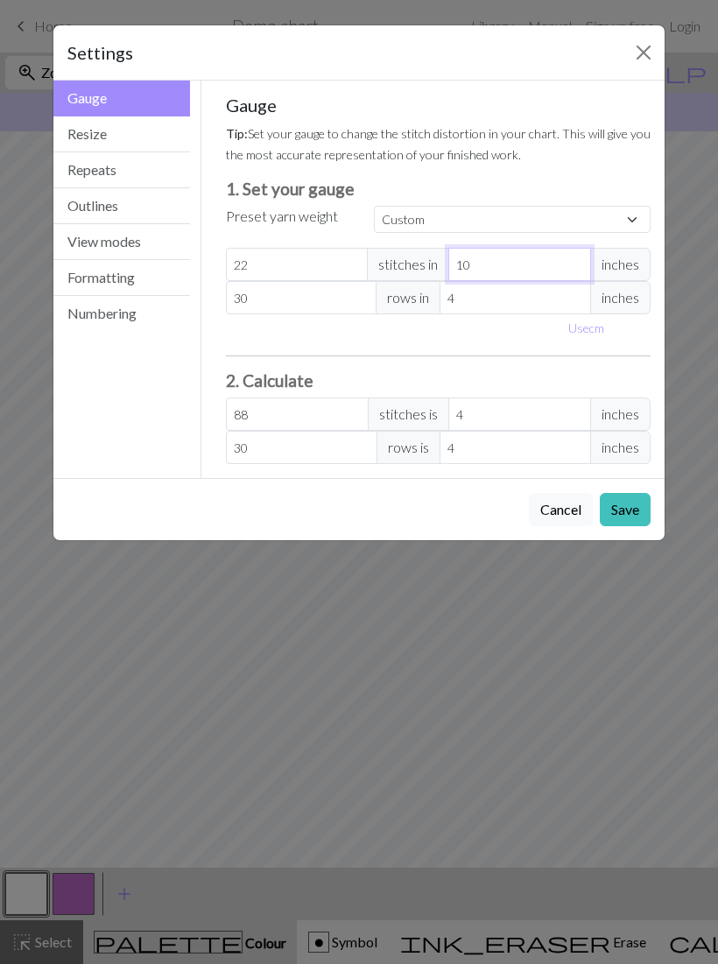
type input "8.8"
click at [514, 301] on input "4" at bounding box center [514, 297] width 151 height 33
click at [524, 253] on input "10" at bounding box center [519, 264] width 143 height 33
click at [541, 264] on input "10" at bounding box center [519, 264] width 143 height 33
click at [555, 260] on input "10" at bounding box center [519, 264] width 143 height 33
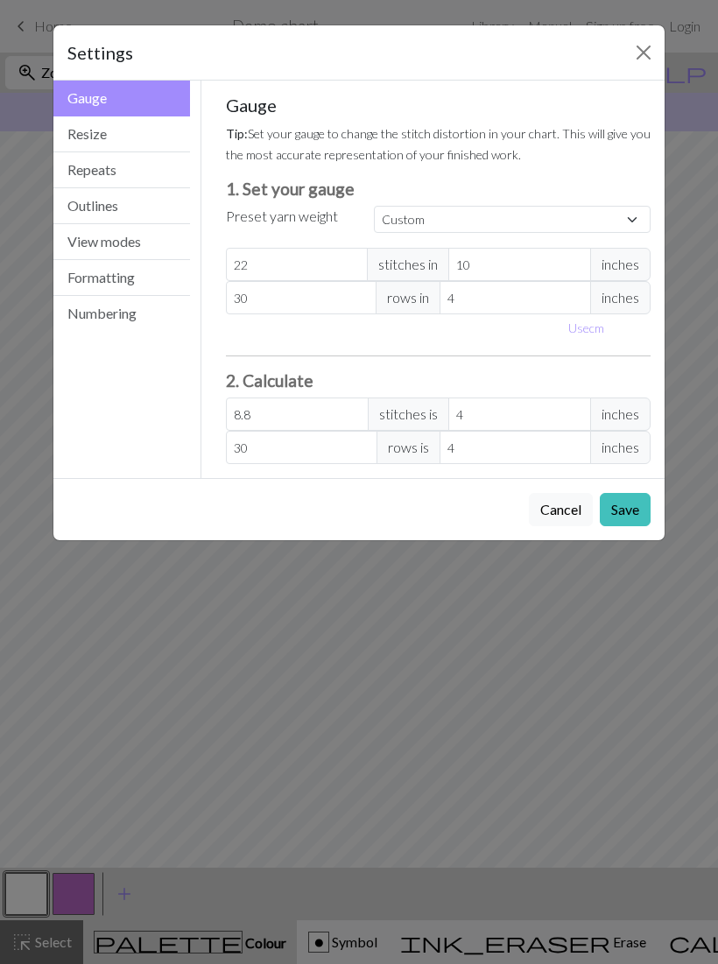
click at [625, 267] on span "inches" at bounding box center [620, 264] width 60 height 33
click at [526, 259] on input "10" at bounding box center [519, 264] width 143 height 33
type input "1"
type input "88"
type input "4"
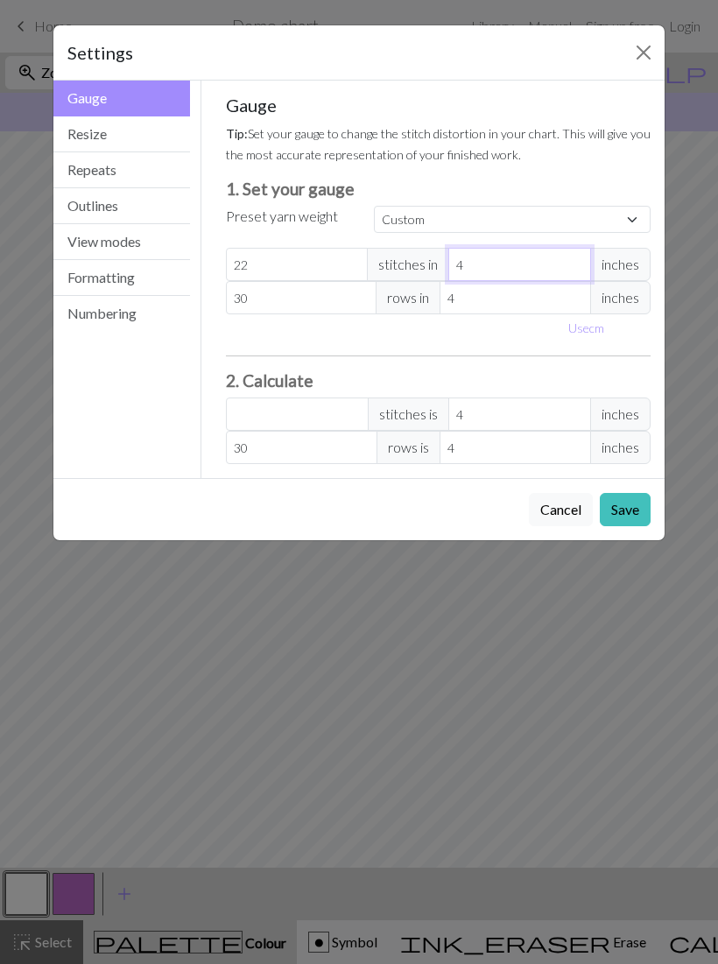
type input "22"
click at [502, 338] on div "Use cm" at bounding box center [438, 327] width 446 height 27
click at [589, 211] on select "Custom Square Lace Light Fingering Fingering Sport Double knit Worsted Aran Bul…" at bounding box center [512, 219] width 277 height 27
click at [587, 333] on button "Use cm" at bounding box center [586, 327] width 52 height 27
type input "10.16"
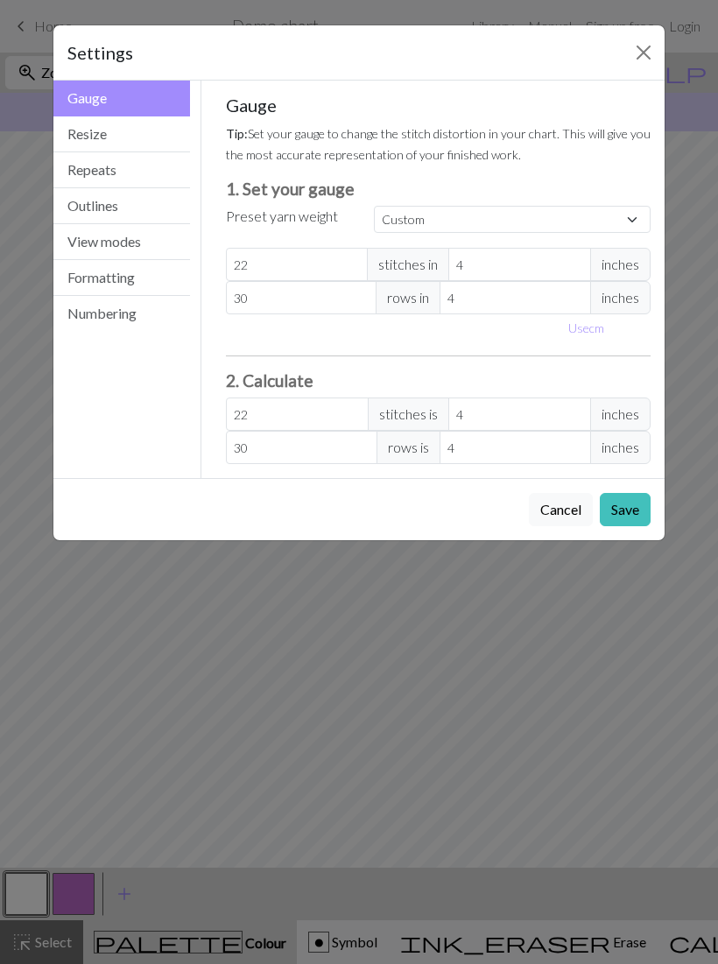
type input "10.16"
click at [123, 171] on button "Repeats" at bounding box center [121, 170] width 137 height 36
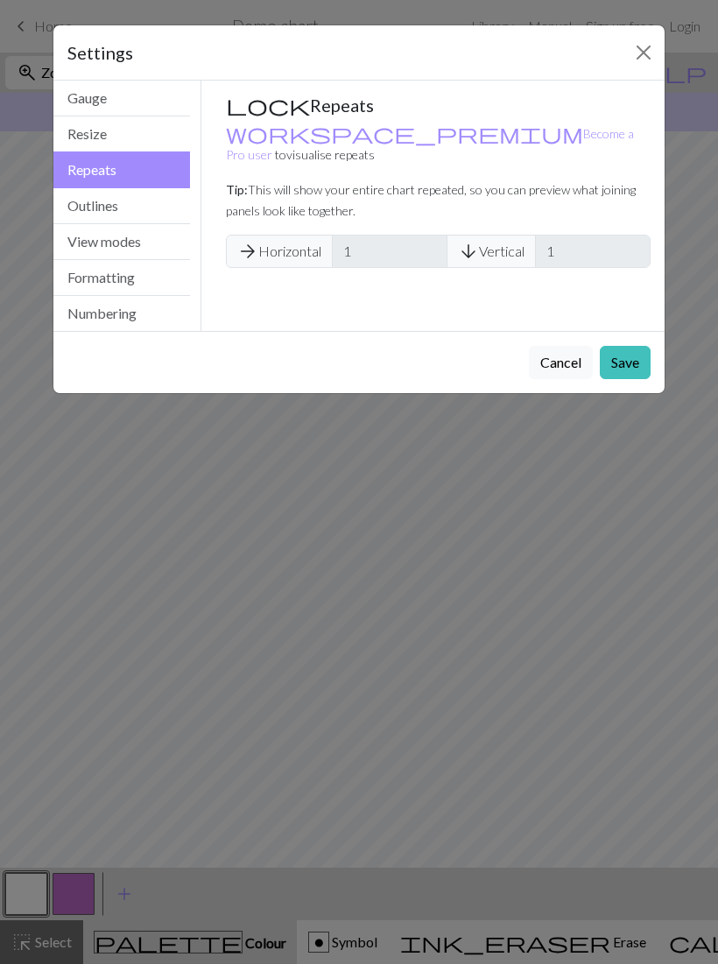
click at [641, 56] on button "Close" at bounding box center [643, 53] width 28 height 28
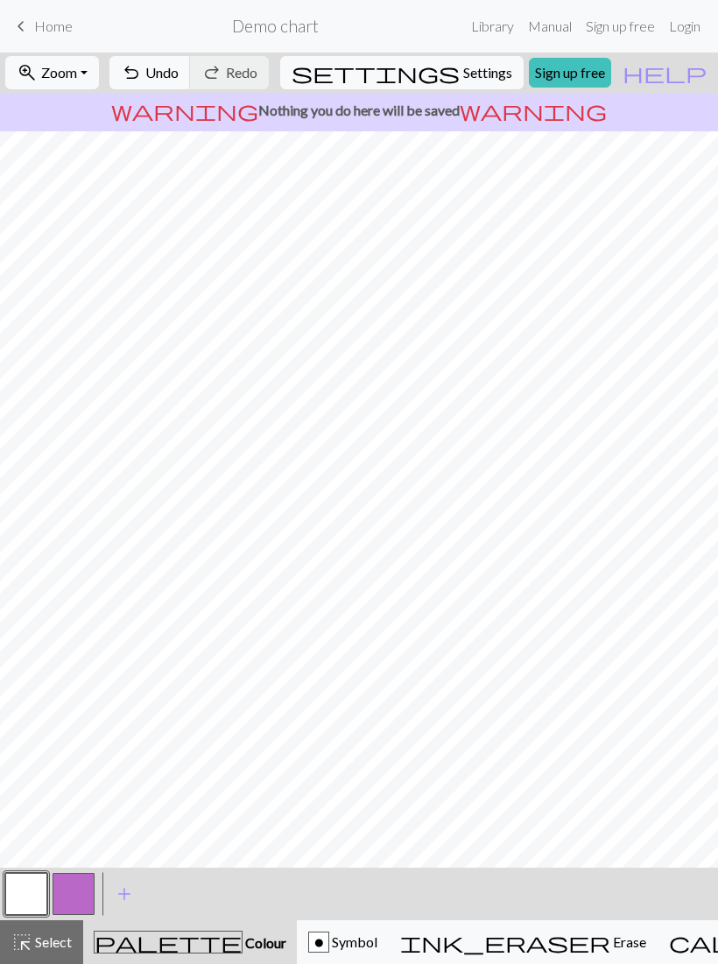
click at [477, 66] on span "Settings" at bounding box center [487, 72] width 49 height 21
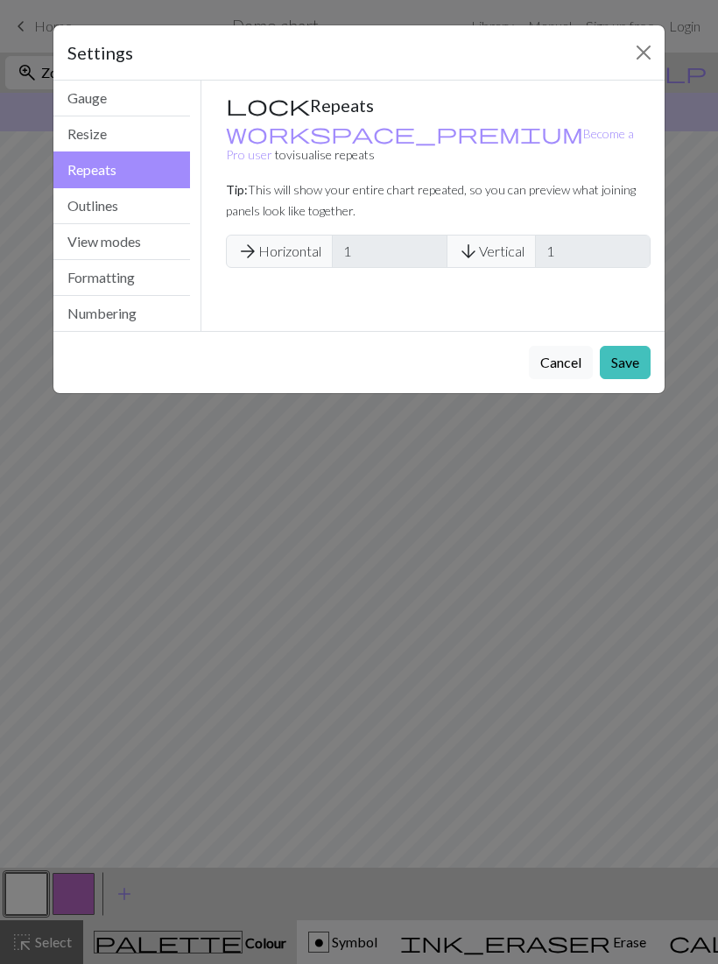
click at [120, 136] on button "Resize" at bounding box center [121, 134] width 137 height 36
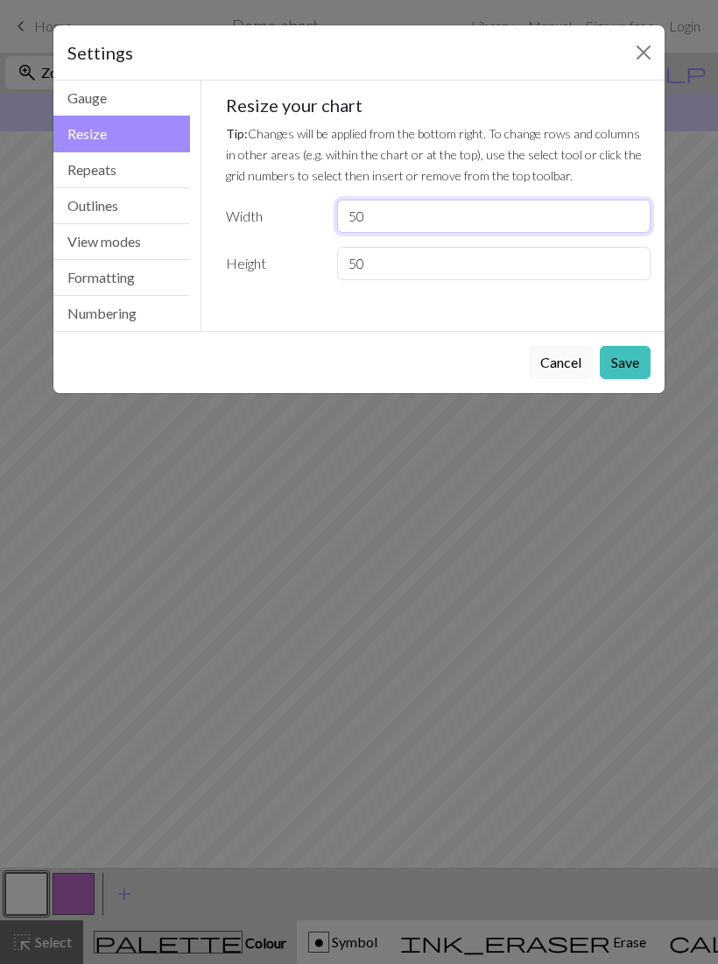
click at [424, 216] on input "50" at bounding box center [493, 216] width 313 height 33
type input "5"
type input "10"
click at [414, 261] on input "50" at bounding box center [493, 263] width 313 height 33
type input "5"
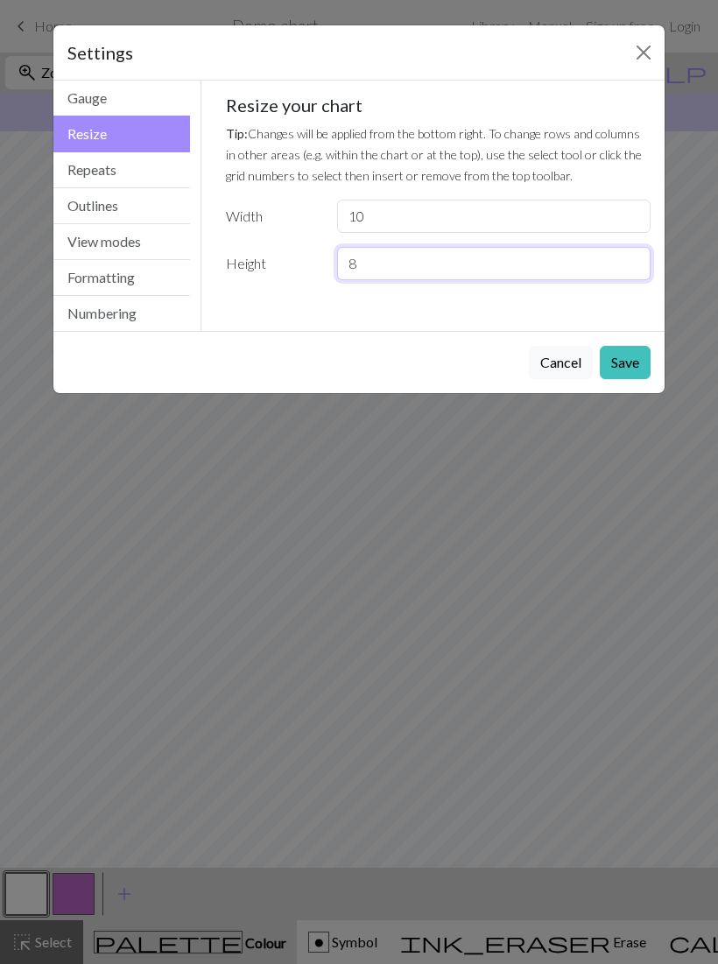
type input "8"
click at [627, 363] on button "Save" at bounding box center [624, 362] width 51 height 33
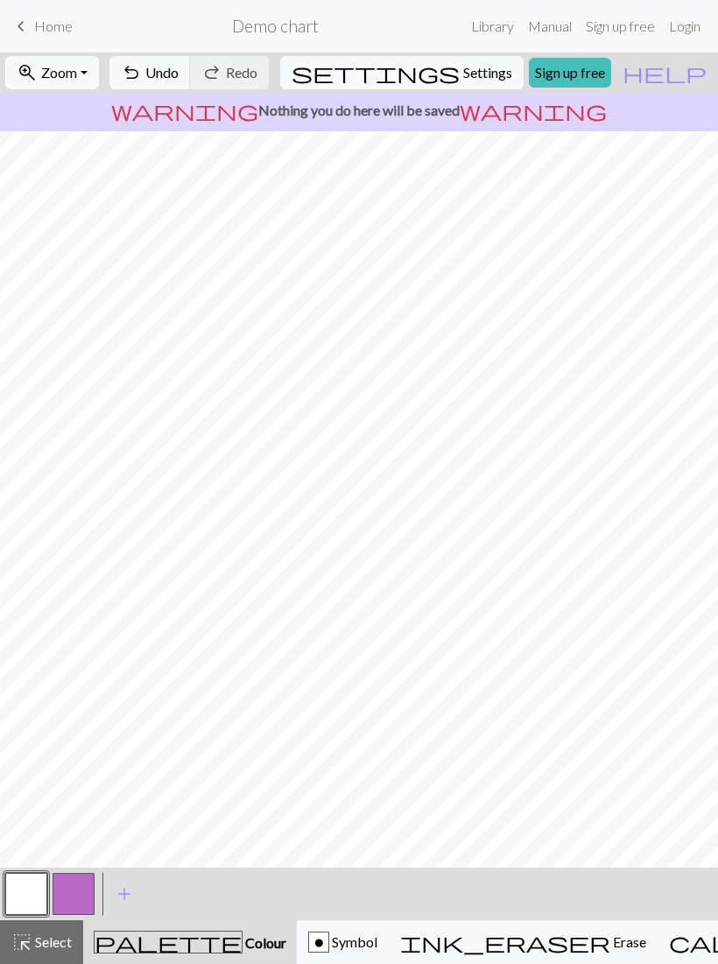
click at [329, 943] on span "Symbol" at bounding box center [353, 941] width 48 height 17
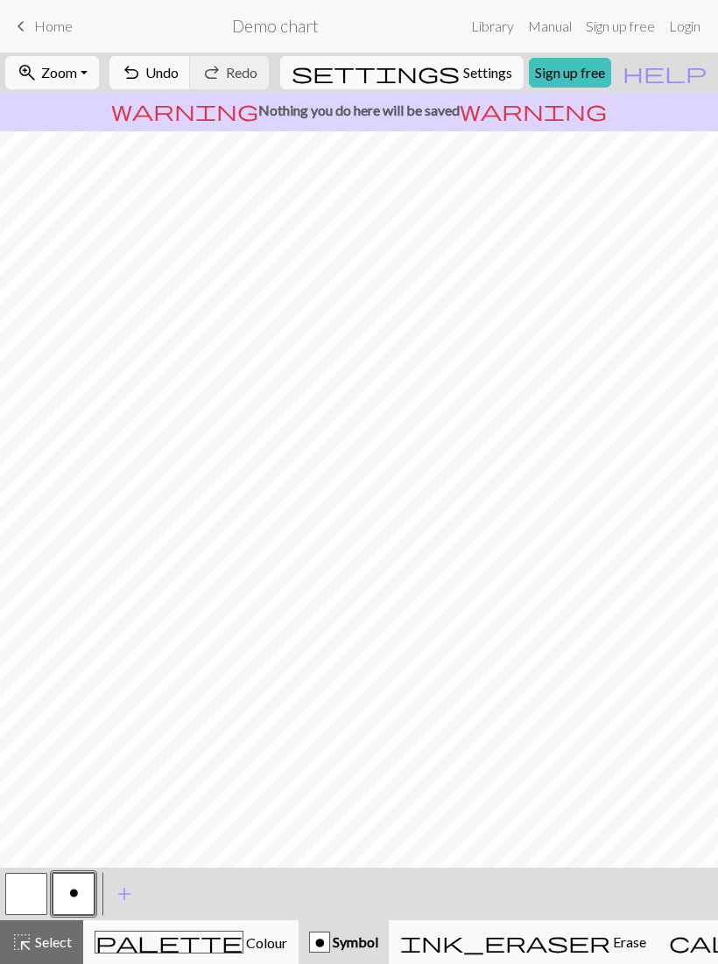
click at [26, 904] on button "button" at bounding box center [26, 894] width 42 height 42
click at [93, 894] on button "o" at bounding box center [74, 894] width 42 height 42
click at [465, 76] on span "Settings" at bounding box center [487, 72] width 49 height 21
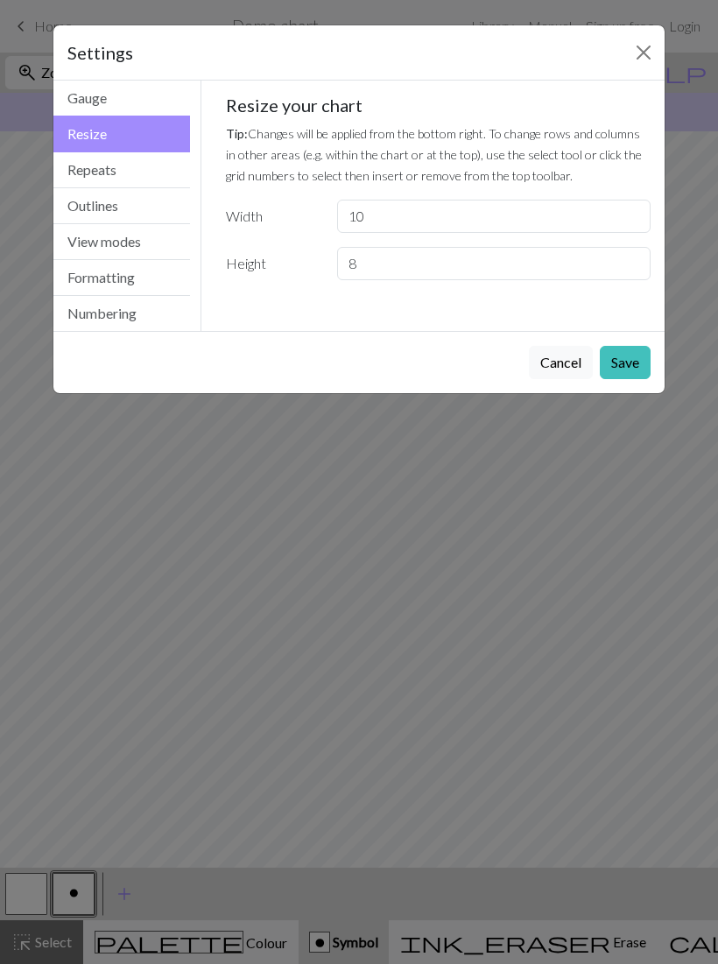
click at [151, 169] on button "Repeats" at bounding box center [121, 170] width 137 height 36
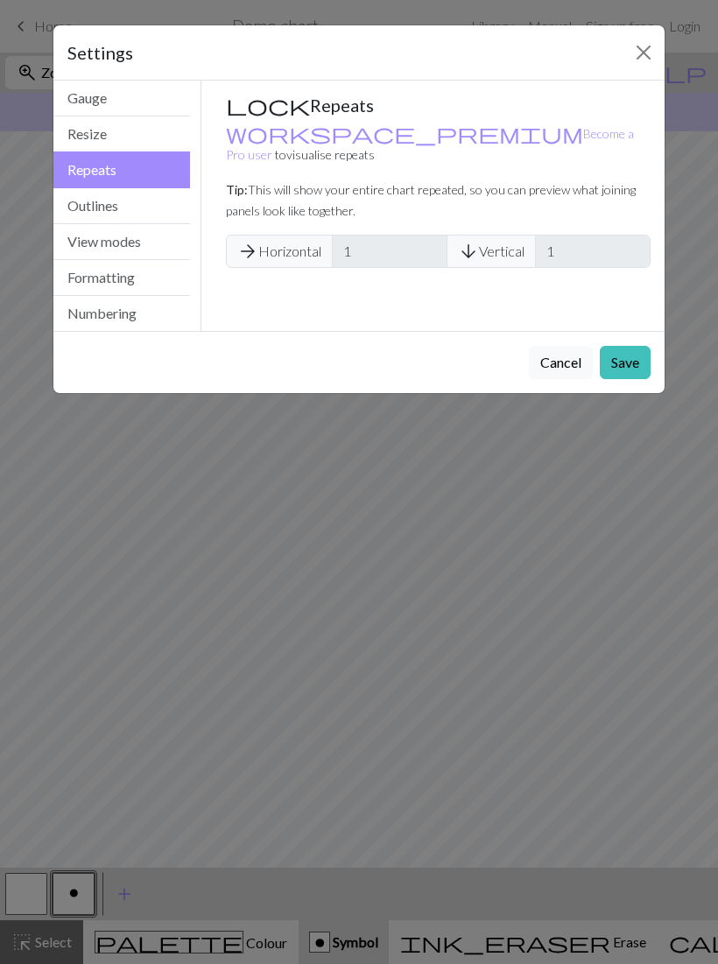
click at [306, 235] on span "arrow_forward Horizontal" at bounding box center [279, 251] width 107 height 33
click at [298, 235] on span "arrow_forward Horizontal" at bounding box center [279, 251] width 107 height 33
click at [305, 235] on span "arrow_forward Horizontal" at bounding box center [279, 251] width 107 height 33
click at [483, 237] on span "arrow_downward Vertical" at bounding box center [490, 251] width 89 height 33
click at [501, 235] on span "arrow_downward Vertical" at bounding box center [490, 251] width 89 height 33
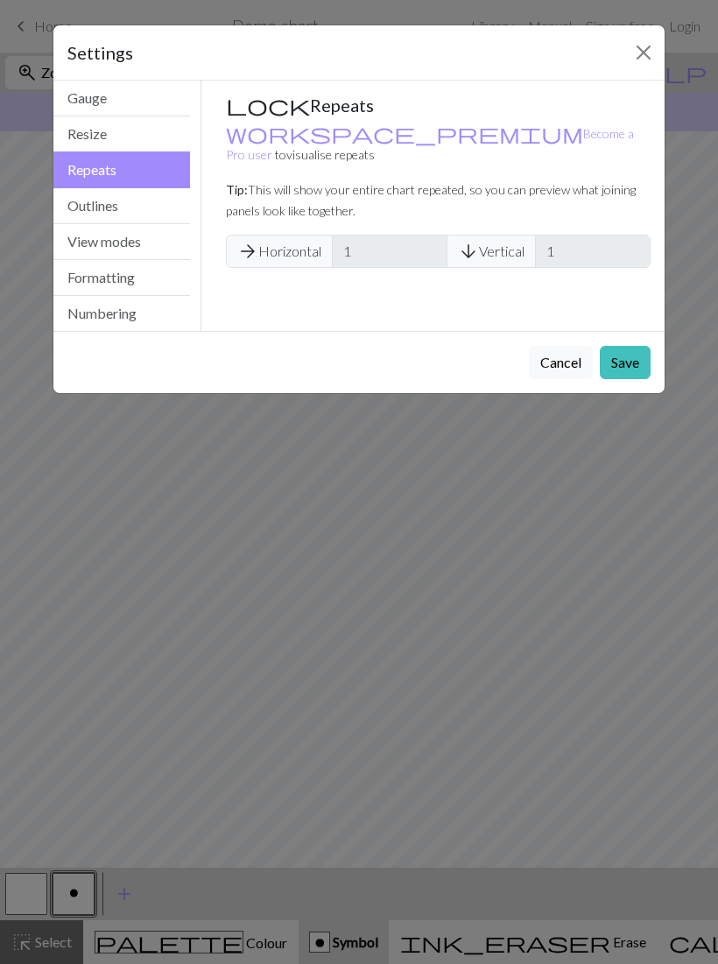
click at [508, 235] on span "arrow_downward Vertical" at bounding box center [490, 251] width 89 height 33
click at [138, 203] on button "Outlines" at bounding box center [121, 206] width 137 height 36
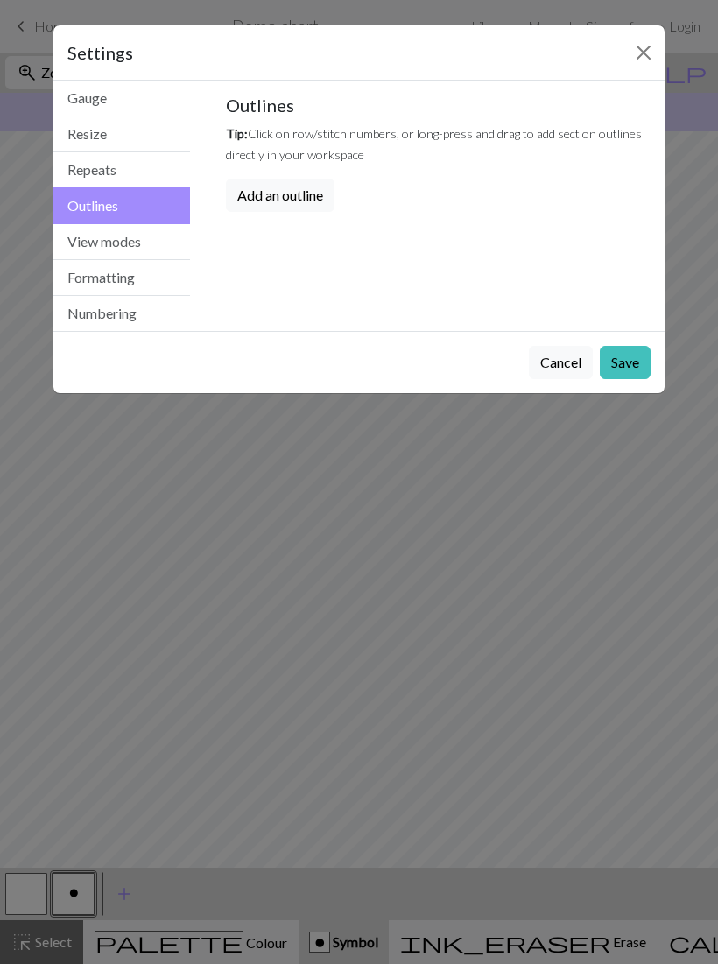
click at [299, 193] on button "Add an outline" at bounding box center [280, 195] width 109 height 33
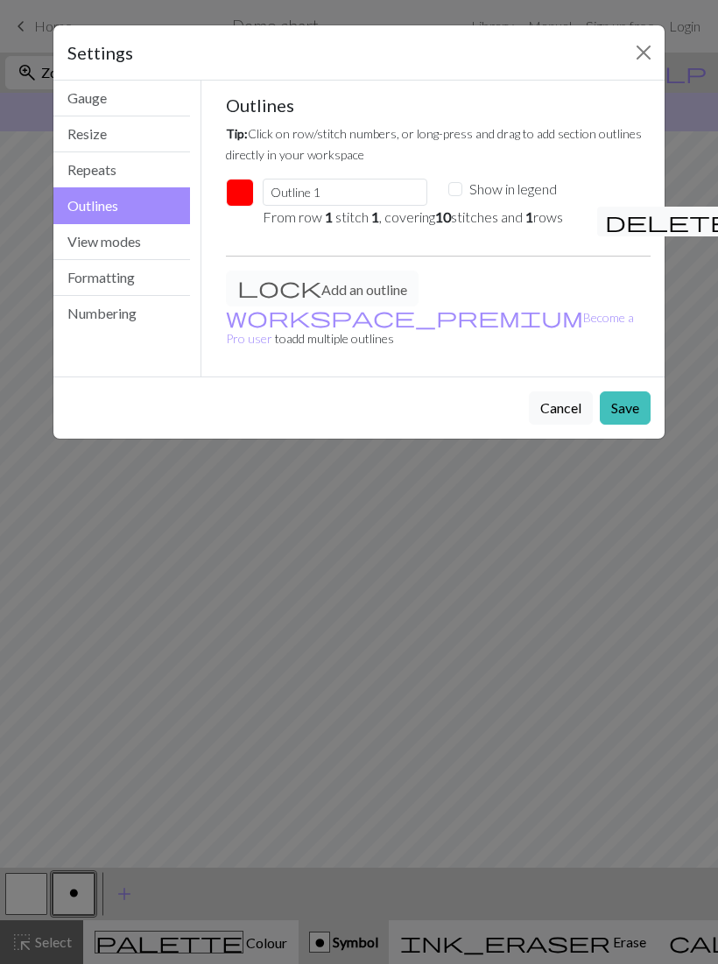
click at [456, 195] on input "Show in legend" at bounding box center [455, 189] width 14 height 14
checkbox input "true"
click at [411, 218] on p "From row 1 stitch 1 , covering 10 stitches and 1 rows" at bounding box center [419, 217] width 313 height 21
click at [517, 223] on p "From row 1 stitch 1 , covering 10 stitches and 1 rows" at bounding box center [419, 217] width 313 height 21
click at [522, 221] on p "From row 1 stitch 1 , covering 10 stitches and 1 rows" at bounding box center [419, 217] width 313 height 21
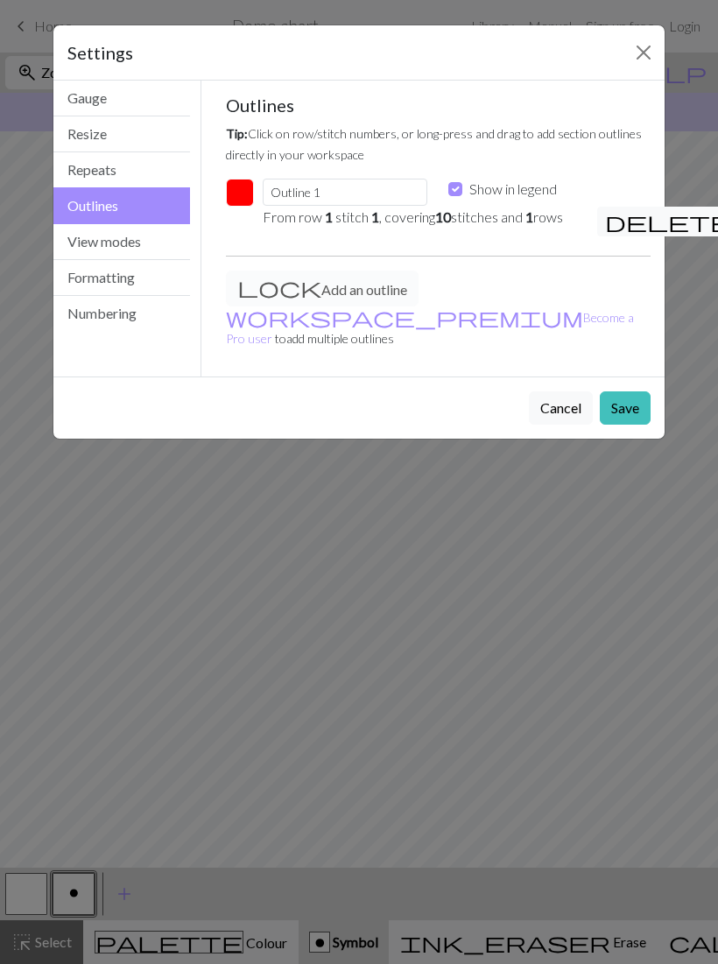
click at [499, 219] on p "From row 1 stitch 1 , covering 10 stitches and 1 rows" at bounding box center [419, 217] width 313 height 21
click at [407, 220] on p "From row 1 stitch 1 , covering 10 stitches and 1 rows" at bounding box center [419, 217] width 313 height 21
click at [347, 220] on p "From row 1 stitch 1 , covering 10 stitches and 1 rows" at bounding box center [419, 217] width 313 height 21
click at [347, 219] on p "From row 1 stitch 1 , covering 10 stitches and 1 rows" at bounding box center [419, 217] width 313 height 21
click at [329, 221] on em "1" at bounding box center [329, 216] width 8 height 17
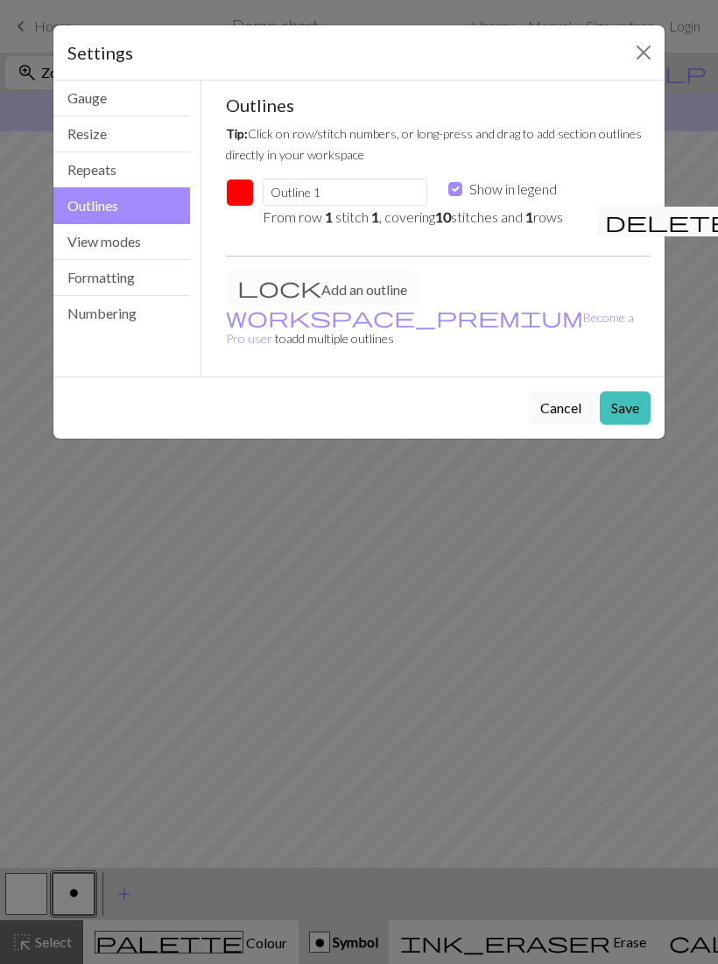
click at [350, 218] on p "From row 1 stitch 1 , covering 10 stitches and 1 rows" at bounding box center [419, 217] width 313 height 21
click at [366, 219] on p "From row 1 stitch 1 , covering 10 stitches and 1 rows" at bounding box center [419, 217] width 313 height 21
click at [387, 221] on p "From row 1 stitch 1 , covering 10 stitches and 1 rows" at bounding box center [419, 217] width 313 height 21
click at [417, 228] on div "From row 1 stitch 1 , covering 10 stitches and 1 rows" at bounding box center [419, 224] width 334 height 35
click at [434, 232] on div "From row 1 stitch 1 , covering 10 stitches and 1 rows" at bounding box center [419, 224] width 334 height 35
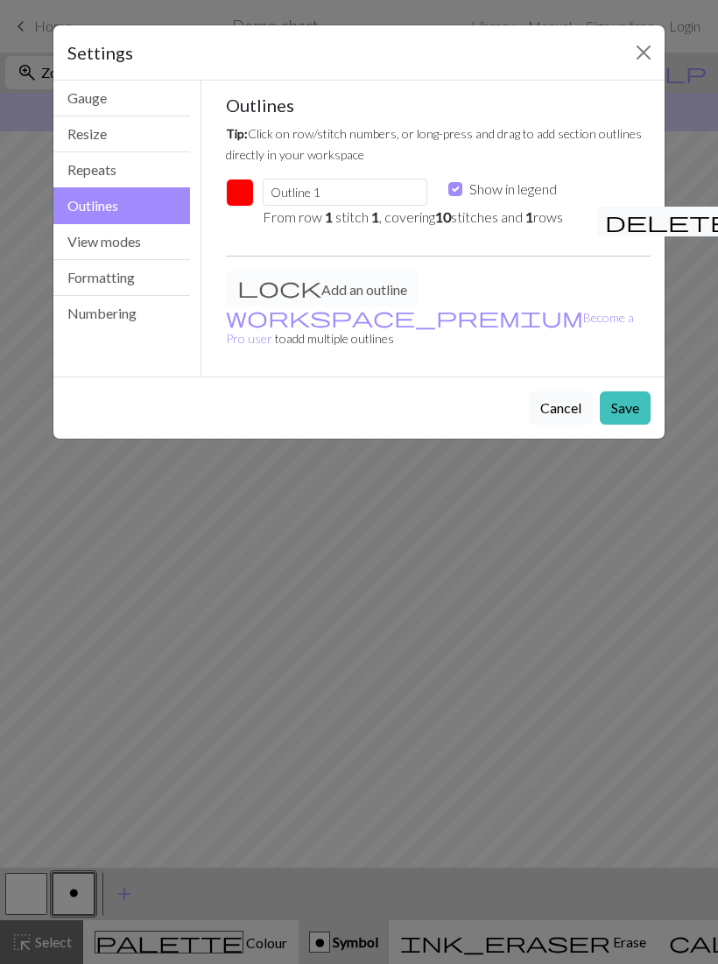
click at [490, 218] on p "From row 1 stitch 1 , covering 10 stitches and 1 rows" at bounding box center [419, 217] width 313 height 21
click at [490, 219] on p "From row 1 stitch 1 , covering 10 stitches and 1 rows" at bounding box center [419, 217] width 313 height 21
click at [319, 192] on input "Outline 1" at bounding box center [345, 192] width 165 height 27
click at [244, 190] on button "button" at bounding box center [240, 193] width 28 height 28
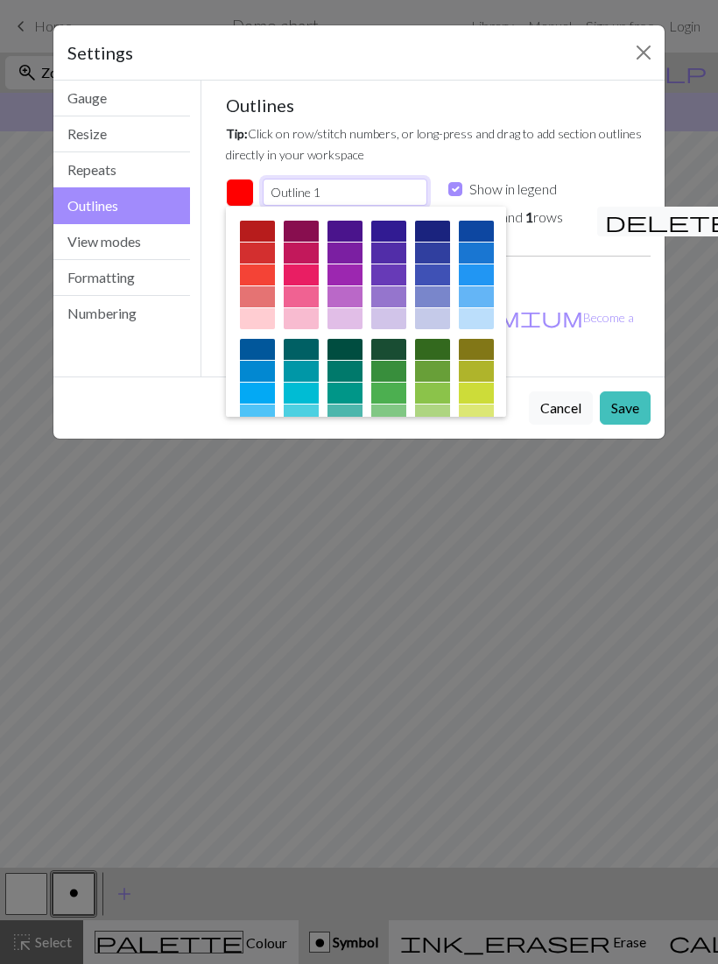
click at [360, 194] on input "Outline 1" at bounding box center [345, 192] width 165 height 27
click at [561, 392] on button "Cancel" at bounding box center [561, 407] width 64 height 33
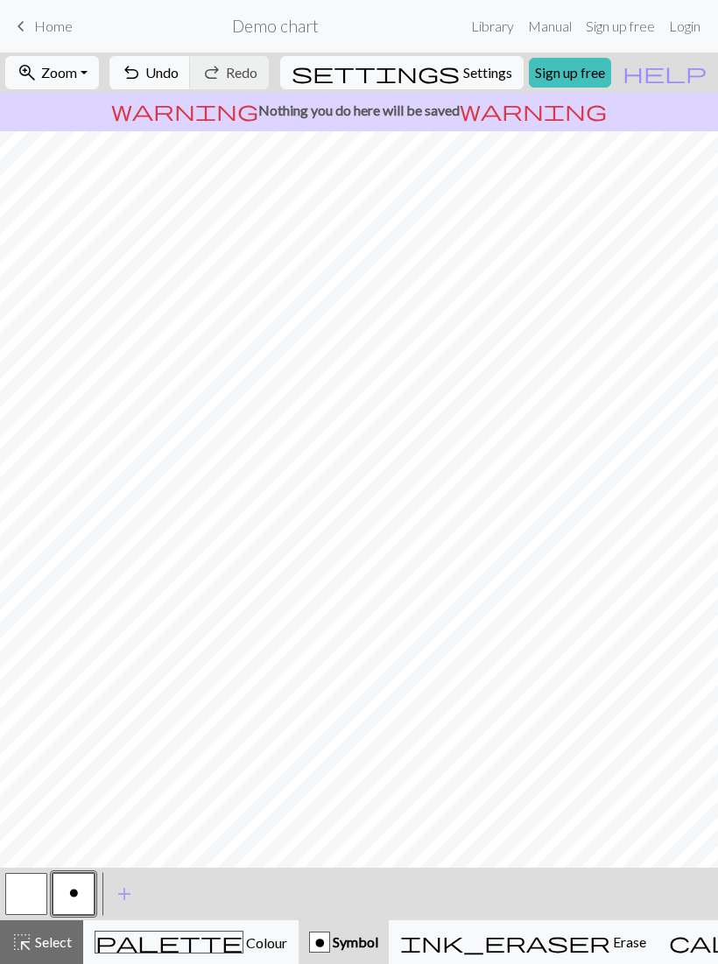
click at [470, 72] on span "Settings" at bounding box center [487, 72] width 49 height 21
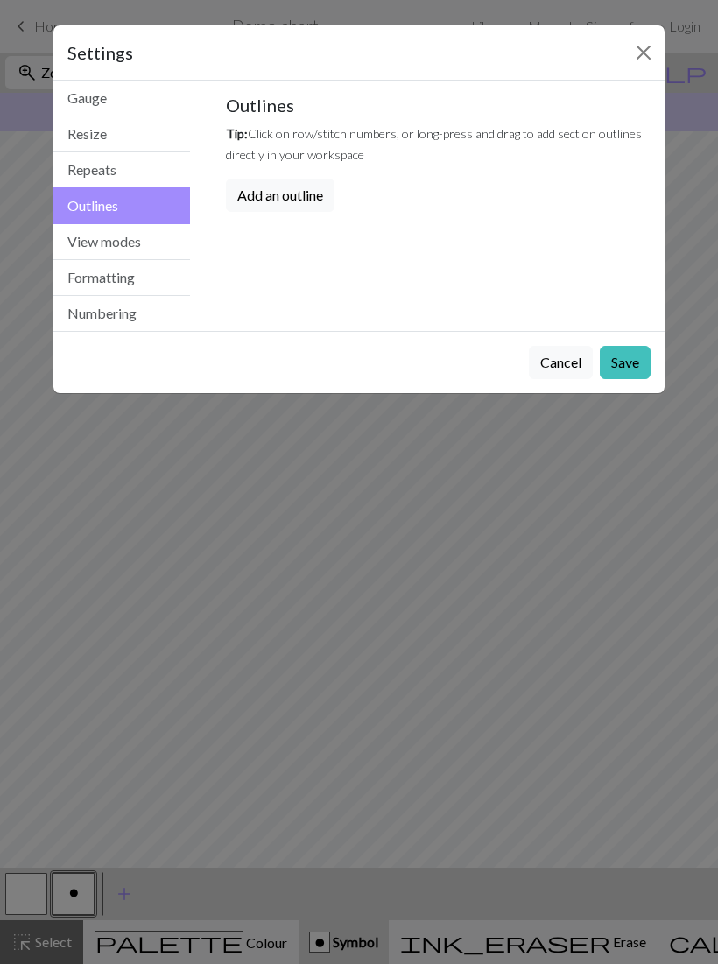
click at [289, 191] on button "Add an outline" at bounding box center [280, 195] width 109 height 33
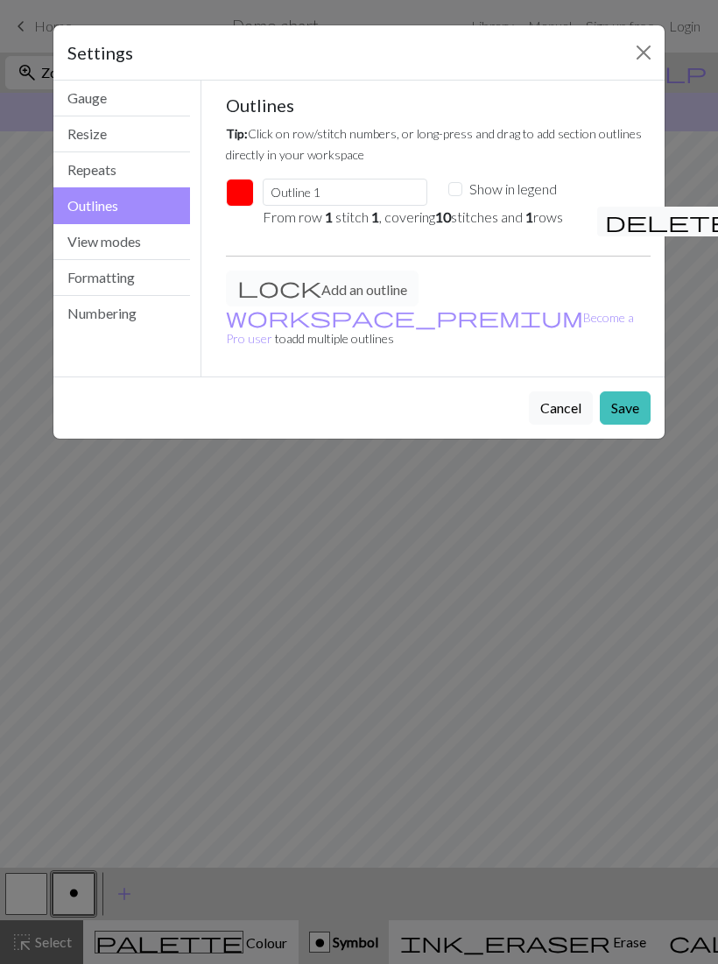
click at [426, 223] on p "From row 1 stitch 1 , covering 10 stitches and 1 rows" at bounding box center [419, 217] width 313 height 21
click at [484, 220] on p "From row 1 stitch 1 , covering 10 stitches and 1 rows" at bounding box center [419, 217] width 313 height 21
click at [502, 216] on p "From row 1 stitch 1 , covering 10 stitches and 1 rows" at bounding box center [419, 217] width 313 height 21
click at [533, 216] on em "1" at bounding box center [529, 216] width 8 height 17
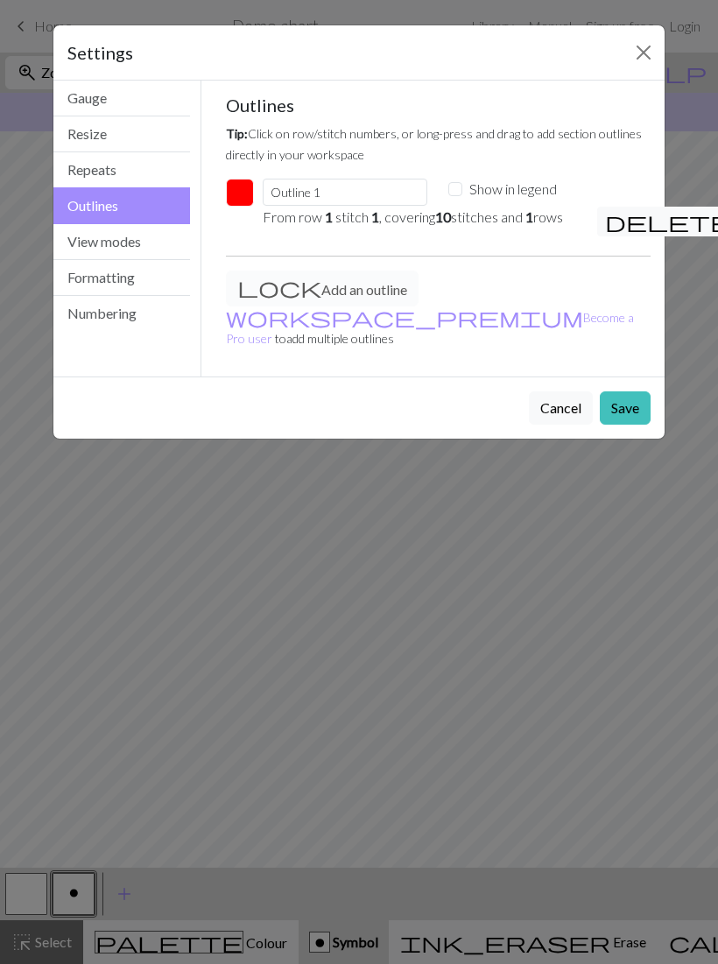
click at [541, 187] on label "Show in legend" at bounding box center [513, 189] width 88 height 21
click at [462, 187] on input "Show in legend" at bounding box center [455, 189] width 14 height 14
click at [529, 195] on label "Show in legend" at bounding box center [513, 189] width 88 height 21
click at [462, 195] on input "Show in legend" at bounding box center [455, 189] width 14 height 14
click at [525, 217] on p "From row 1 stitch 1 , covering 10 stitches and 1 rows" at bounding box center [419, 217] width 313 height 21
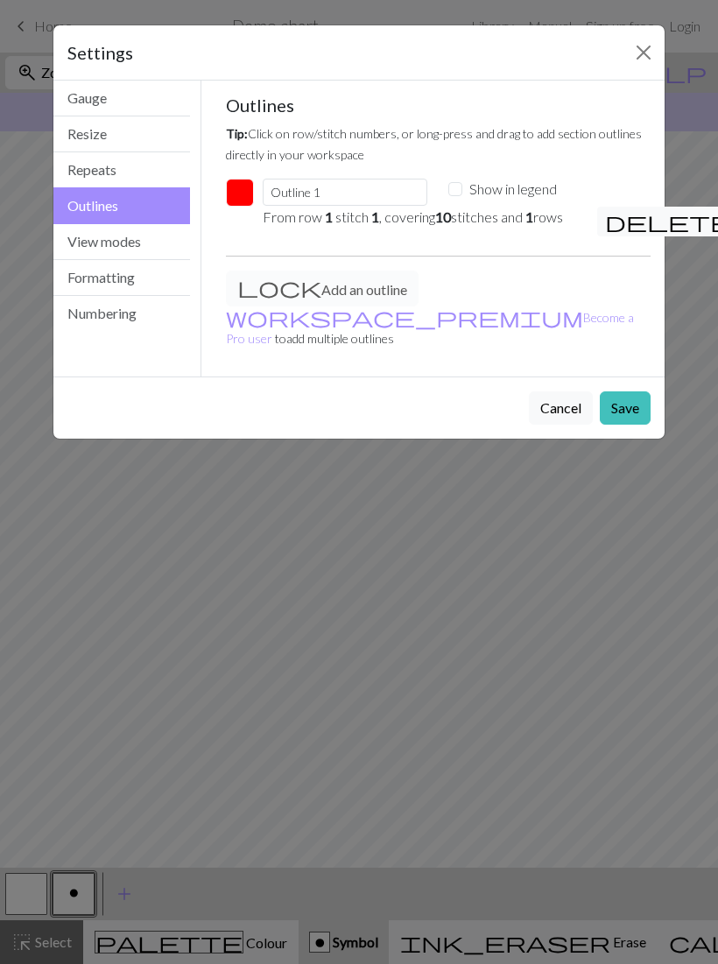
click at [521, 184] on label "Show in legend" at bounding box center [513, 189] width 88 height 21
click at [462, 184] on input "Show in legend" at bounding box center [455, 189] width 14 height 14
click at [528, 191] on label "Show in legend" at bounding box center [513, 189] width 88 height 21
click at [462, 191] on input "Show in legend" at bounding box center [455, 189] width 14 height 14
checkbox input "false"
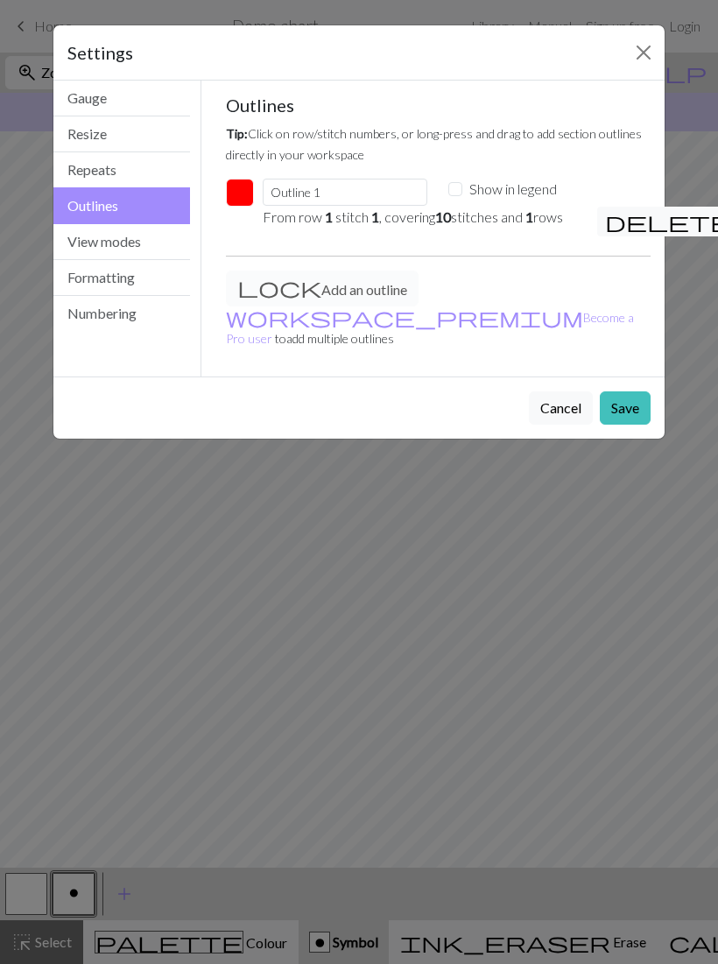
click at [636, 391] on button "Save" at bounding box center [624, 407] width 51 height 33
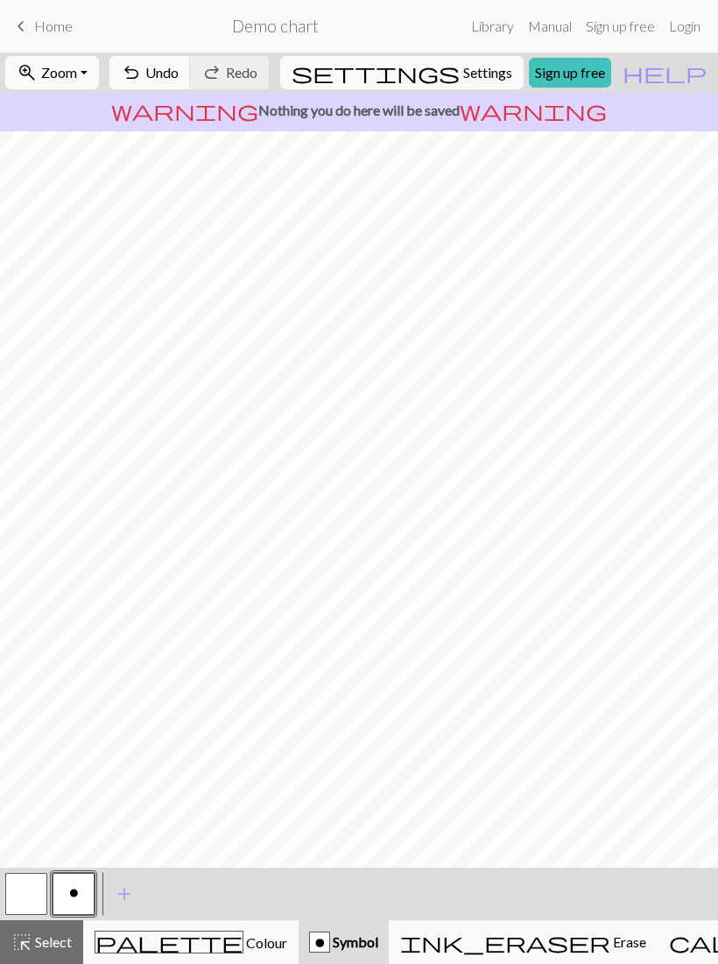
click at [478, 74] on span "Settings" at bounding box center [487, 72] width 49 height 21
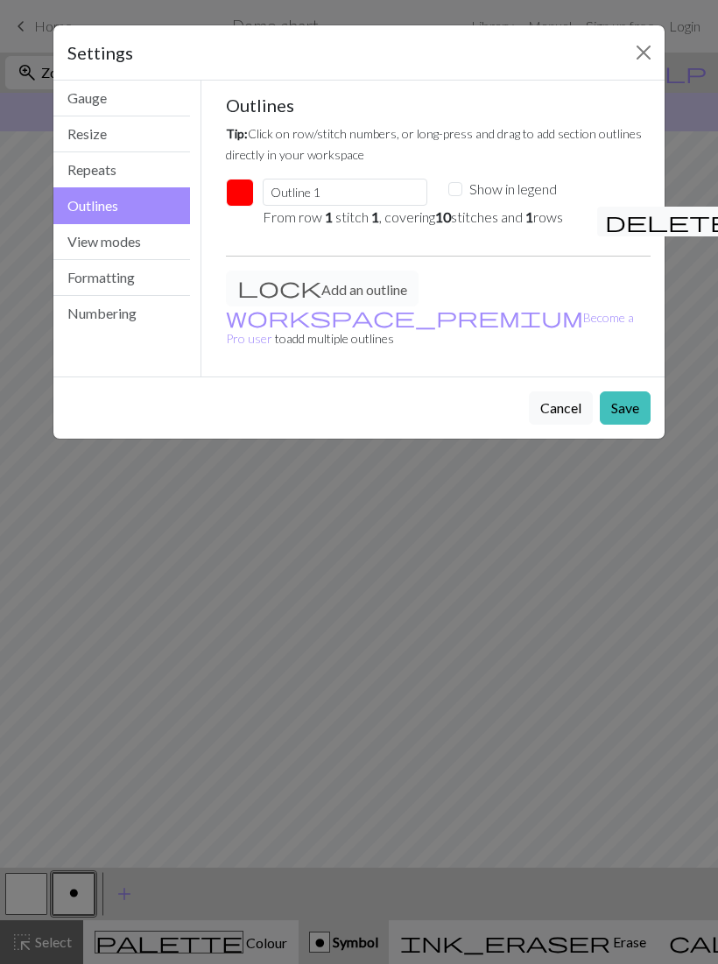
click at [613, 217] on span "delete" at bounding box center [668, 221] width 126 height 25
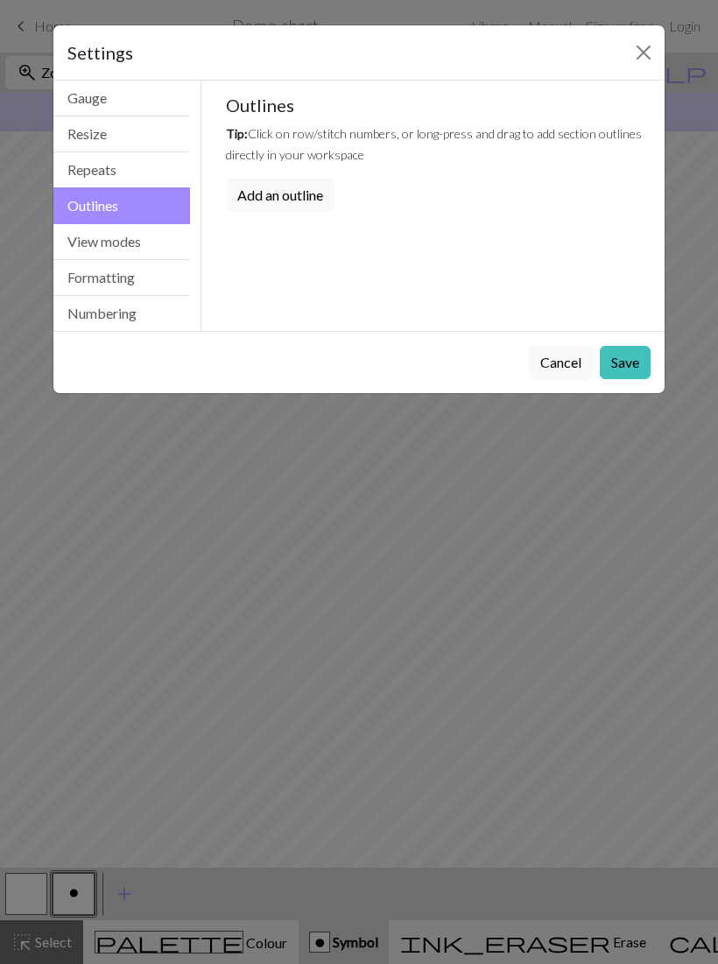
click at [624, 368] on button "Save" at bounding box center [624, 362] width 51 height 33
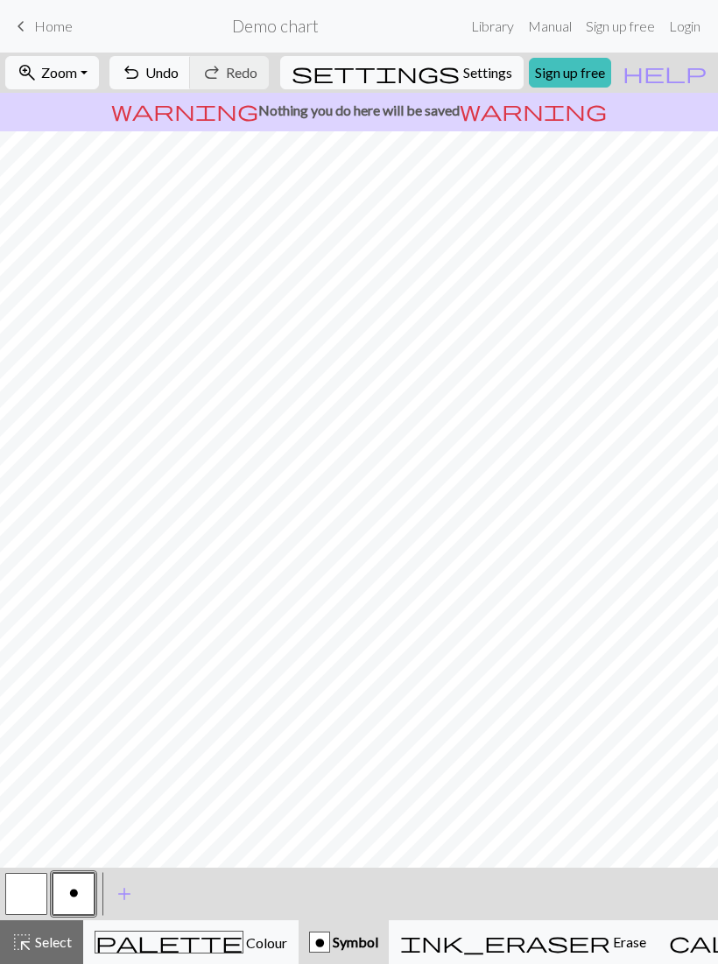
click at [463, 71] on span "Settings" at bounding box center [487, 72] width 49 height 21
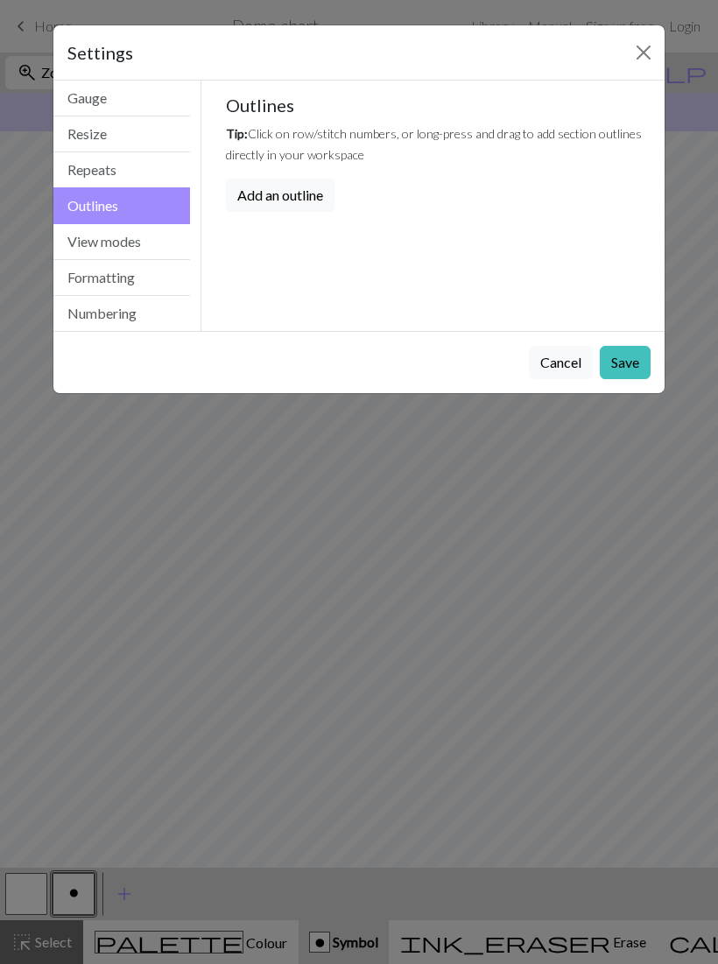
click at [136, 247] on button "View modes" at bounding box center [121, 242] width 137 height 36
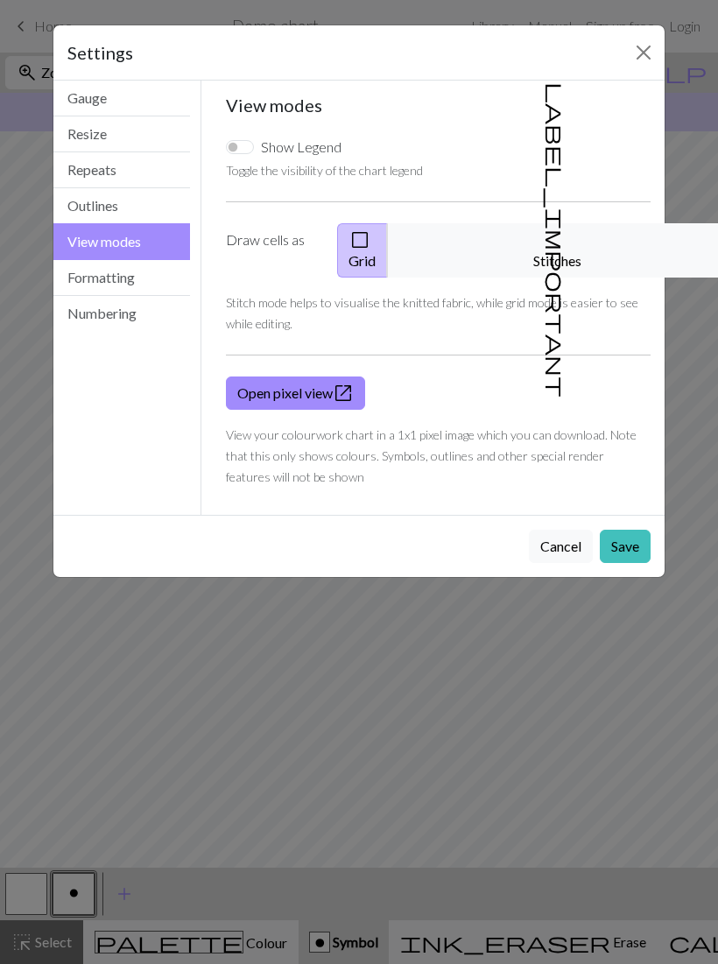
click at [132, 283] on button "Formatting" at bounding box center [121, 278] width 137 height 36
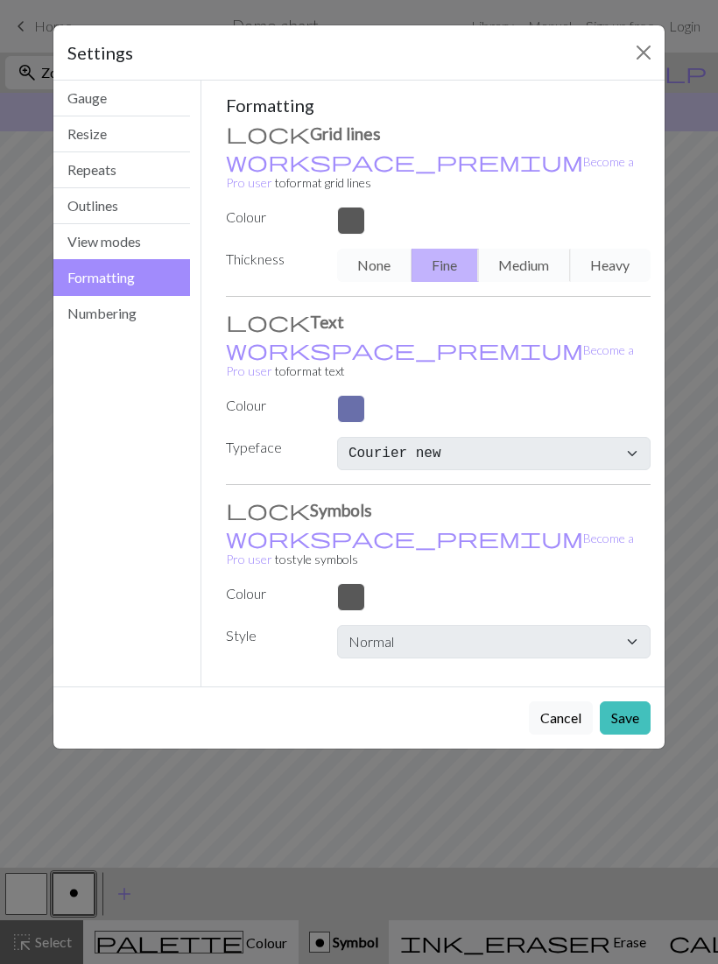
click at [133, 136] on button "Resize" at bounding box center [121, 134] width 137 height 36
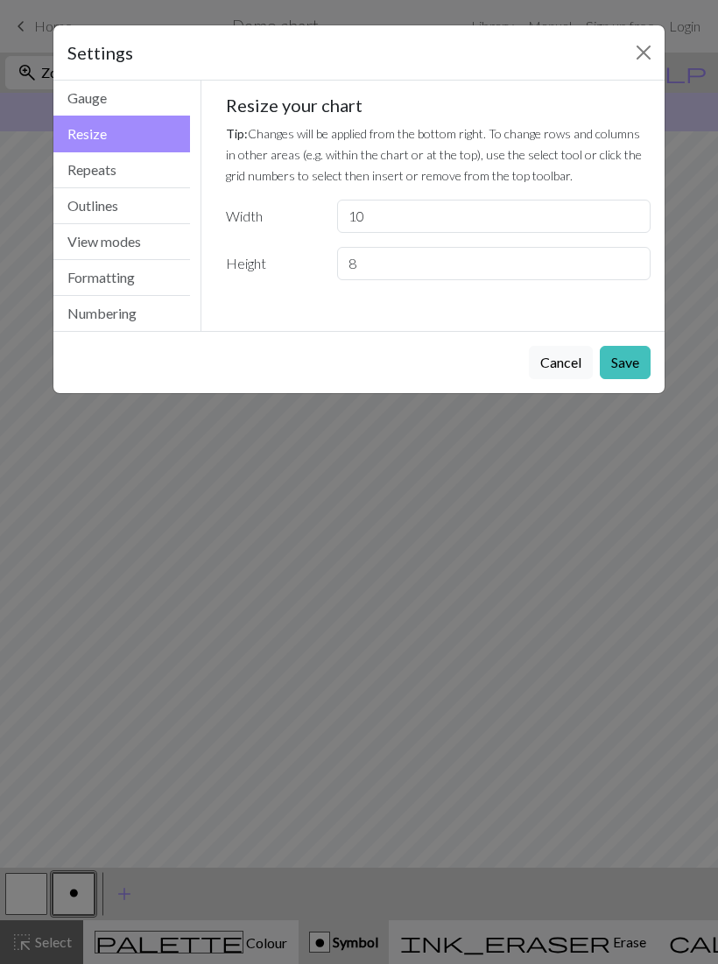
click at [145, 97] on button "Gauge" at bounding box center [121, 99] width 137 height 36
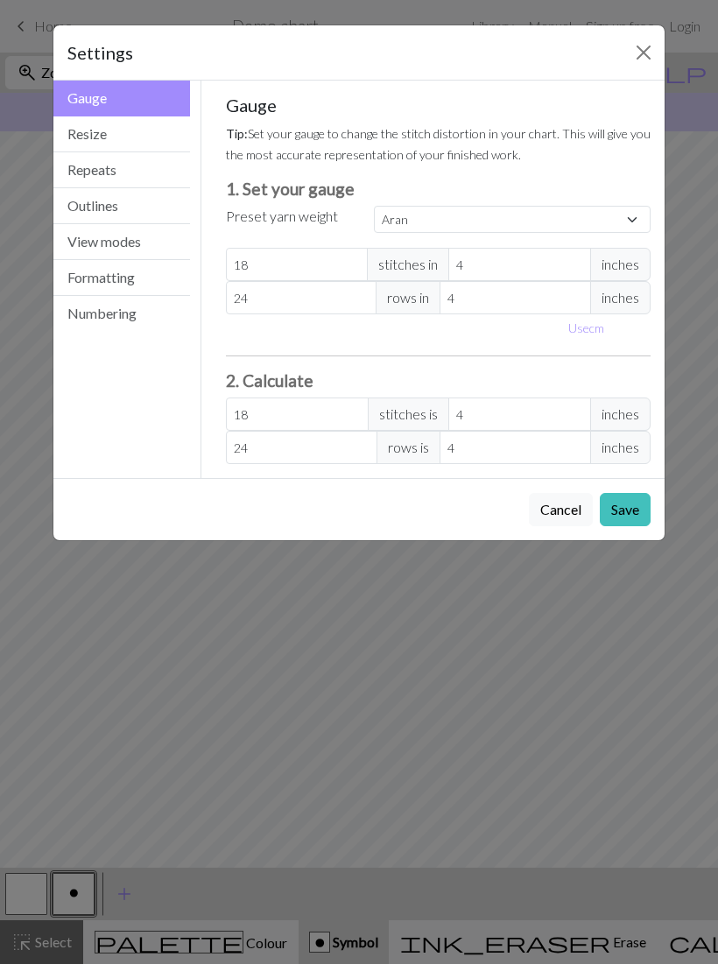
click at [116, 172] on button "Repeats" at bounding box center [121, 170] width 137 height 36
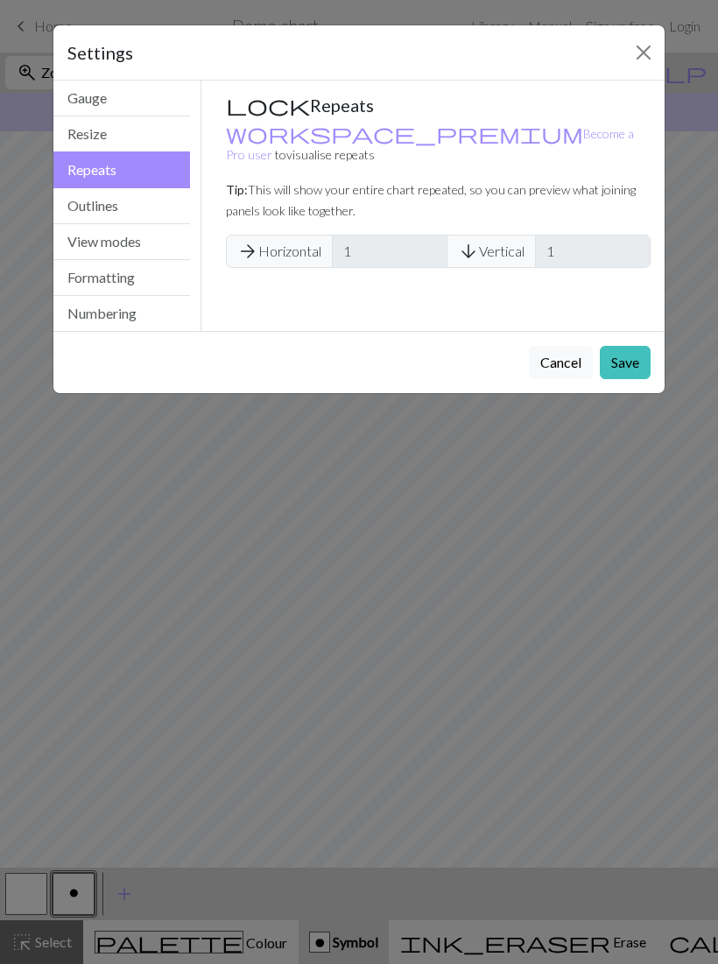
click at [121, 210] on button "Outlines" at bounding box center [121, 206] width 137 height 36
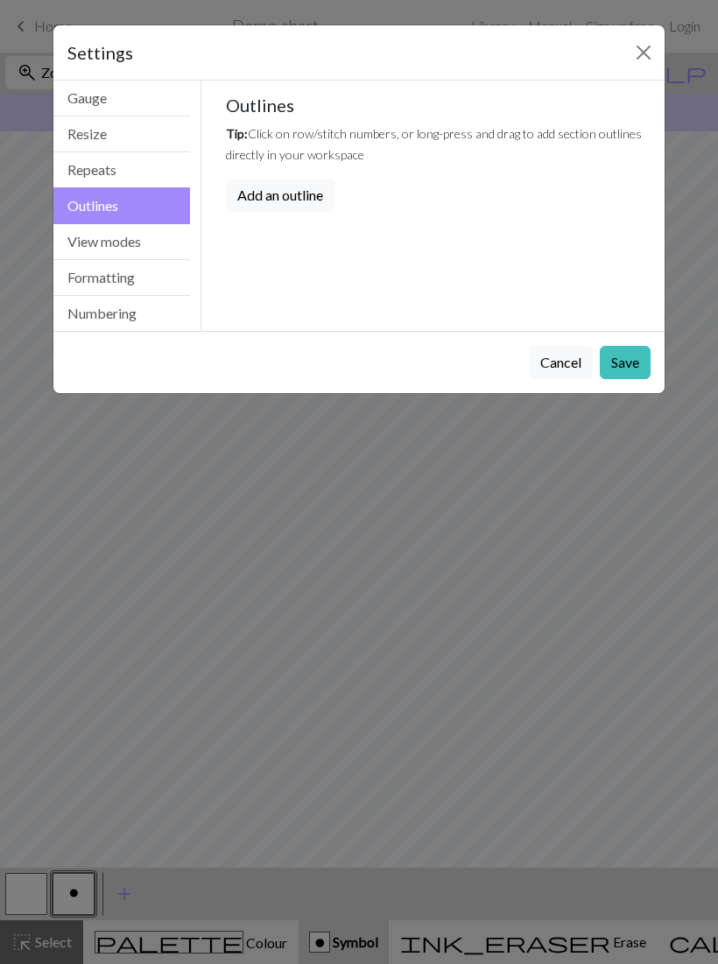
click at [647, 51] on button "Close" at bounding box center [643, 53] width 28 height 28
